Goal: Task Accomplishment & Management: Use online tool/utility

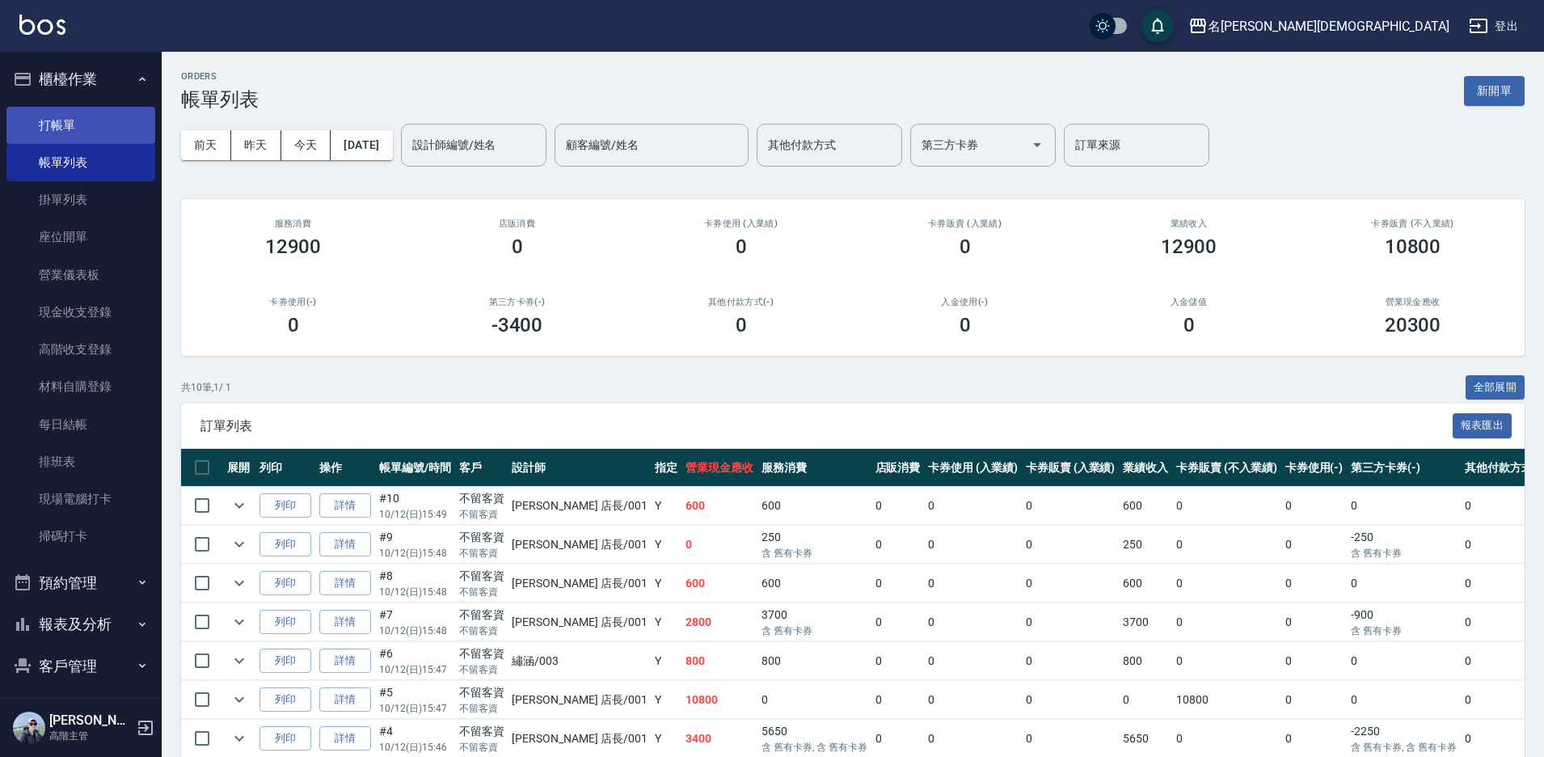
click at [93, 123] on link "打帳單" at bounding box center [80, 125] width 149 height 37
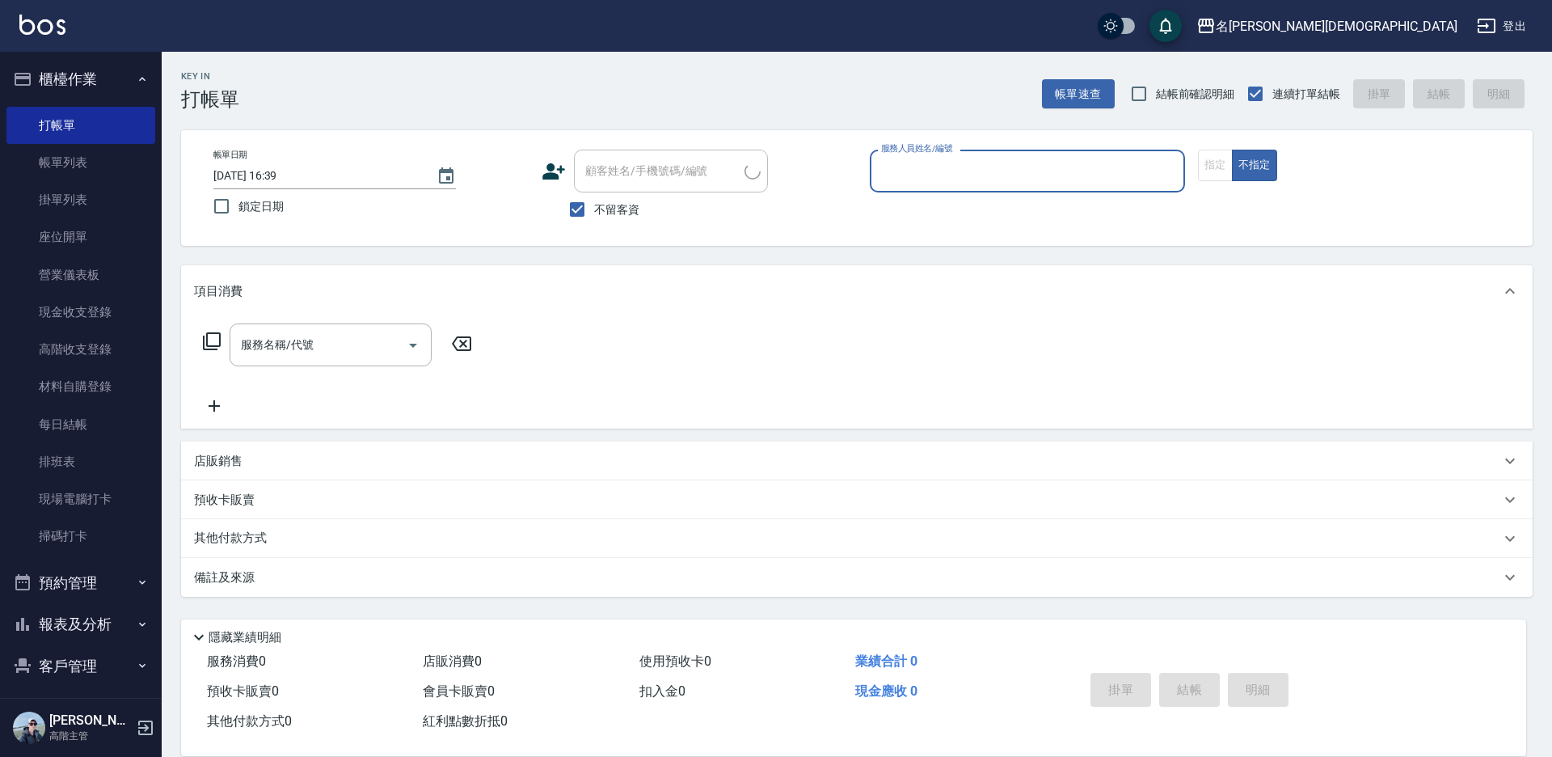
click at [947, 163] on input "服務人員姓名/編號" at bounding box center [1027, 171] width 301 height 28
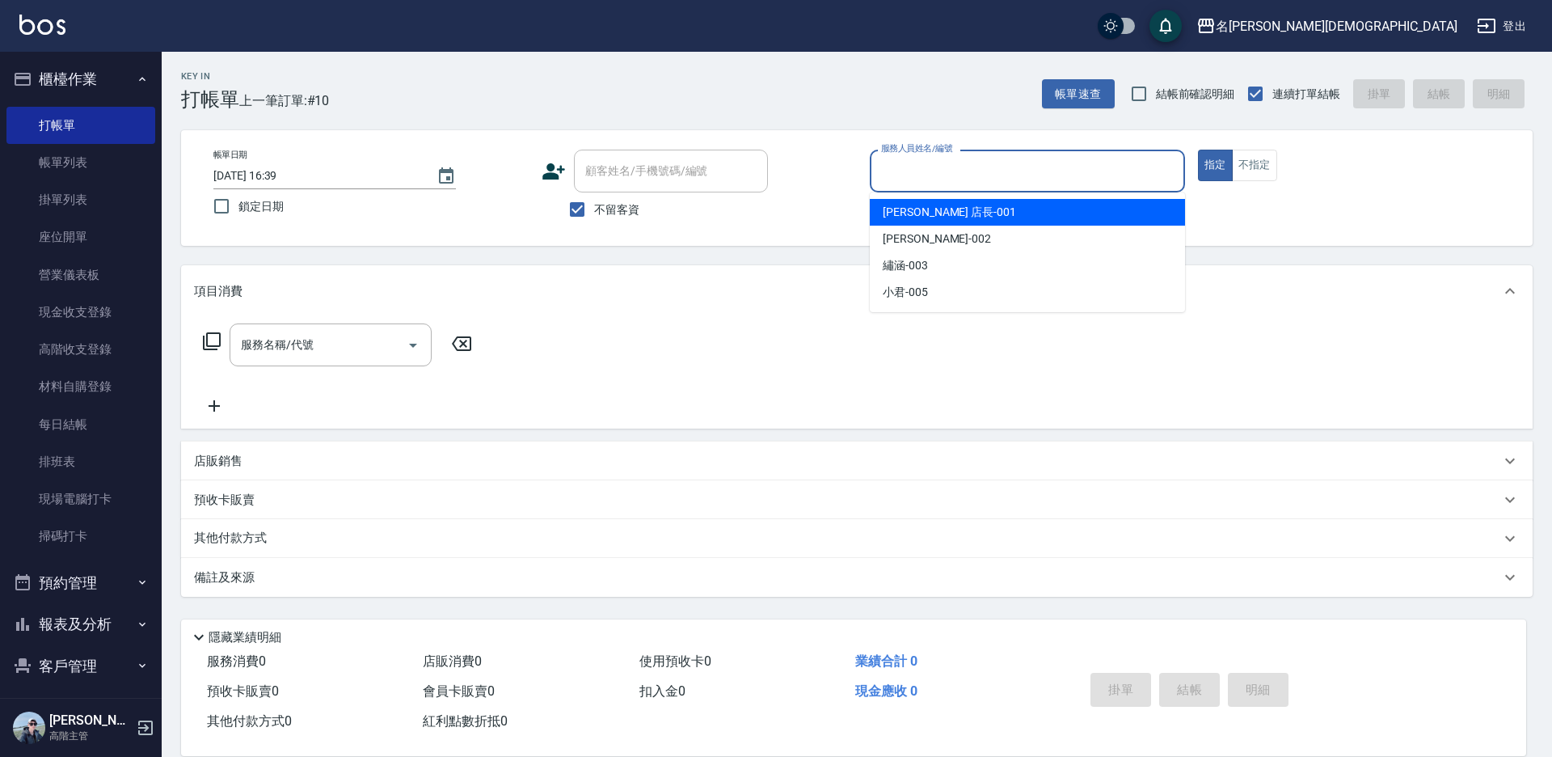
click at [926, 218] on span "[PERSON_NAME] 店長 -001" at bounding box center [949, 212] width 133 height 17
type input "[PERSON_NAME] 店長-001"
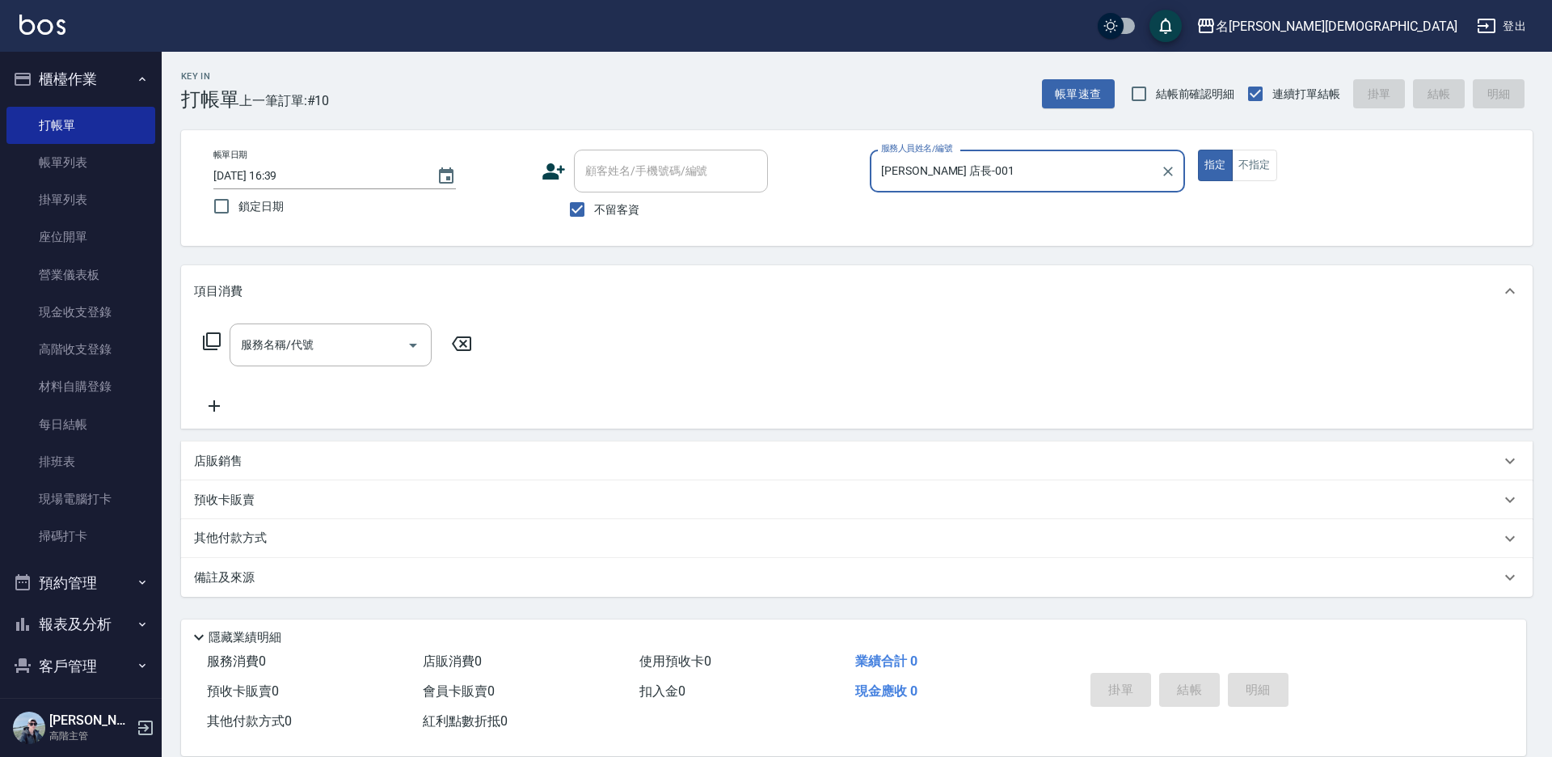
click at [205, 339] on icon at bounding box center [212, 341] width 18 height 18
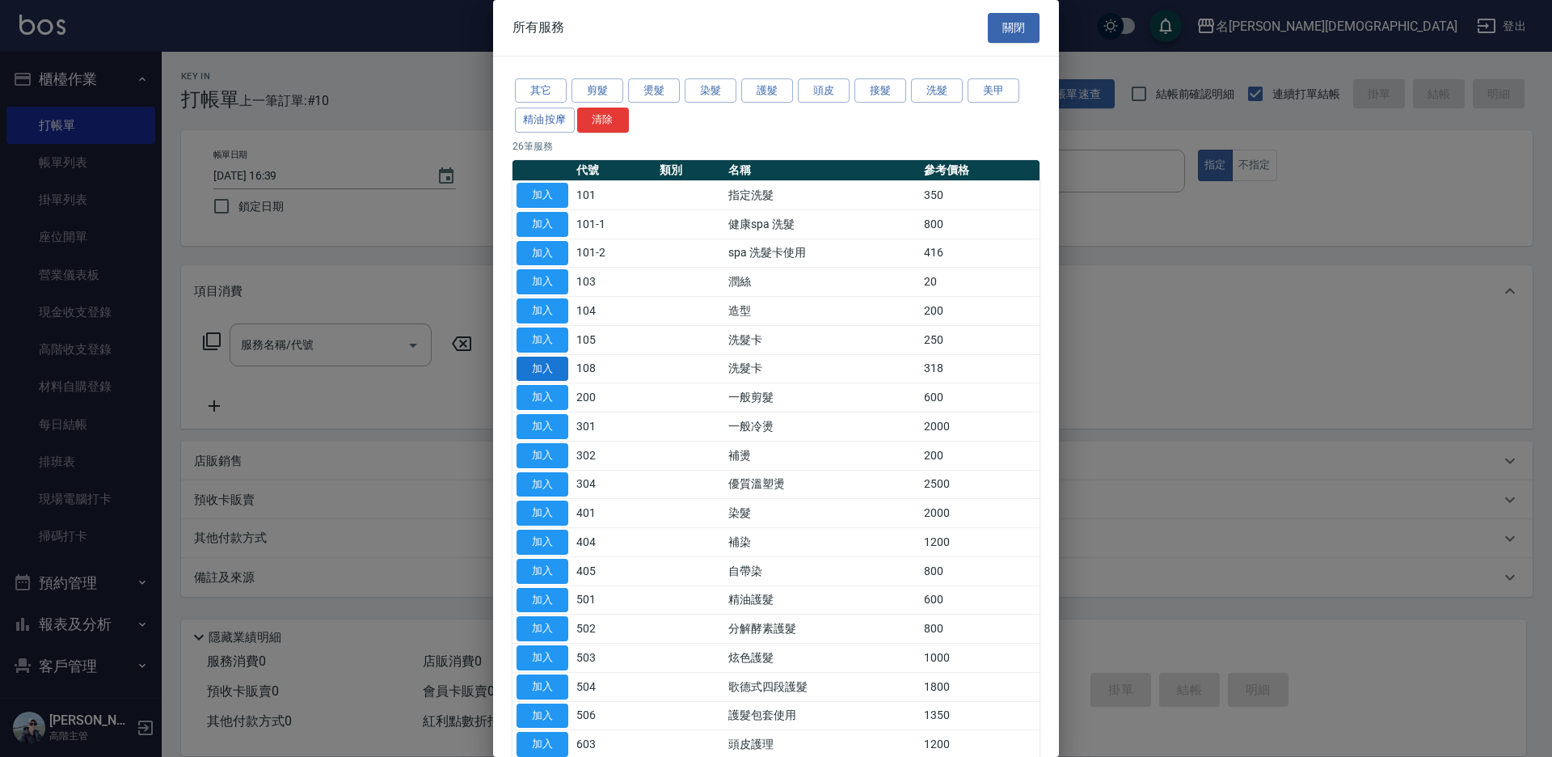
click at [552, 364] on button "加入" at bounding box center [543, 368] width 52 height 25
type input "洗髮卡(108)"
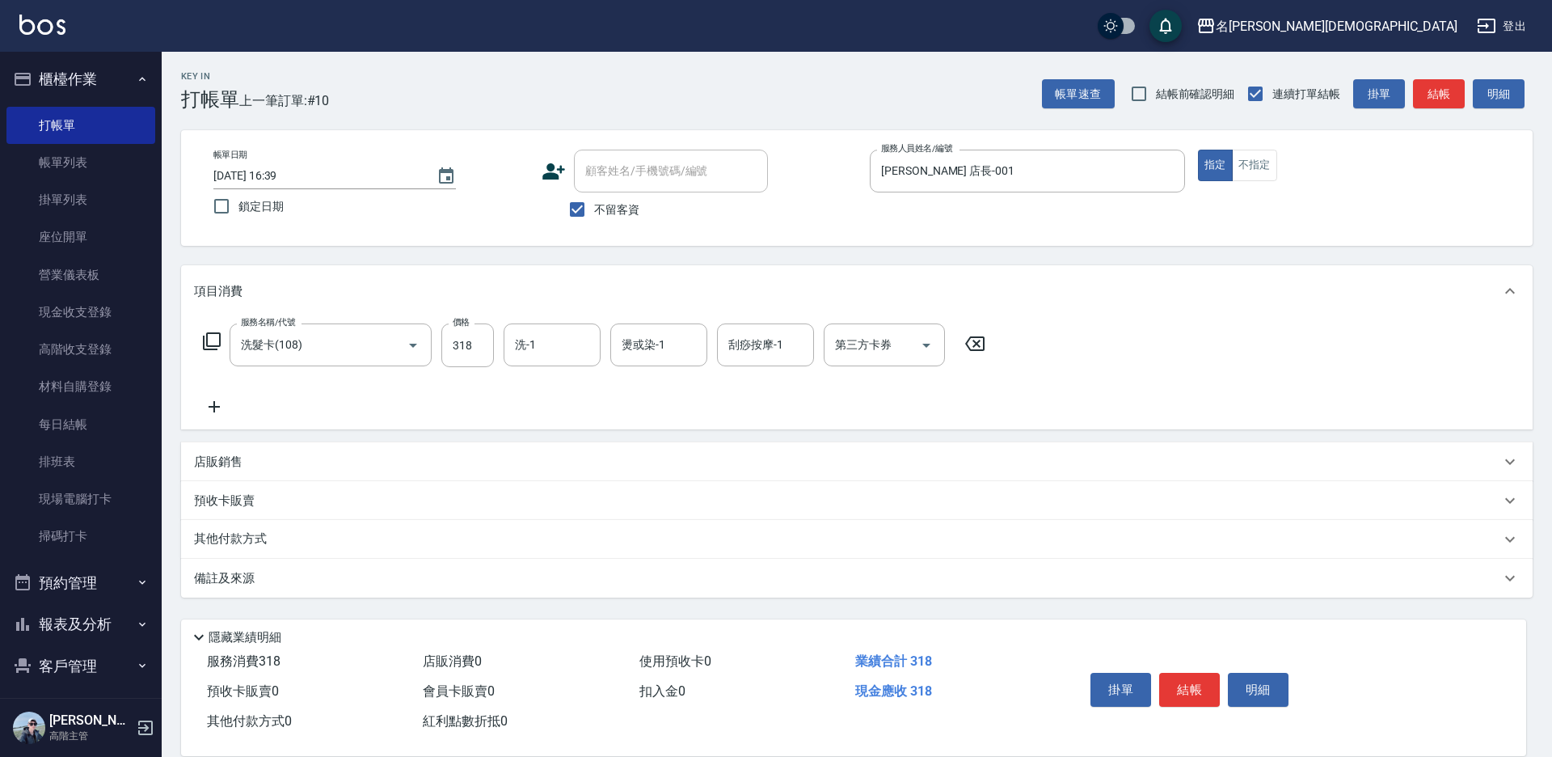
click at [854, 348] on div "第三方卡券 第三方卡券" at bounding box center [884, 344] width 121 height 43
click at [863, 411] on span "舊有卡券" at bounding box center [884, 412] width 121 height 27
type input "舊有卡券"
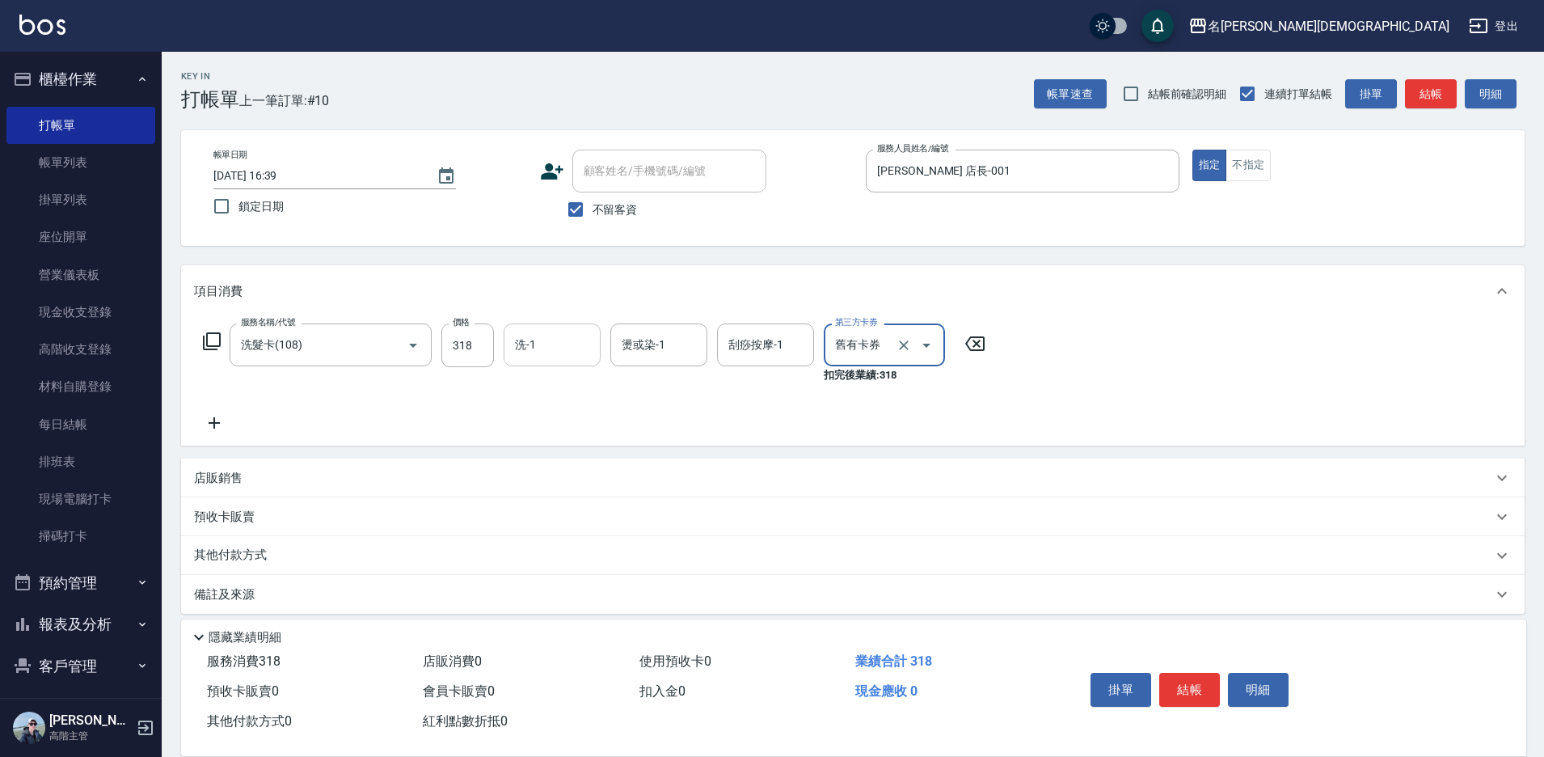
click at [570, 348] on input "洗-1" at bounding box center [552, 345] width 82 height 28
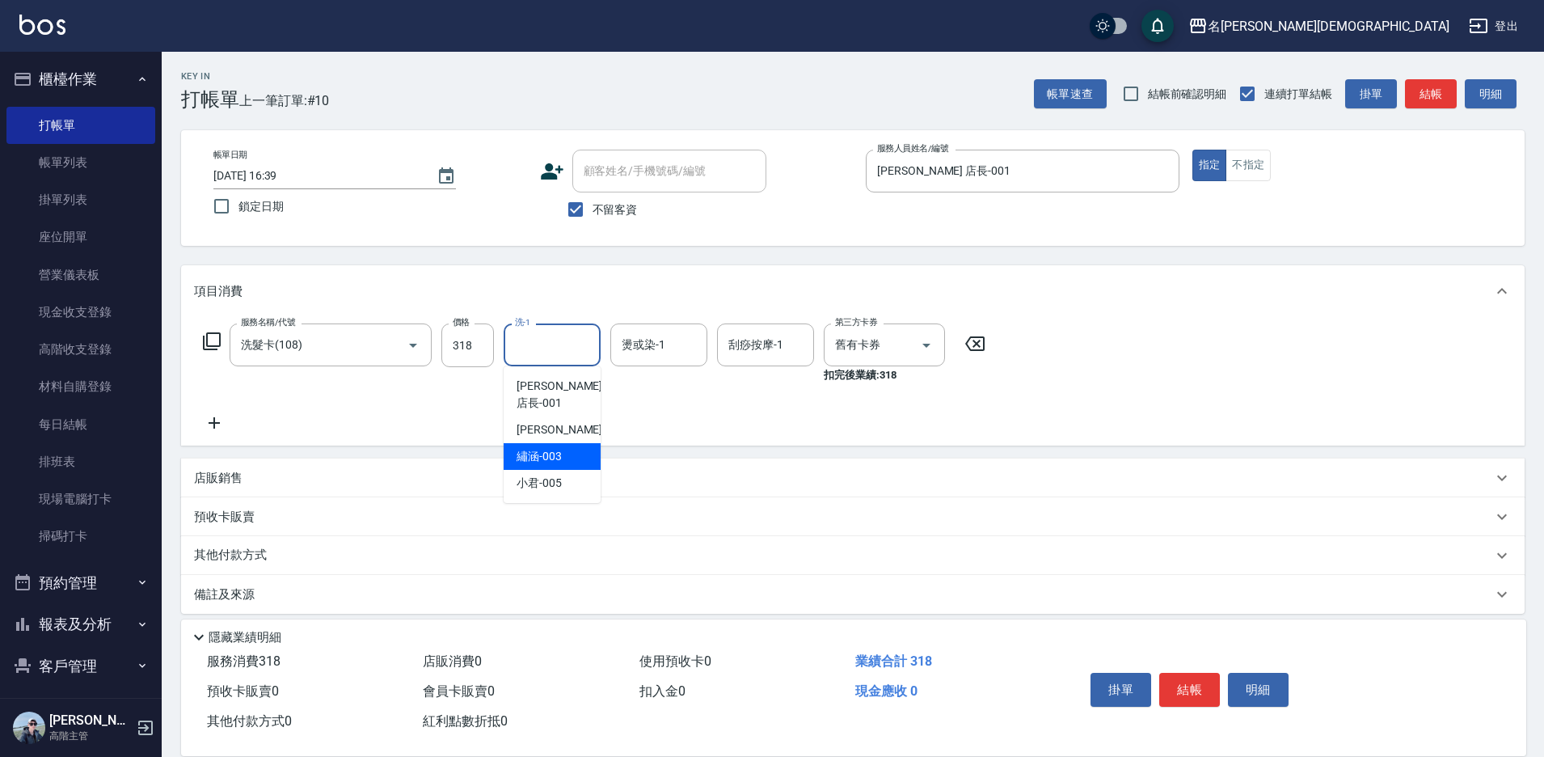
drag, startPoint x: 556, startPoint y: 429, endPoint x: 826, endPoint y: 510, distance: 281.8
click at [556, 443] on div "繡涵 -003" at bounding box center [552, 456] width 97 height 27
type input "繡涵-003"
drag, startPoint x: 1175, startPoint y: 681, endPoint x: 1163, endPoint y: 676, distance: 13.4
click at [1173, 681] on button "結帳" at bounding box center [1189, 690] width 61 height 34
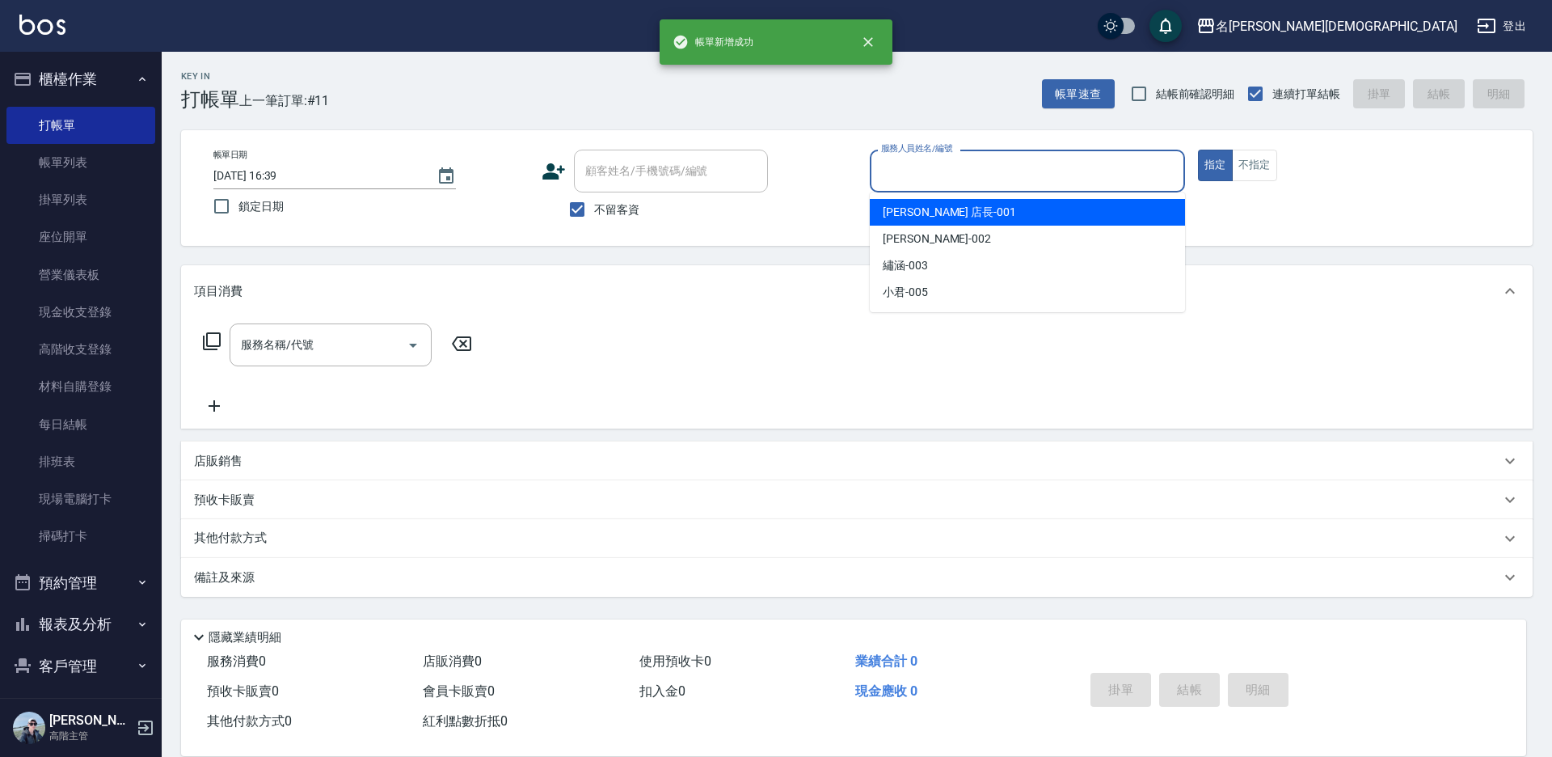
drag, startPoint x: 916, startPoint y: 171, endPoint x: 906, endPoint y: 204, distance: 33.8
click at [916, 176] on input "服務人員姓名/編號" at bounding box center [1027, 171] width 301 height 28
click at [906, 205] on span "[PERSON_NAME] 店長 -001" at bounding box center [949, 212] width 133 height 17
type input "[PERSON_NAME] 店長-001"
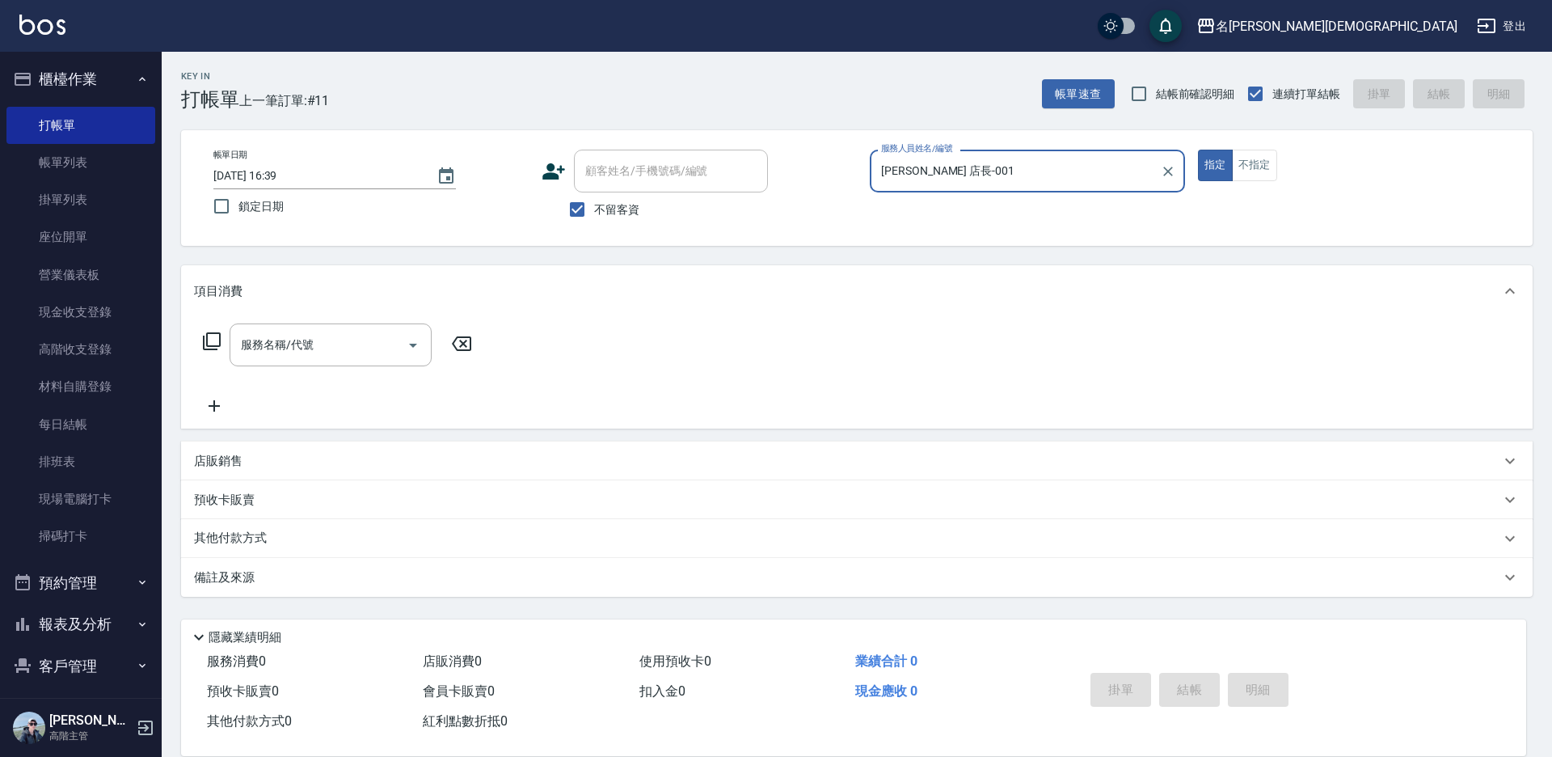
click at [216, 344] on icon at bounding box center [211, 340] width 19 height 19
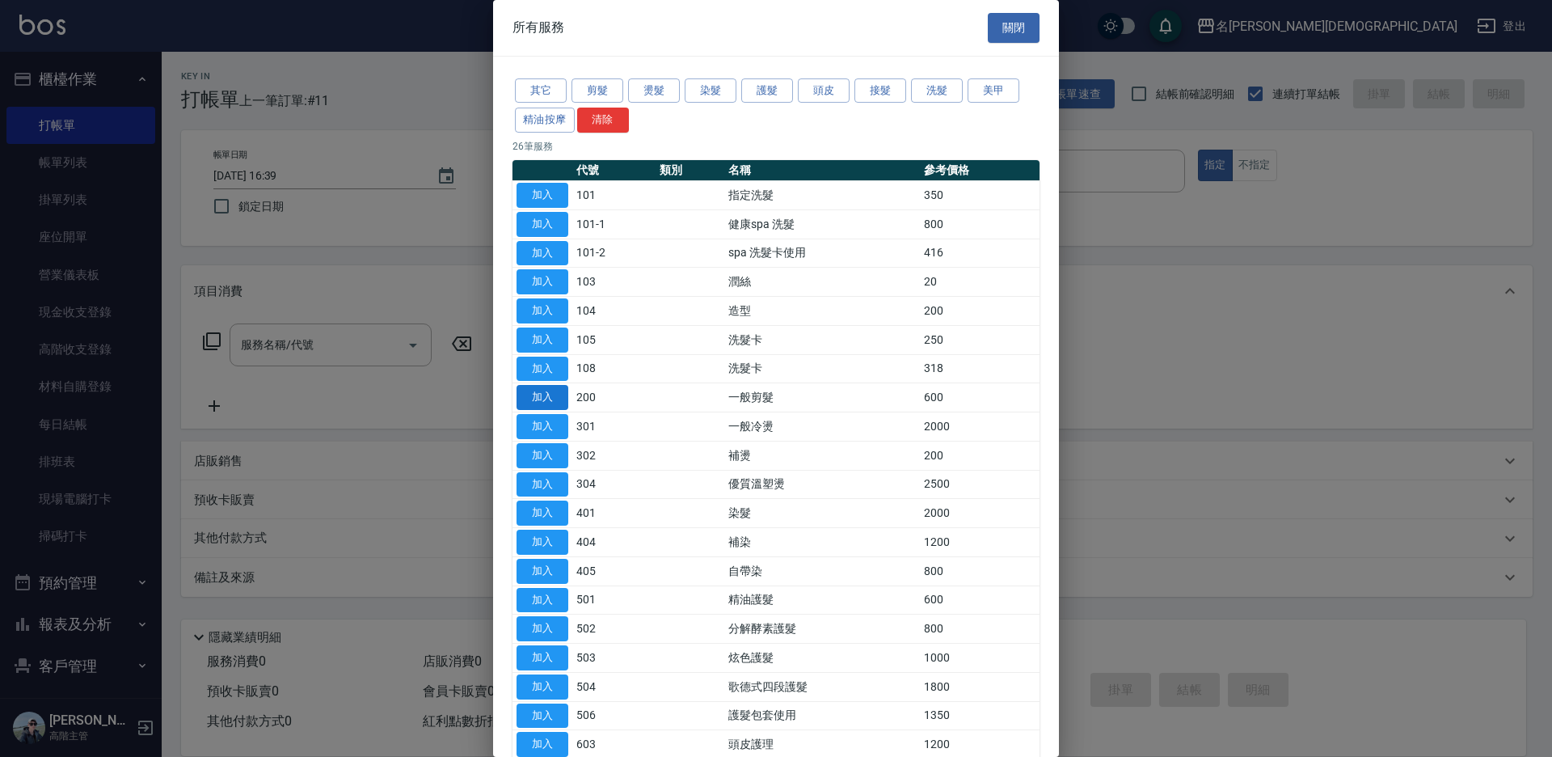
click at [529, 395] on button "加入" at bounding box center [543, 397] width 52 height 25
type input "一般剪髮(200)"
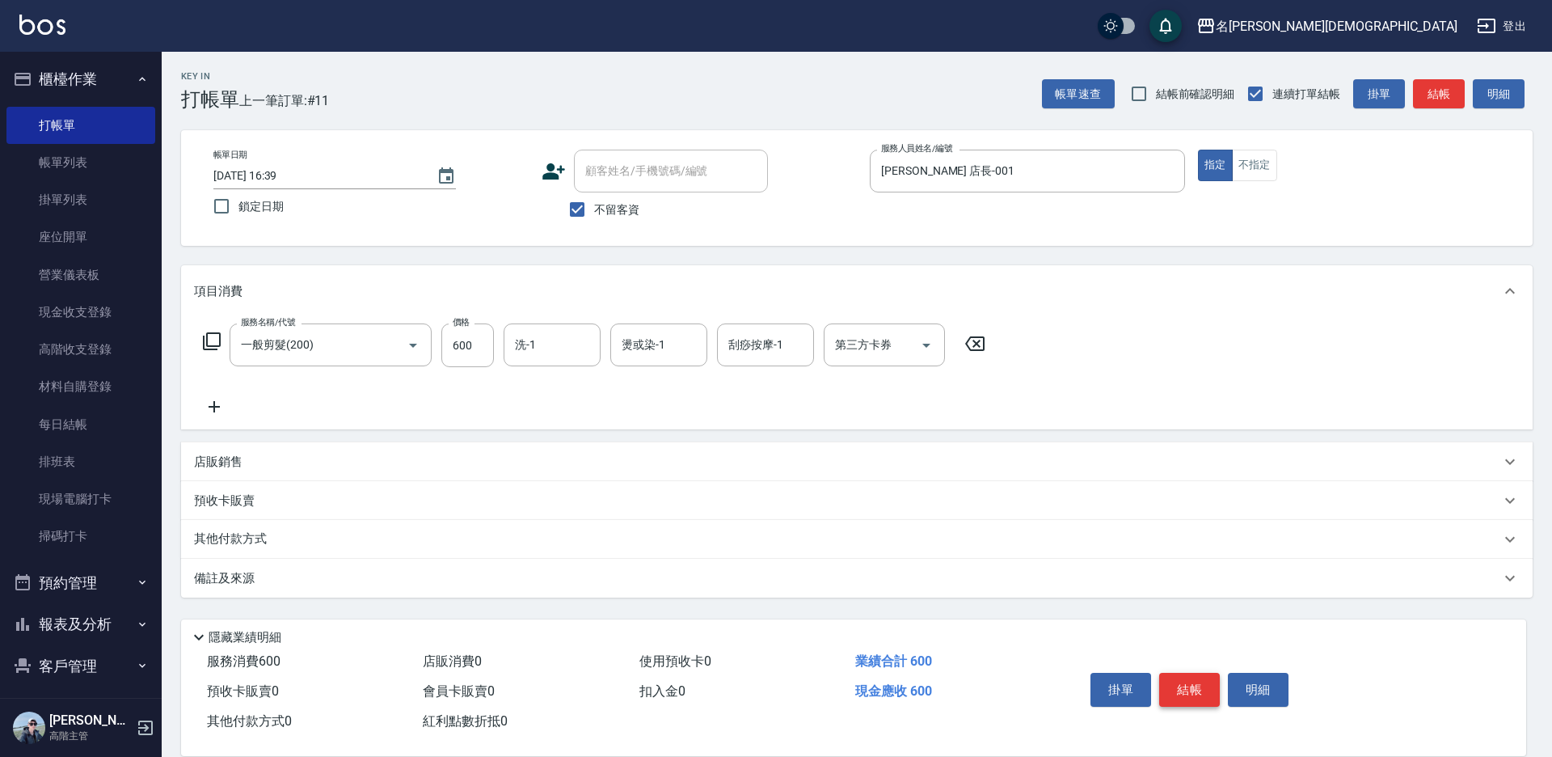
click at [1182, 676] on button "結帳" at bounding box center [1189, 690] width 61 height 34
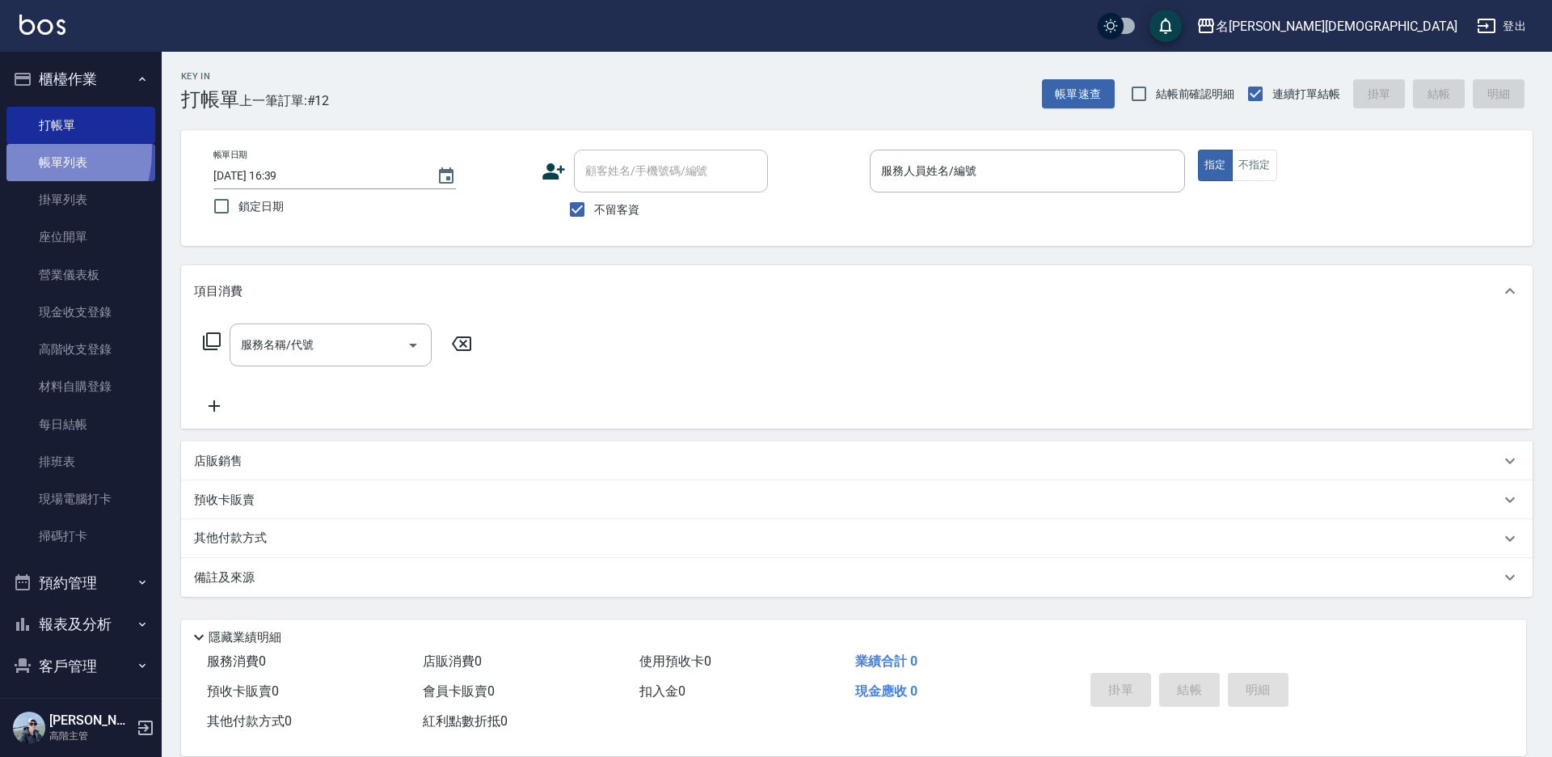
drag, startPoint x: 24, startPoint y: 151, endPoint x: 72, endPoint y: 154, distance: 47.8
click at [25, 151] on link "帳單列表" at bounding box center [80, 162] width 149 height 37
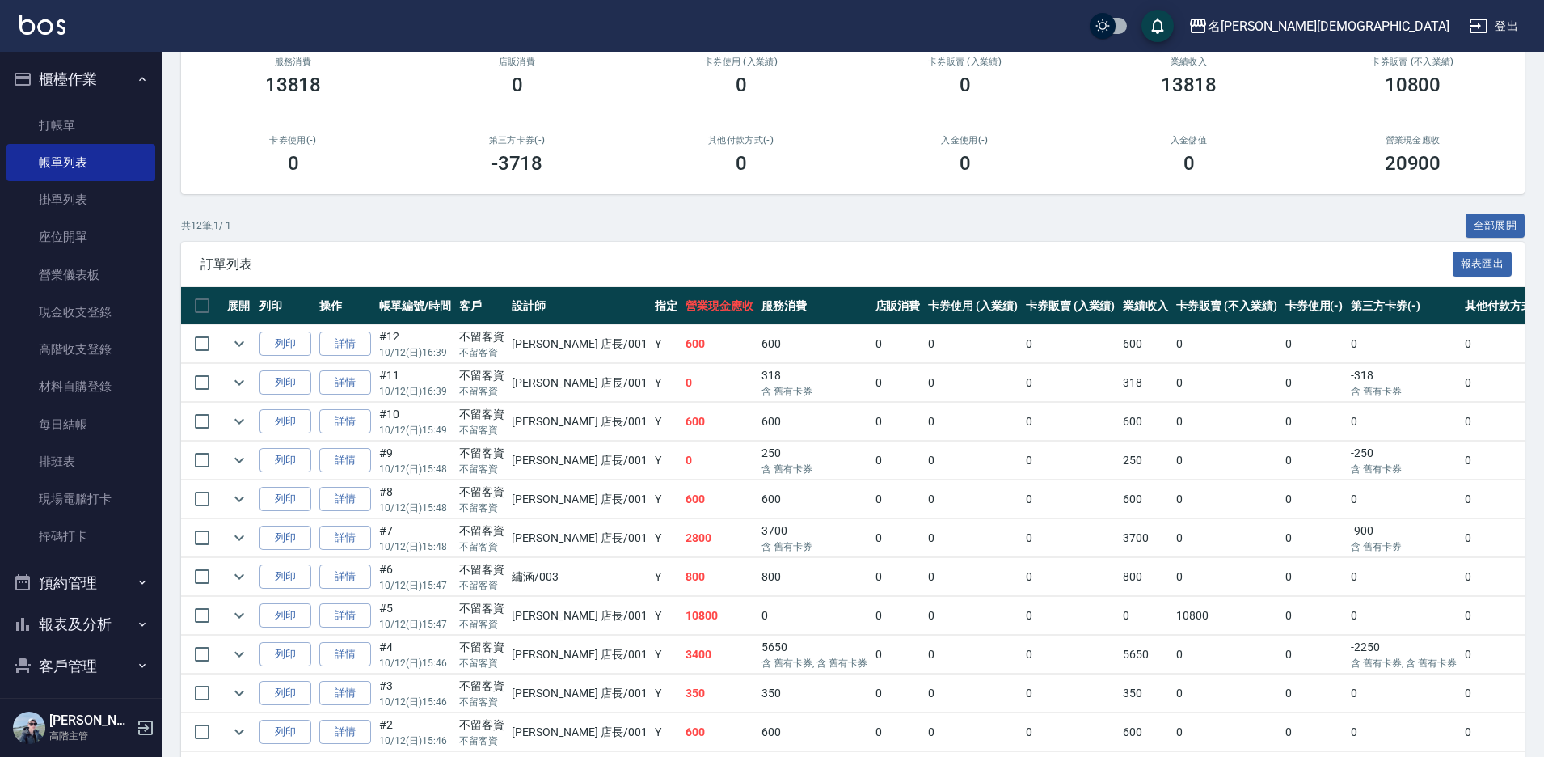
scroll to position [272, 0]
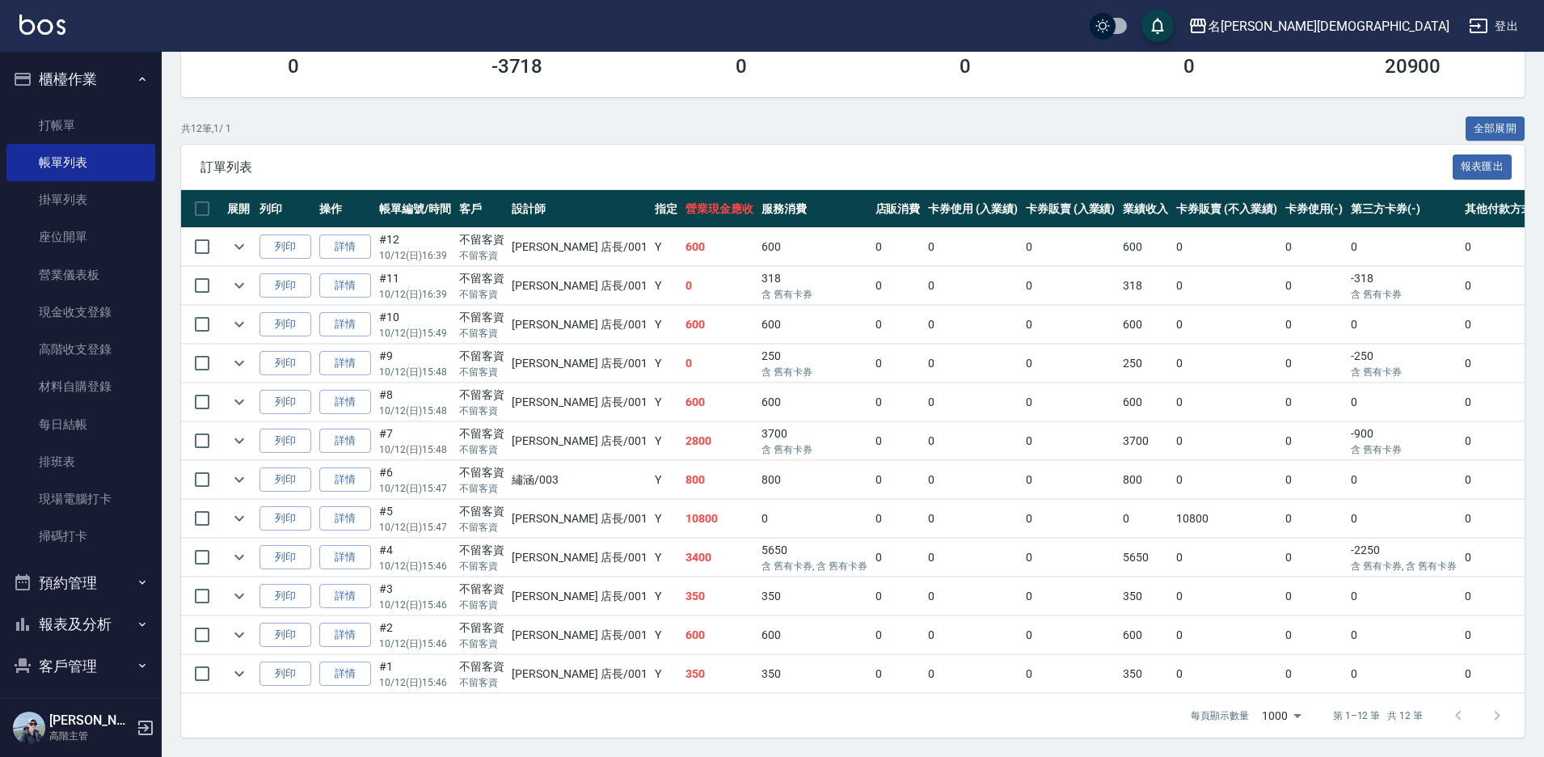
click at [361, 431] on link "詳情" at bounding box center [345, 440] width 52 height 25
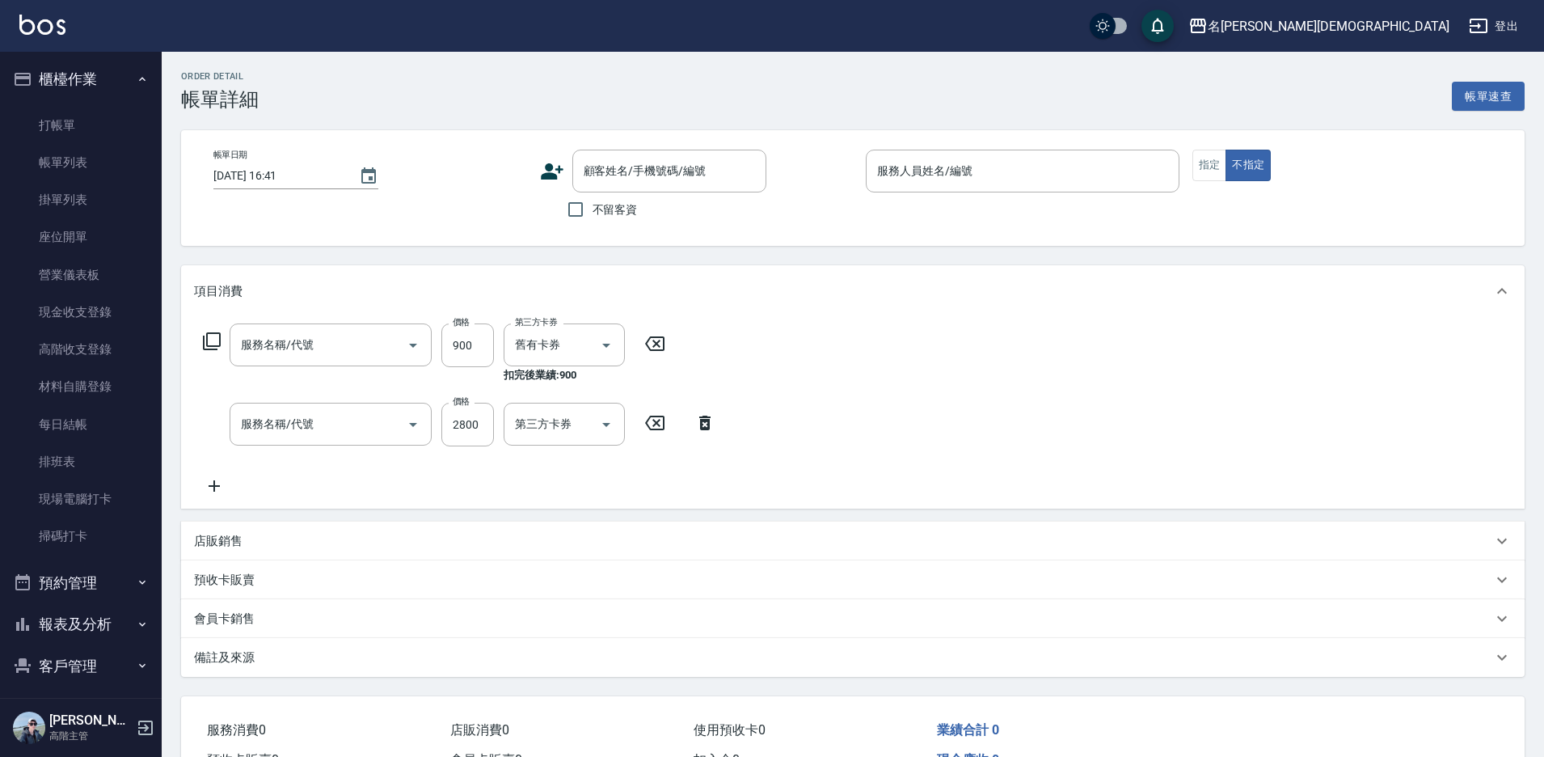
type input "[DATE] 15:48"
checkbox input "true"
type input "[PERSON_NAME] 店長-001"
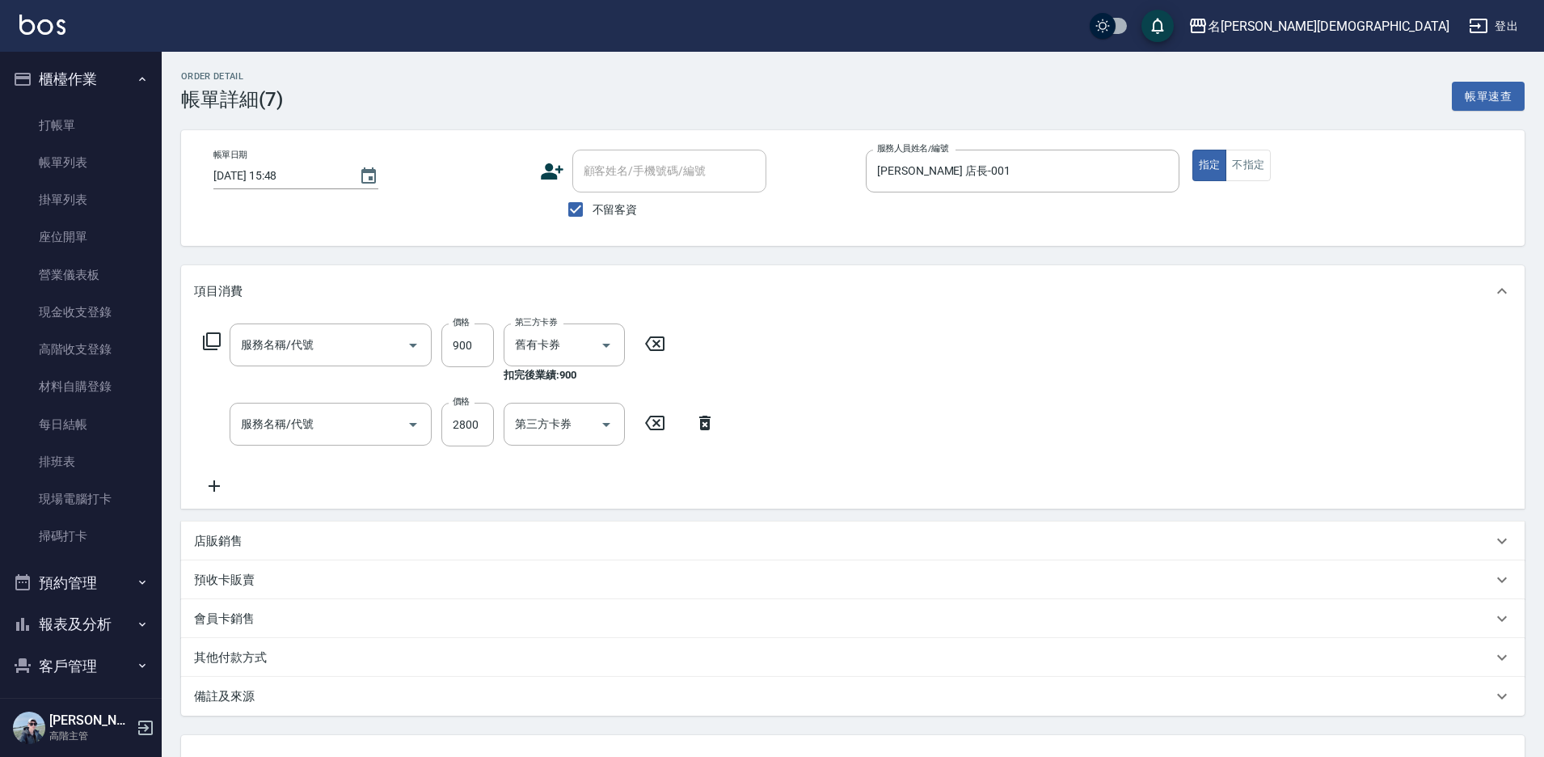
type input "頭皮包套使用(604)"
type input "染髮(401)"
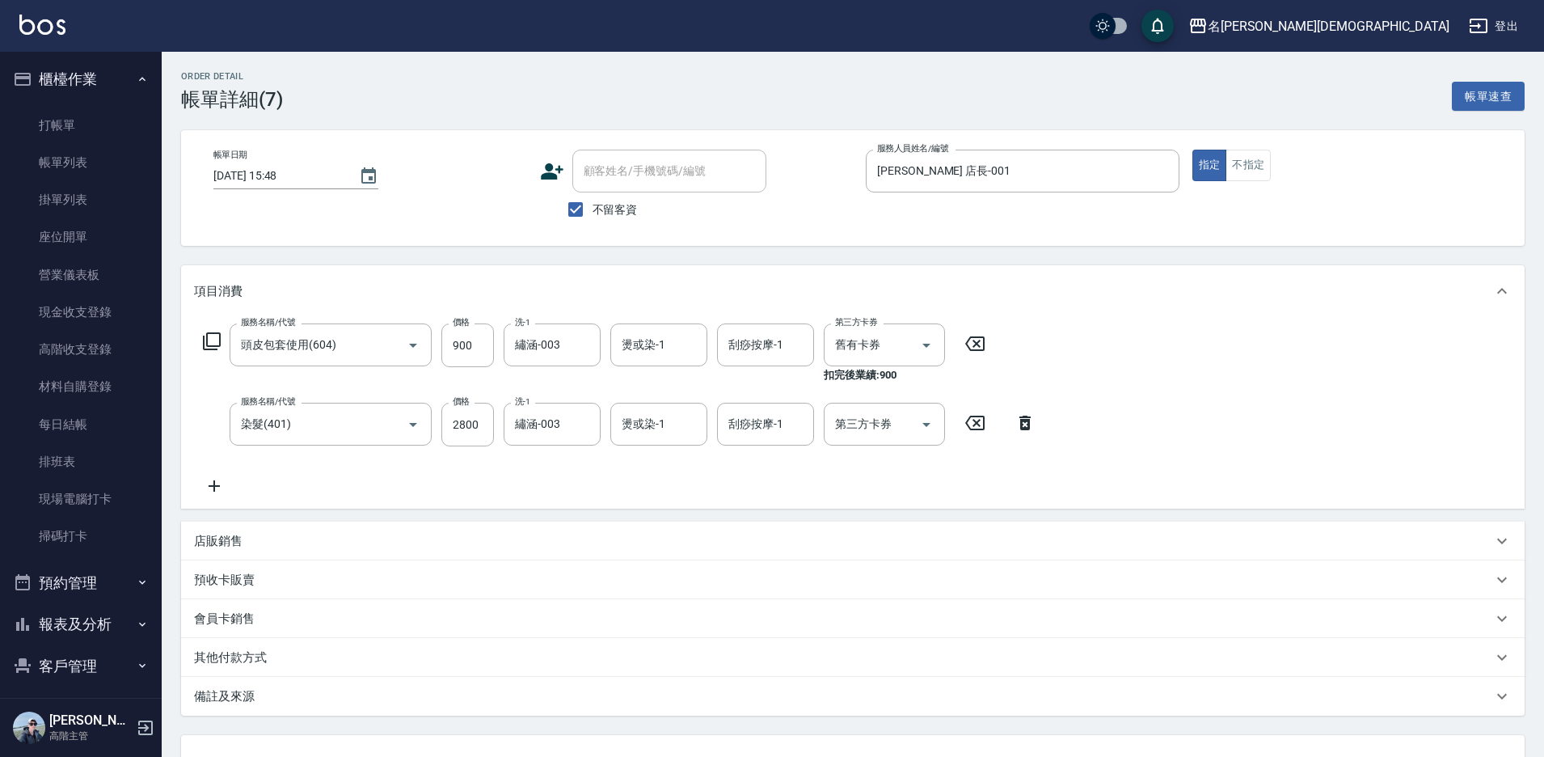
drag, startPoint x: 84, startPoint y: 167, endPoint x: 285, endPoint y: 267, distance: 224.5
click at [84, 167] on link "帳單列表" at bounding box center [80, 162] width 149 height 37
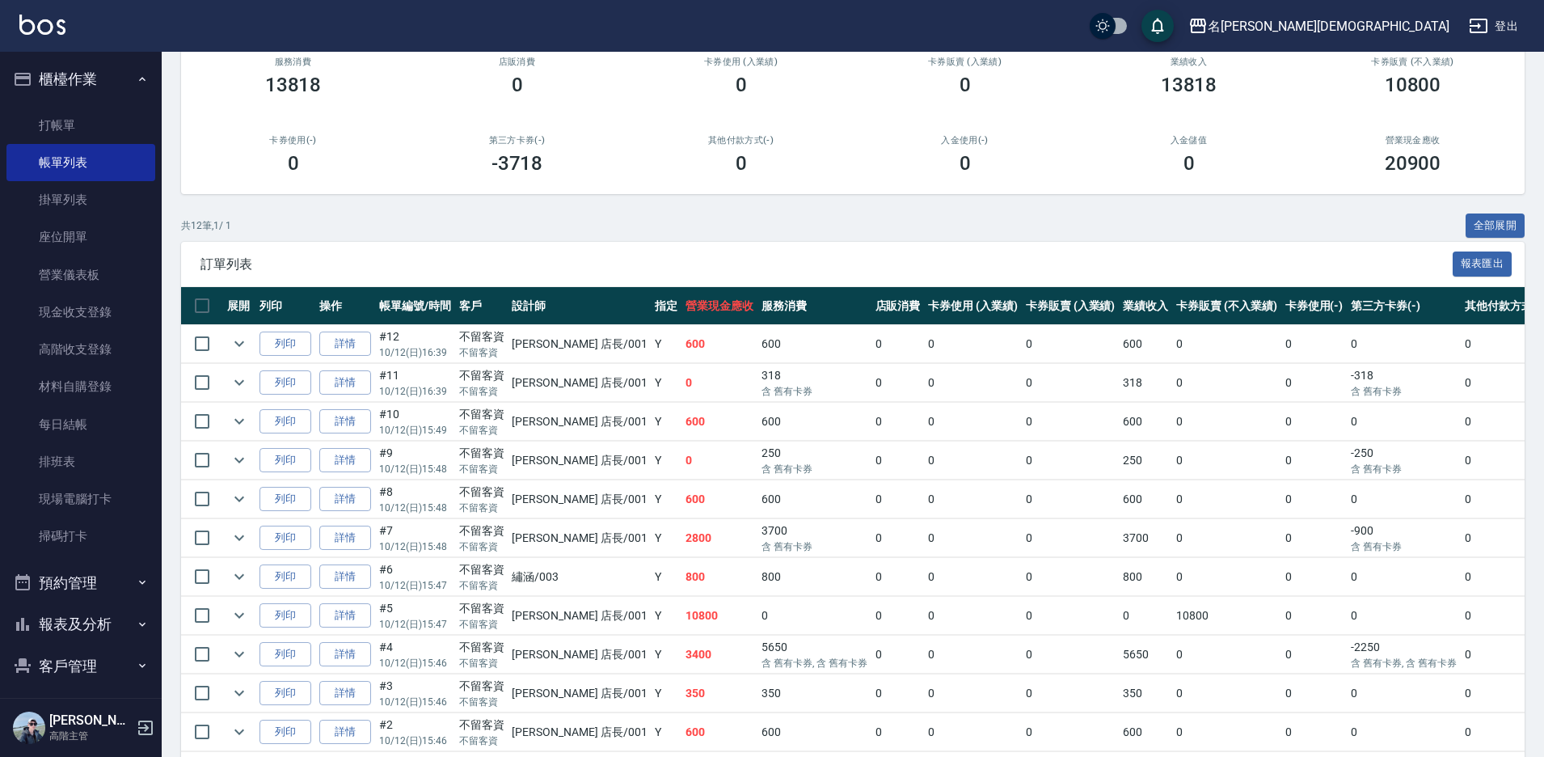
scroll to position [272, 0]
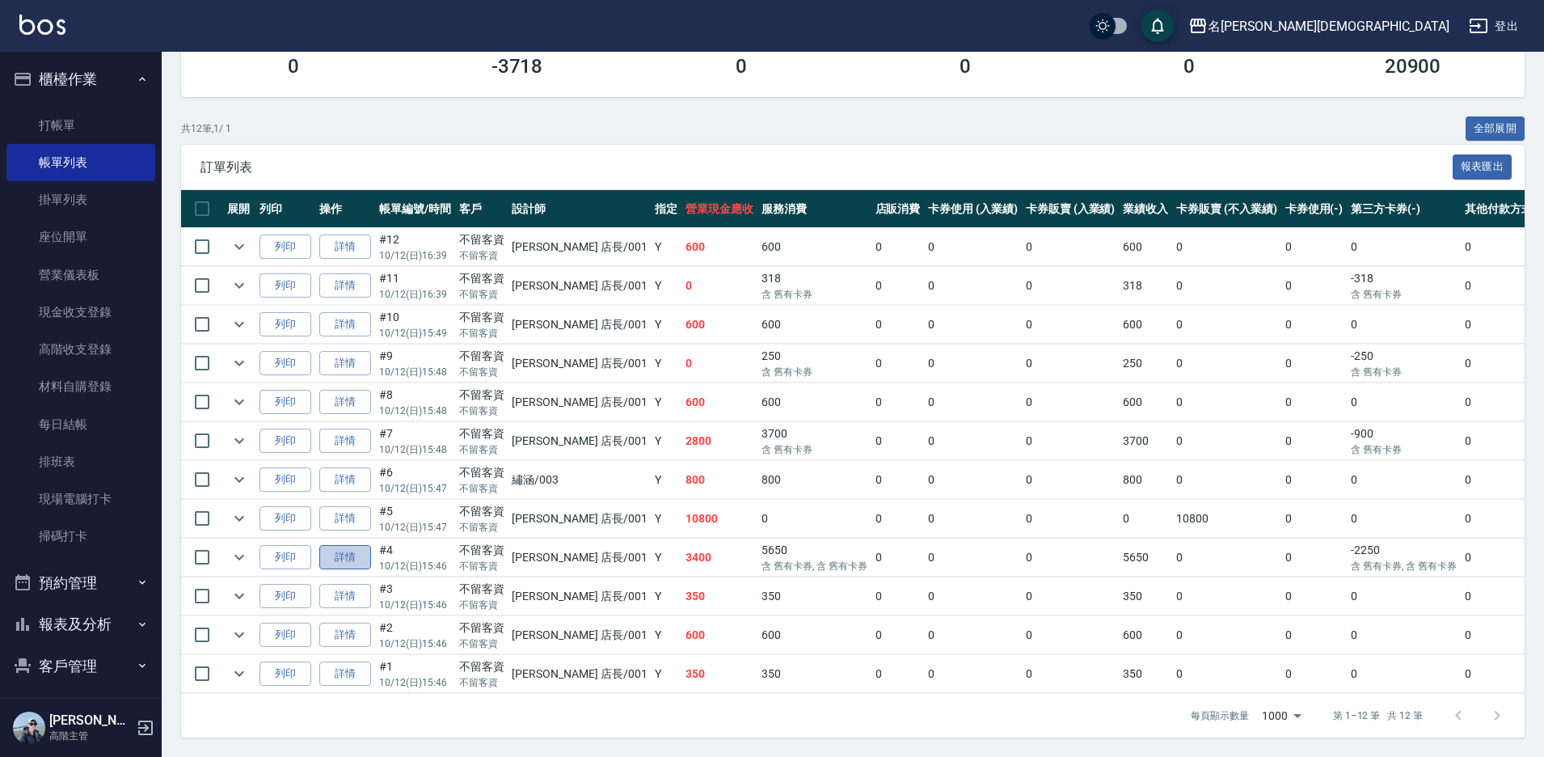
click at [352, 546] on link "詳情" at bounding box center [345, 557] width 52 height 25
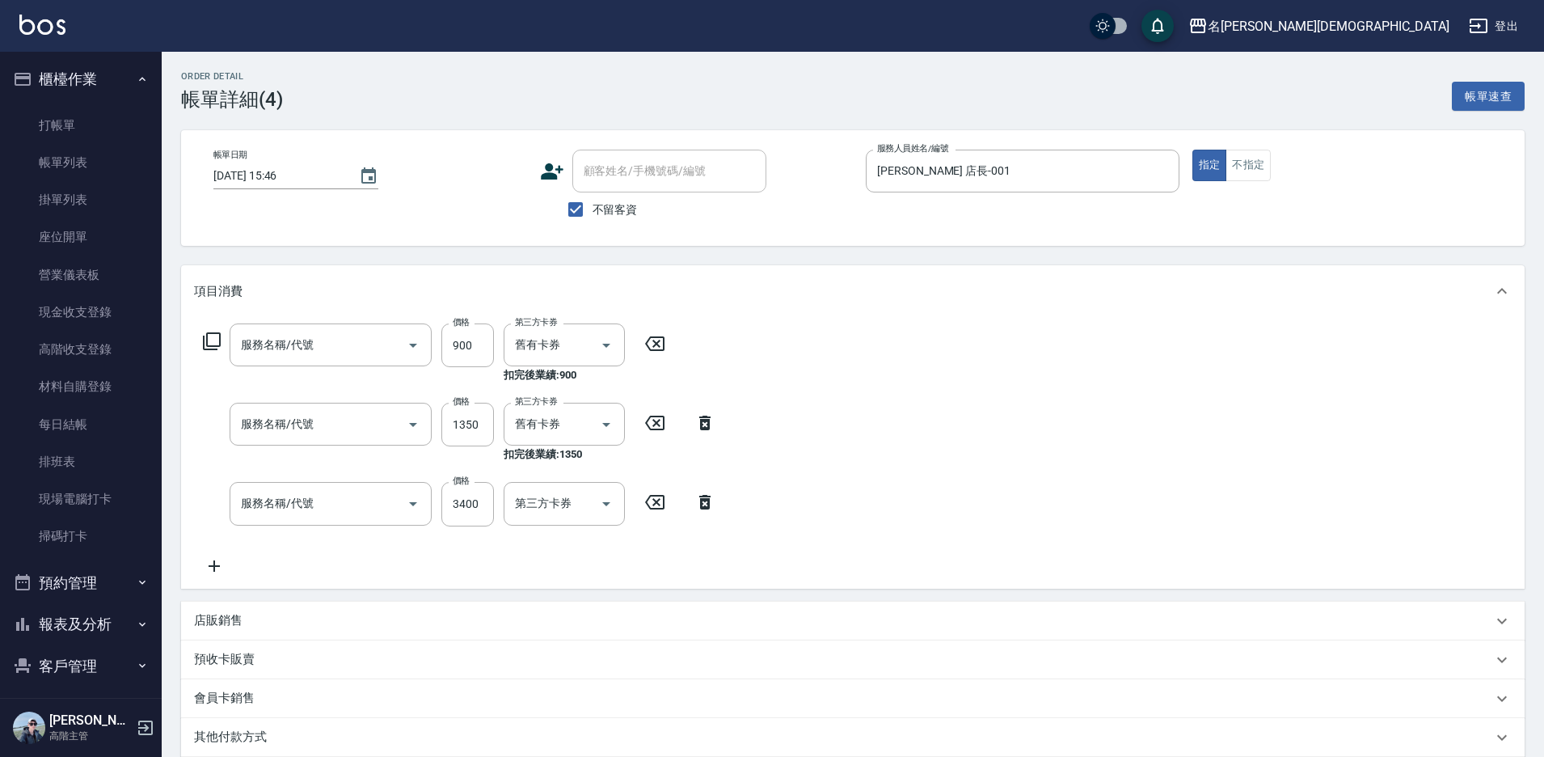
type input "[DATE] 15:46"
checkbox input "true"
type input "[PERSON_NAME] 店長-001"
type input "頭皮包套使用(604)"
type input "護髮包套使用(506)"
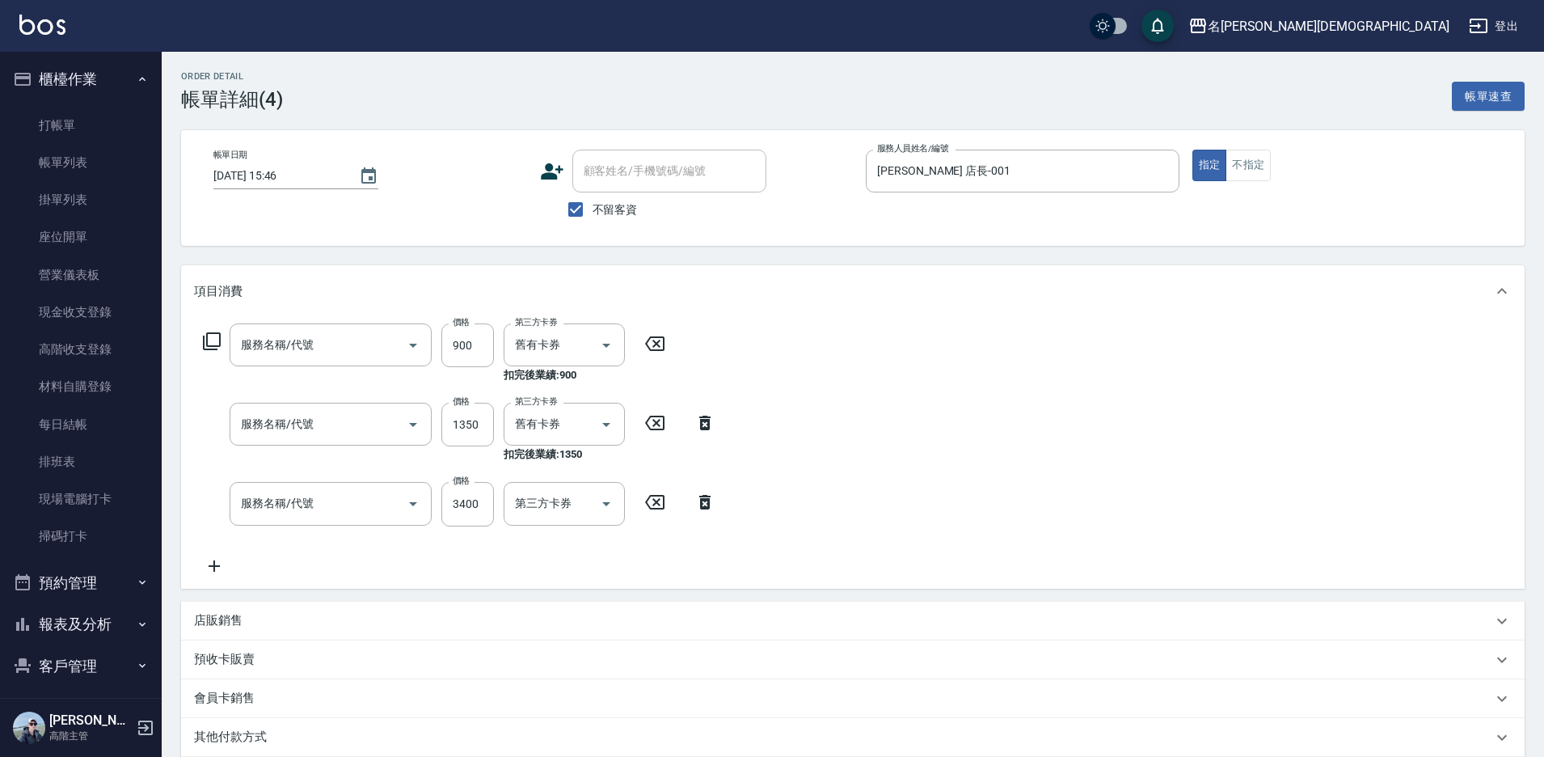
type input "染髮(401)"
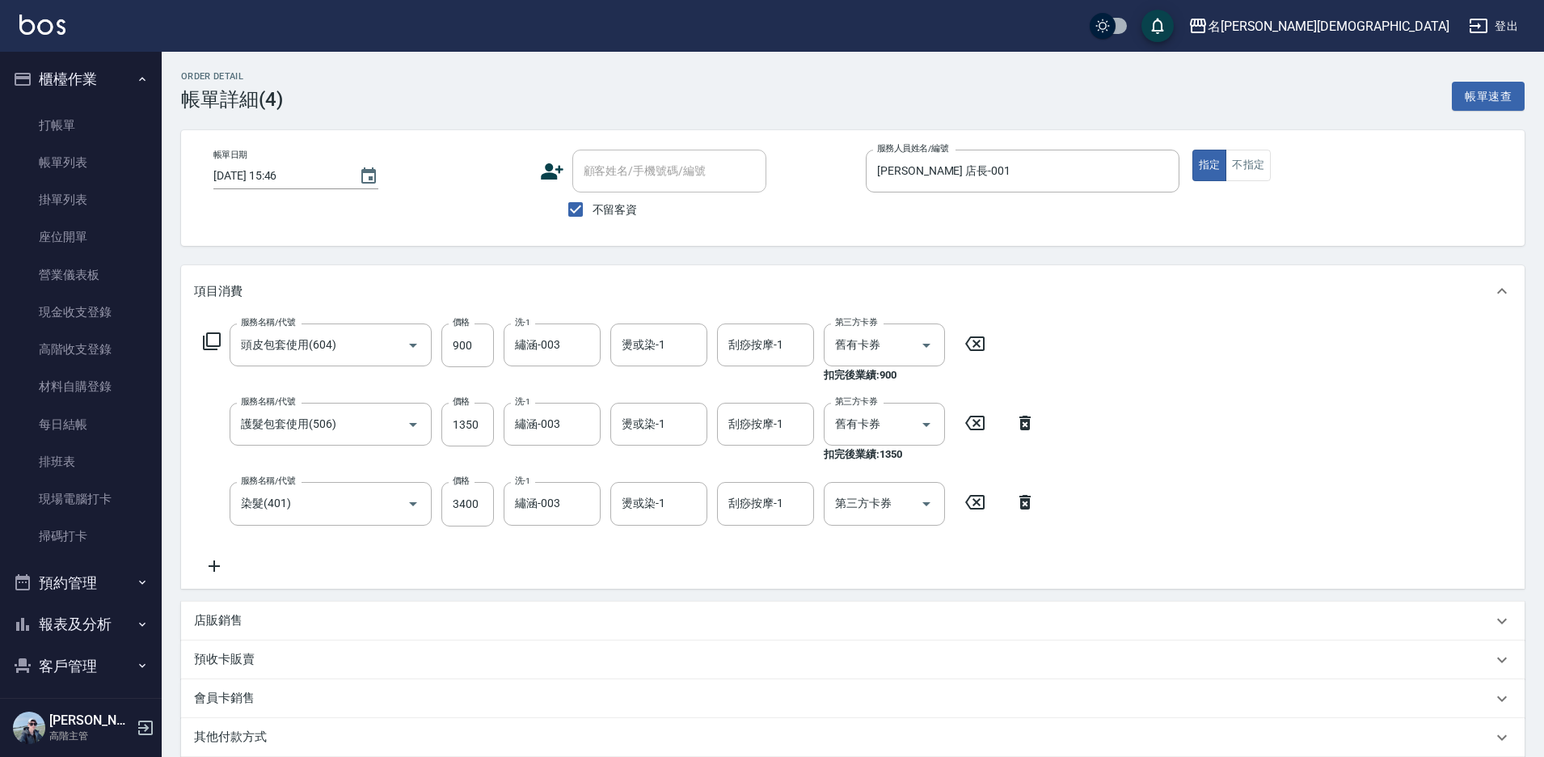
drag, startPoint x: 86, startPoint y: 159, endPoint x: 486, endPoint y: 313, distance: 427.9
click at [86, 158] on link "帳單列表" at bounding box center [80, 162] width 149 height 37
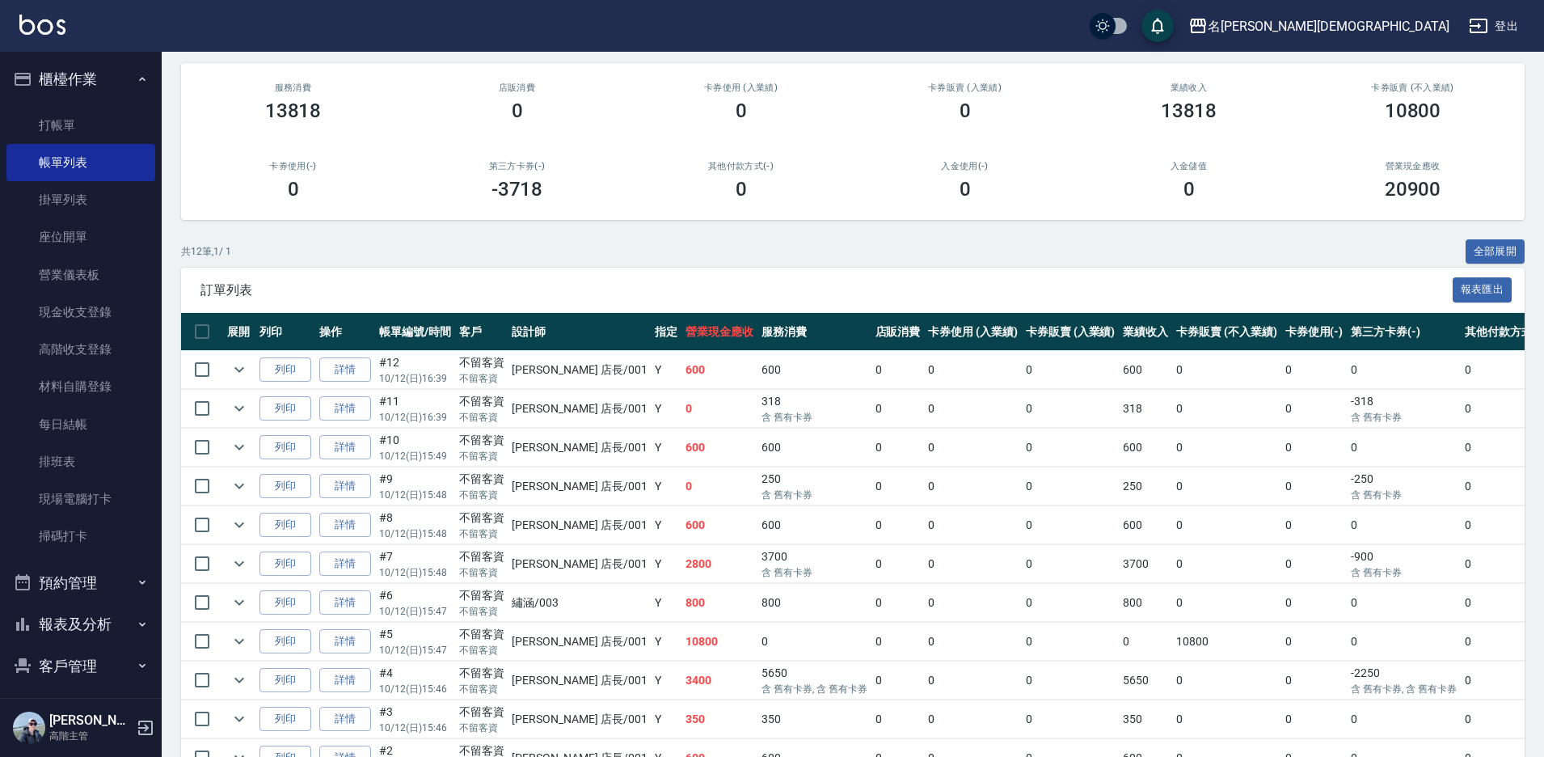
scroll to position [162, 0]
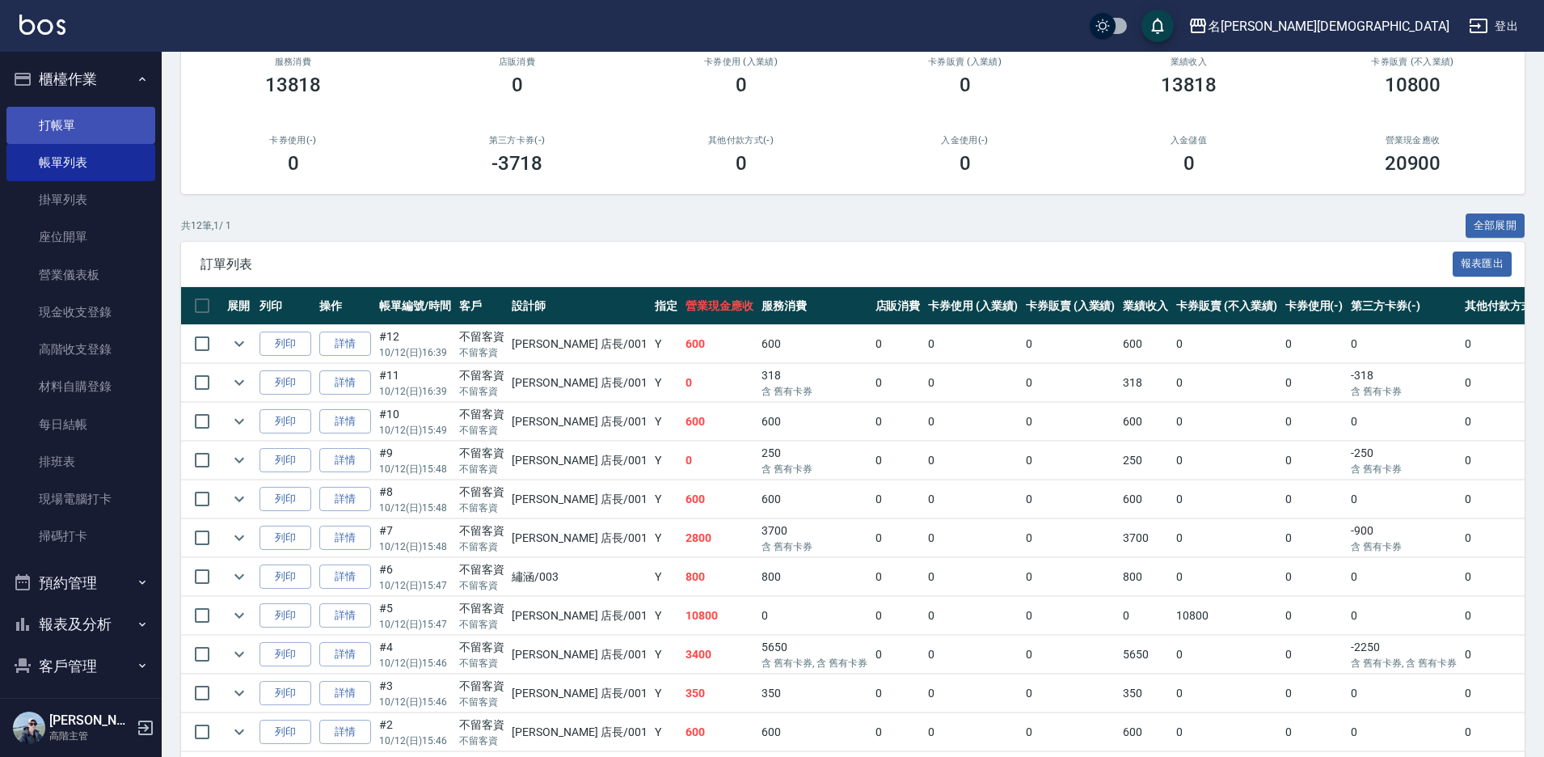
click at [115, 125] on link "打帳單" at bounding box center [80, 125] width 149 height 37
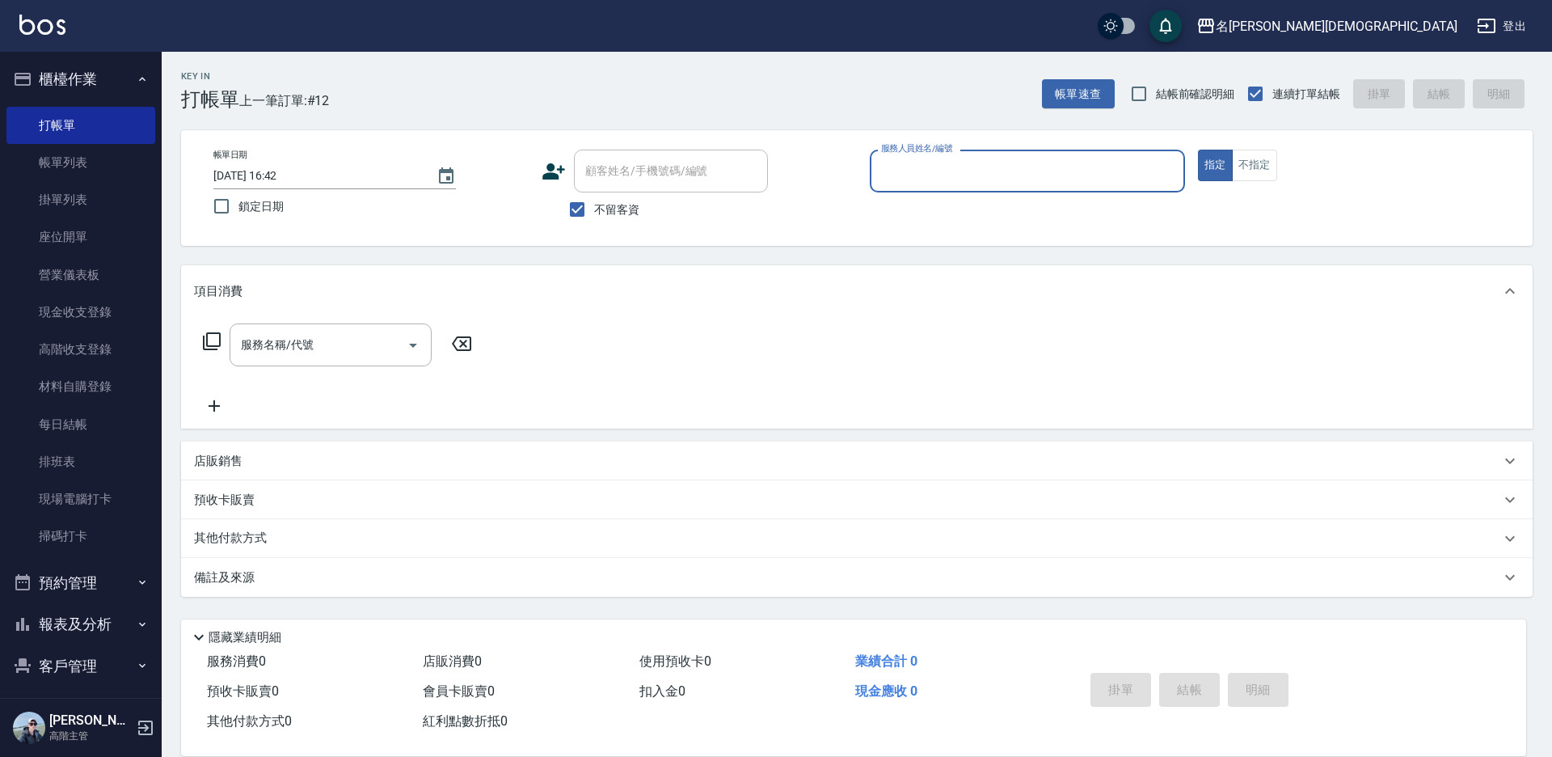
click at [958, 173] on input "服務人員姓名/編號" at bounding box center [1027, 171] width 301 height 28
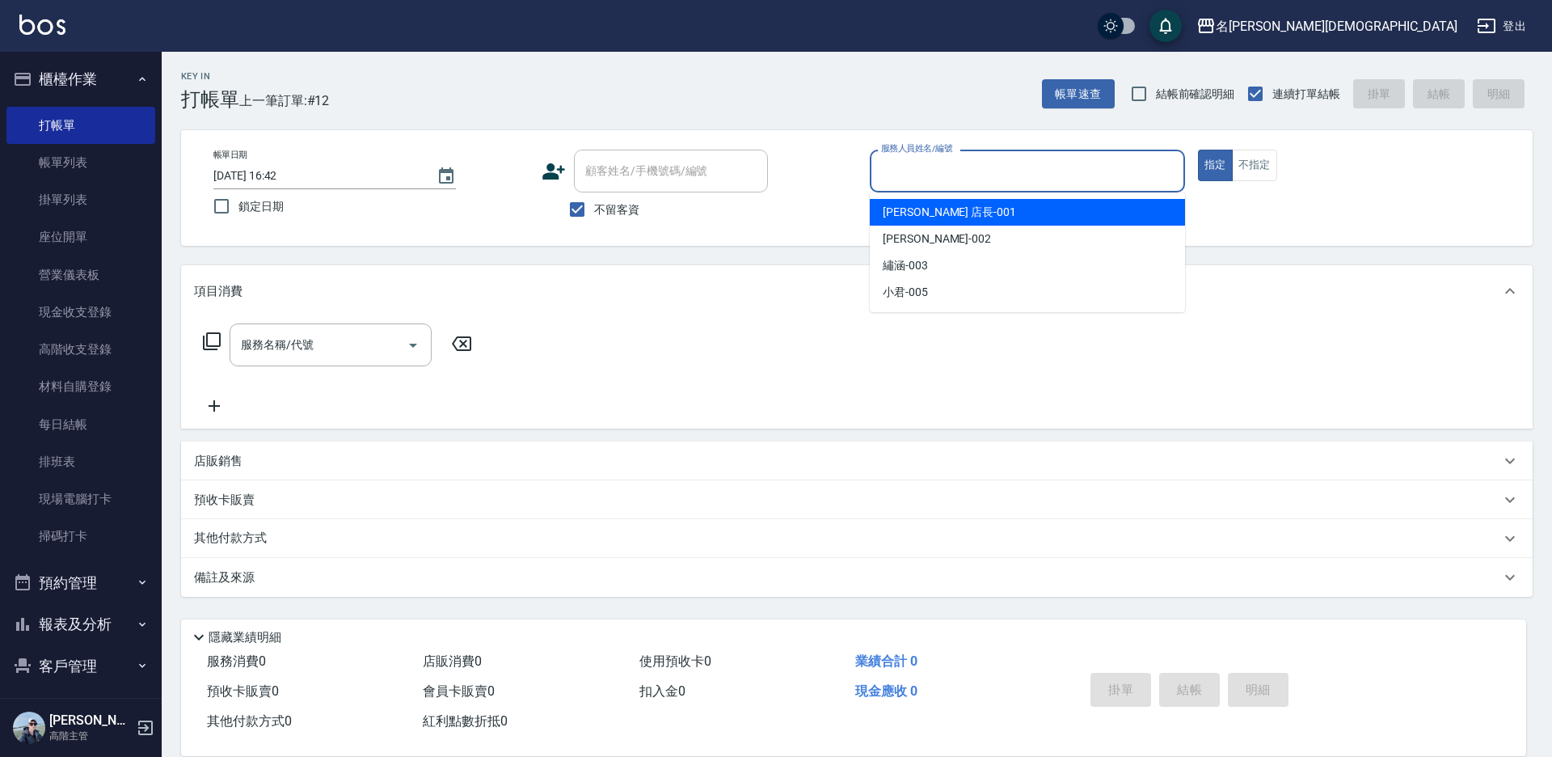
drag, startPoint x: 949, startPoint y: 217, endPoint x: 877, endPoint y: 211, distance: 72.2
click at [949, 216] on div "[PERSON_NAME] 店長 -001" at bounding box center [1027, 212] width 315 height 27
type input "[PERSON_NAME] 店長-001"
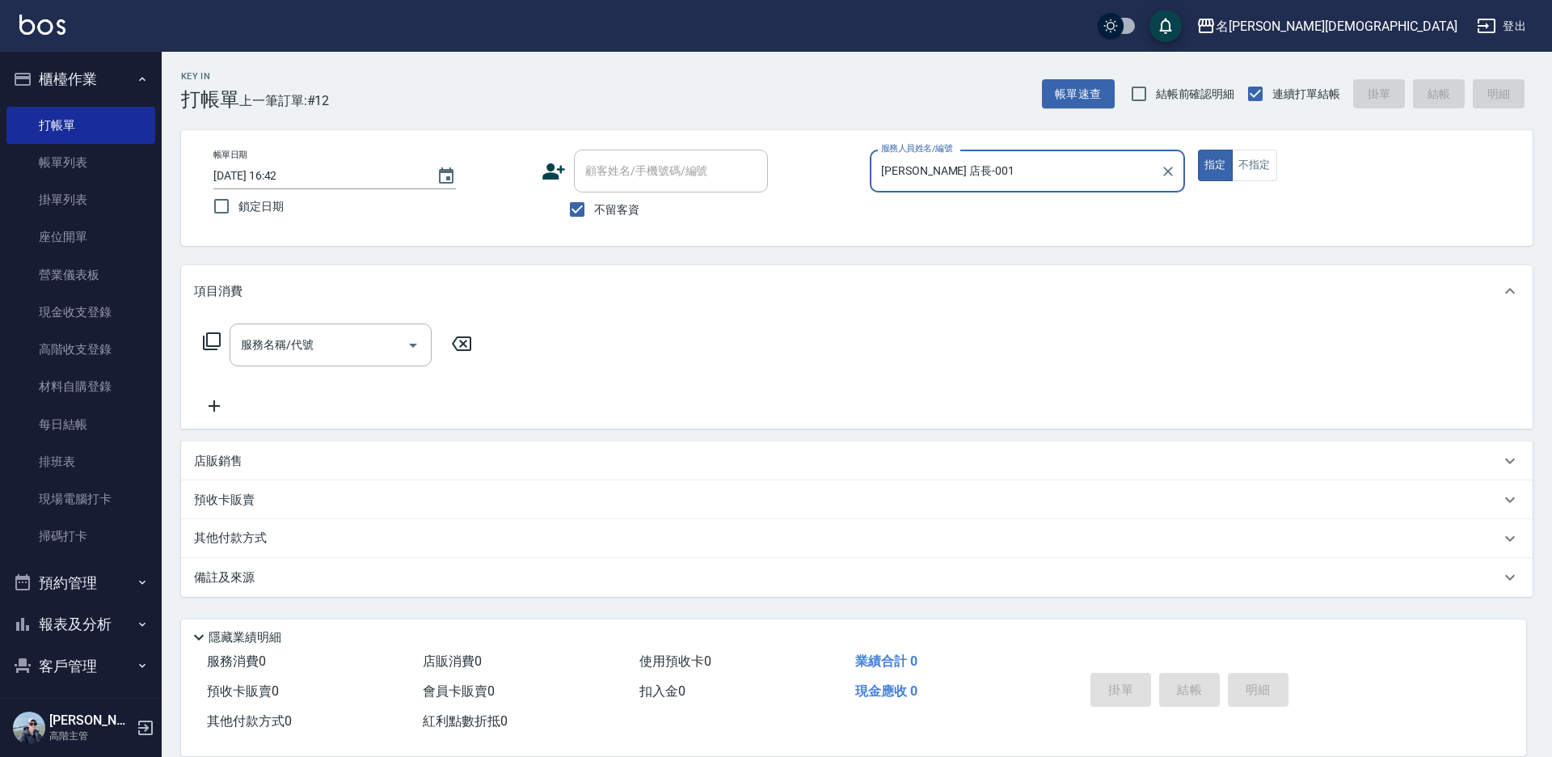
click at [207, 350] on icon at bounding box center [212, 341] width 18 height 18
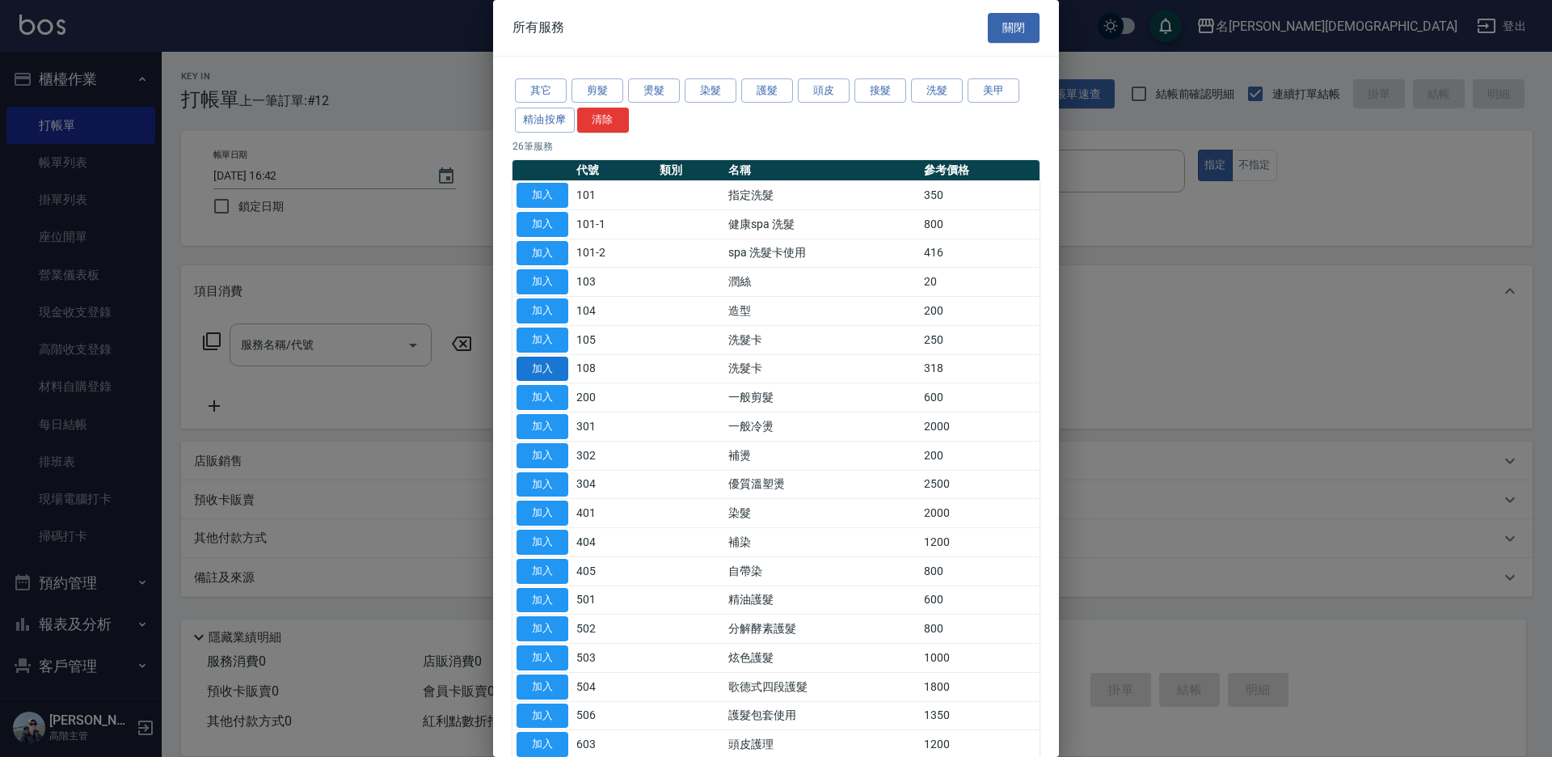
click at [548, 366] on button "加入" at bounding box center [543, 368] width 52 height 25
type input "洗髮卡(108)"
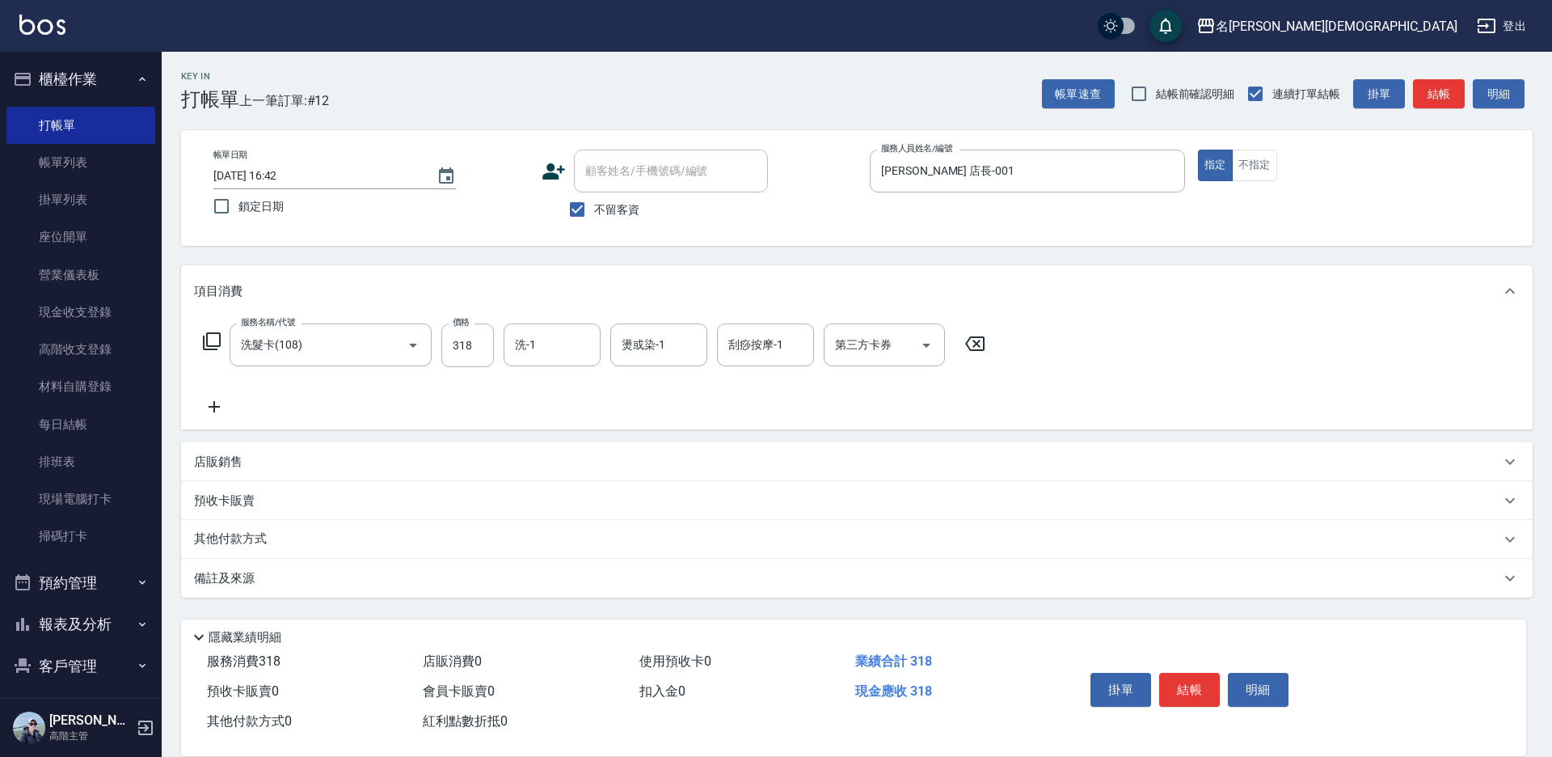
click at [213, 337] on icon at bounding box center [211, 340] width 19 height 19
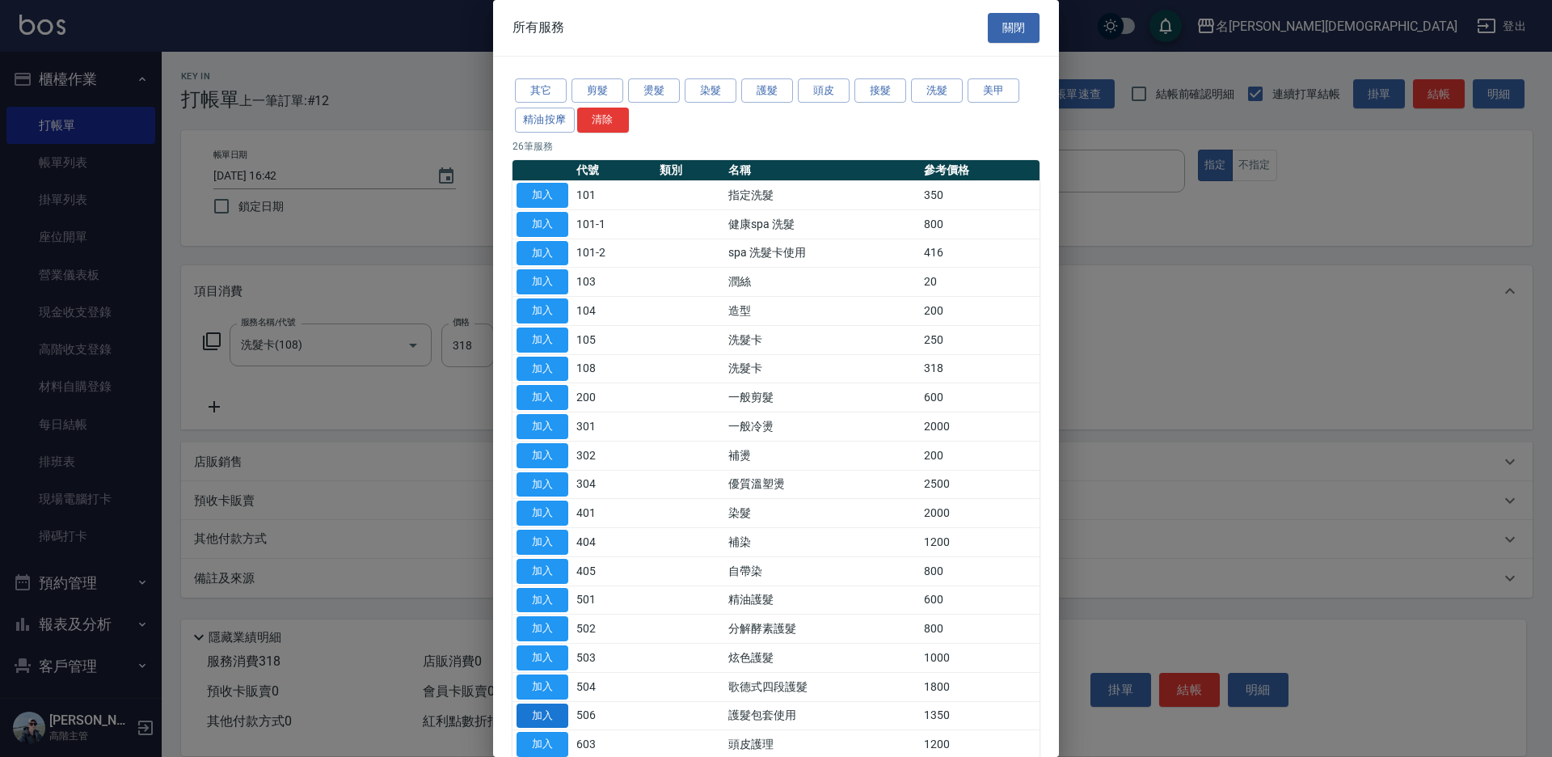
click at [562, 712] on button "加入" at bounding box center [543, 715] width 52 height 25
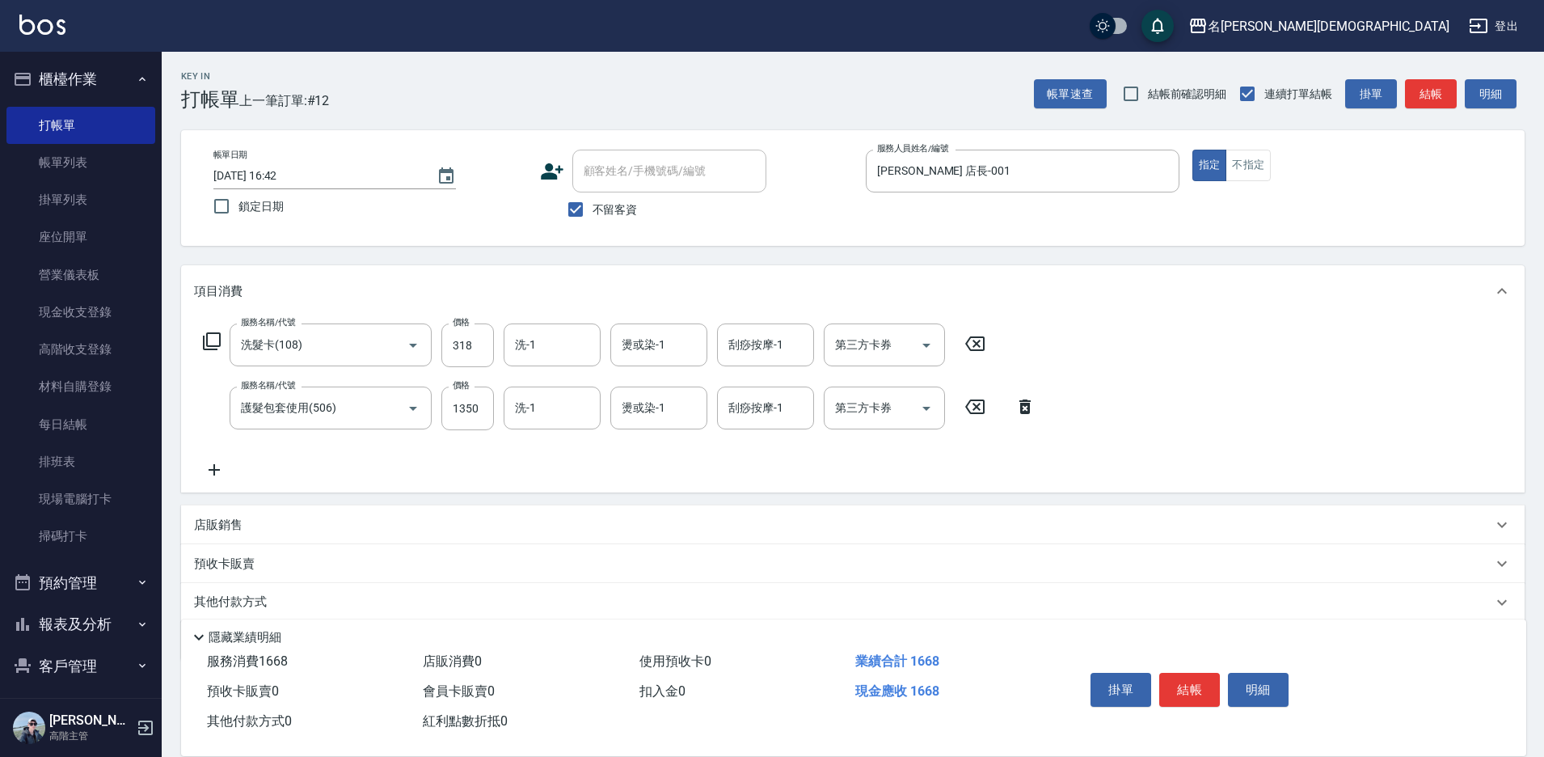
click at [213, 337] on icon at bounding box center [211, 340] width 19 height 19
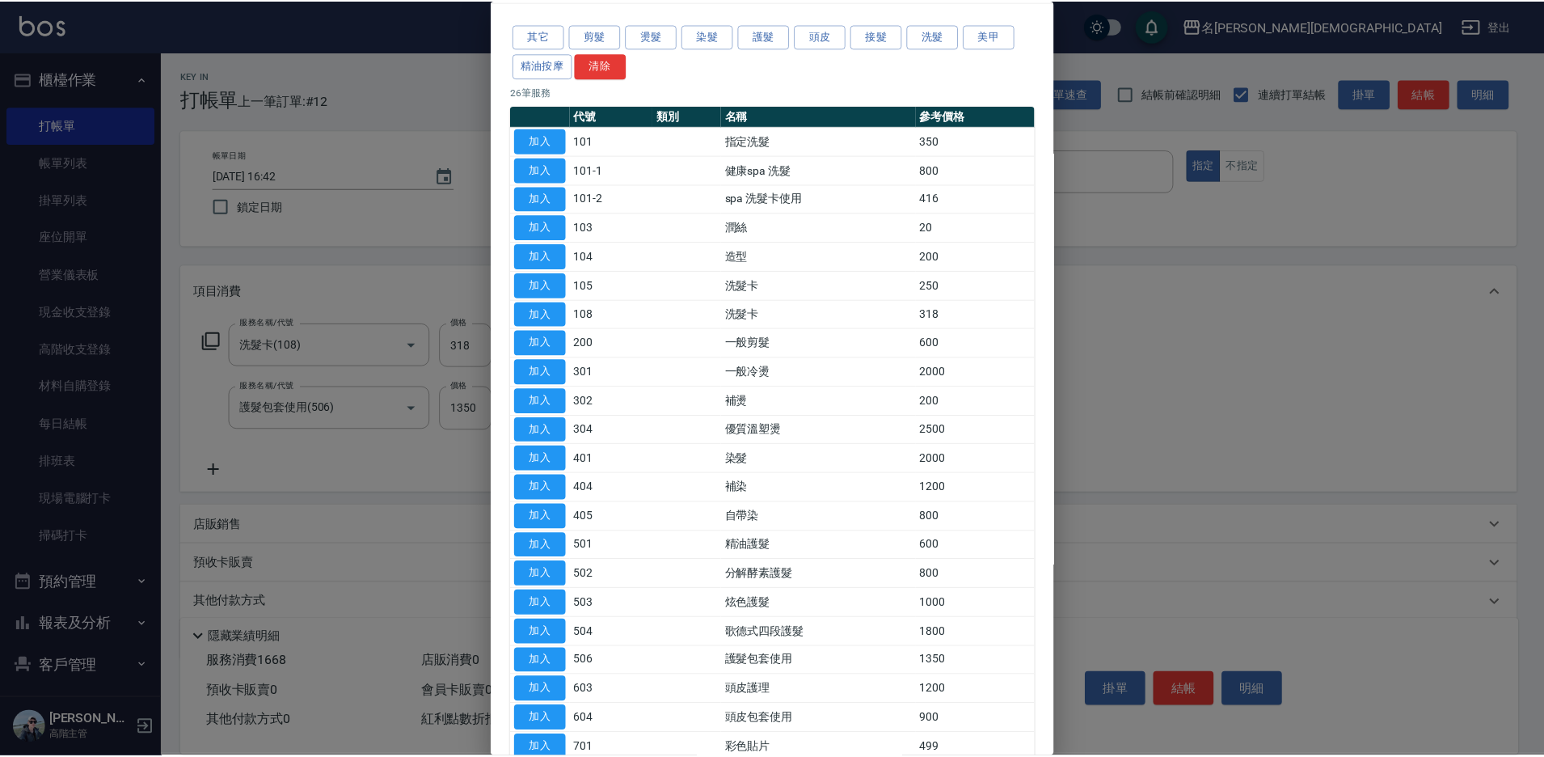
scroll to position [81, 0]
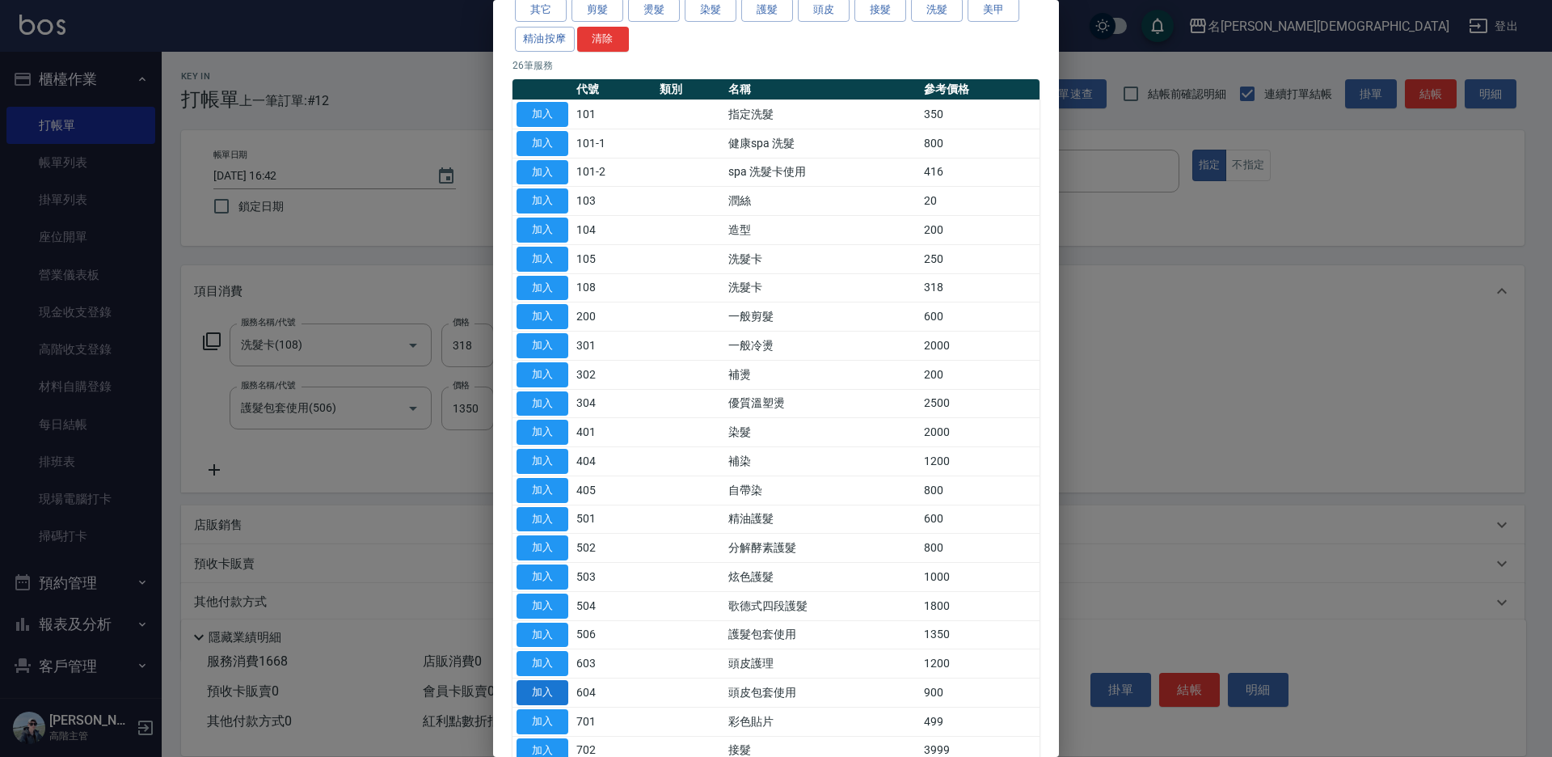
click at [552, 685] on button "加入" at bounding box center [543, 692] width 52 height 25
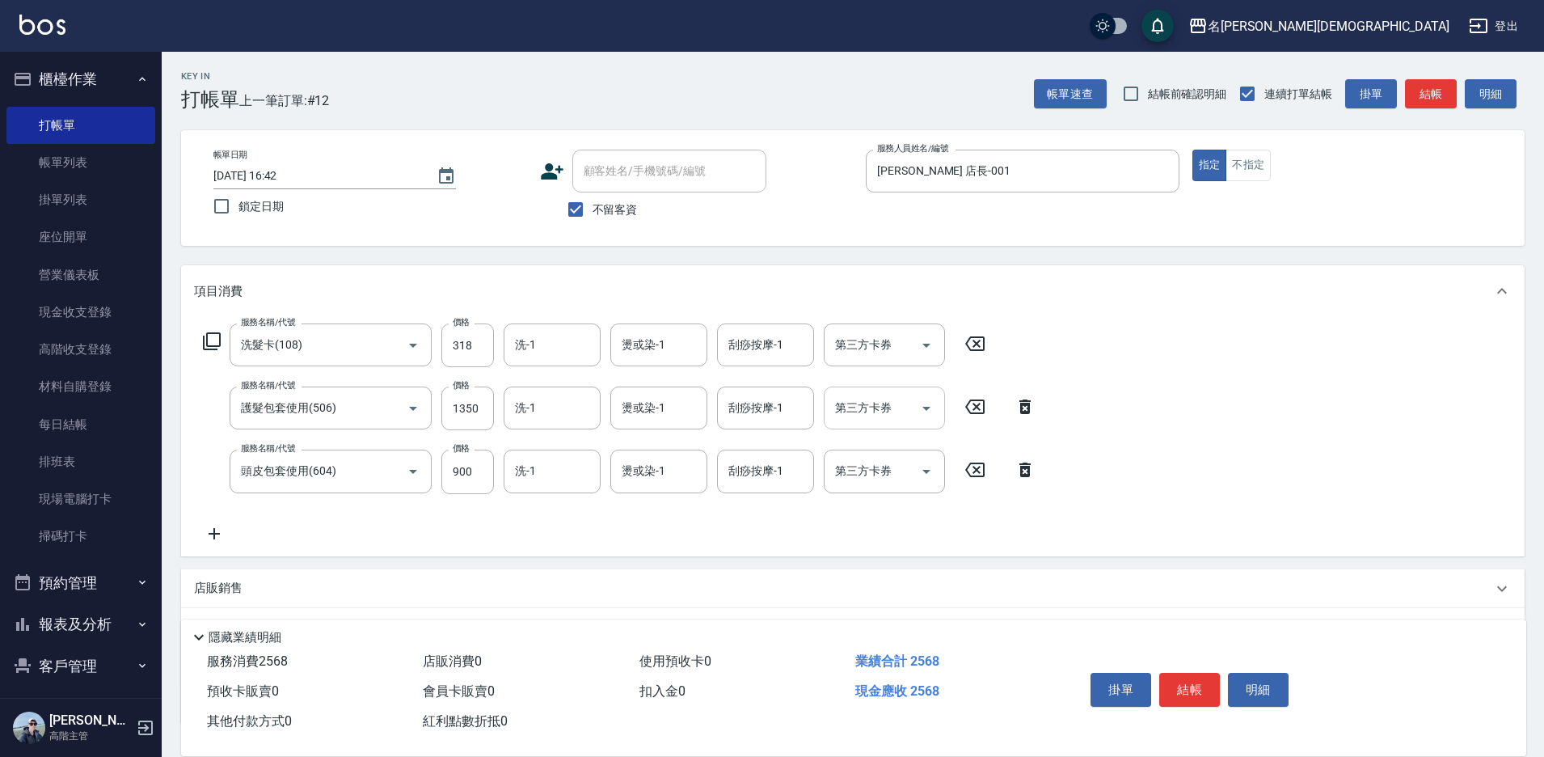
drag, startPoint x: 861, startPoint y: 411, endPoint x: 858, endPoint y: 426, distance: 14.9
click at [861, 414] on input "第三方卡券" at bounding box center [872, 408] width 82 height 28
click at [848, 468] on span "舊有卡券" at bounding box center [884, 475] width 121 height 27
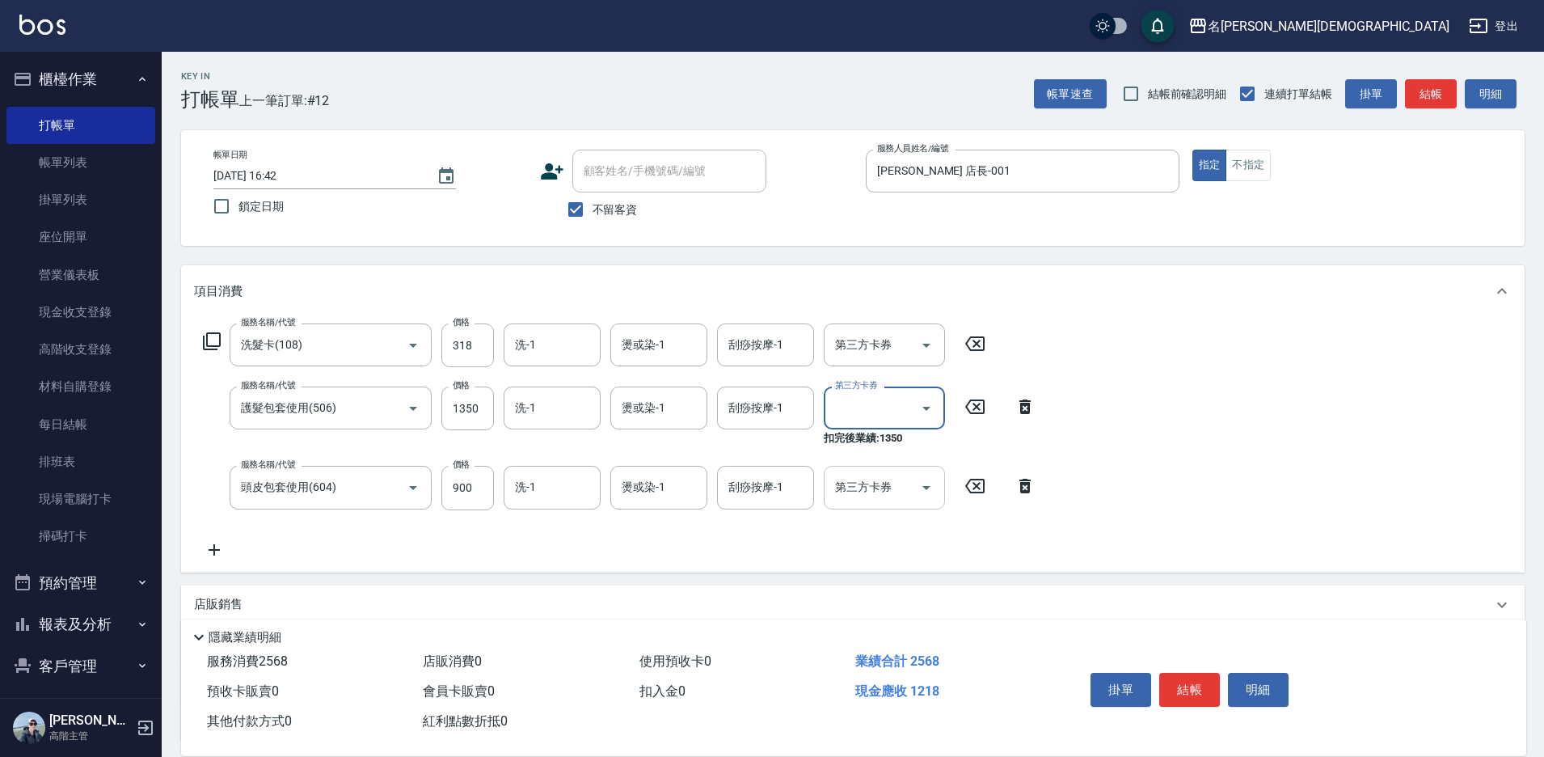
type input "舊有卡券"
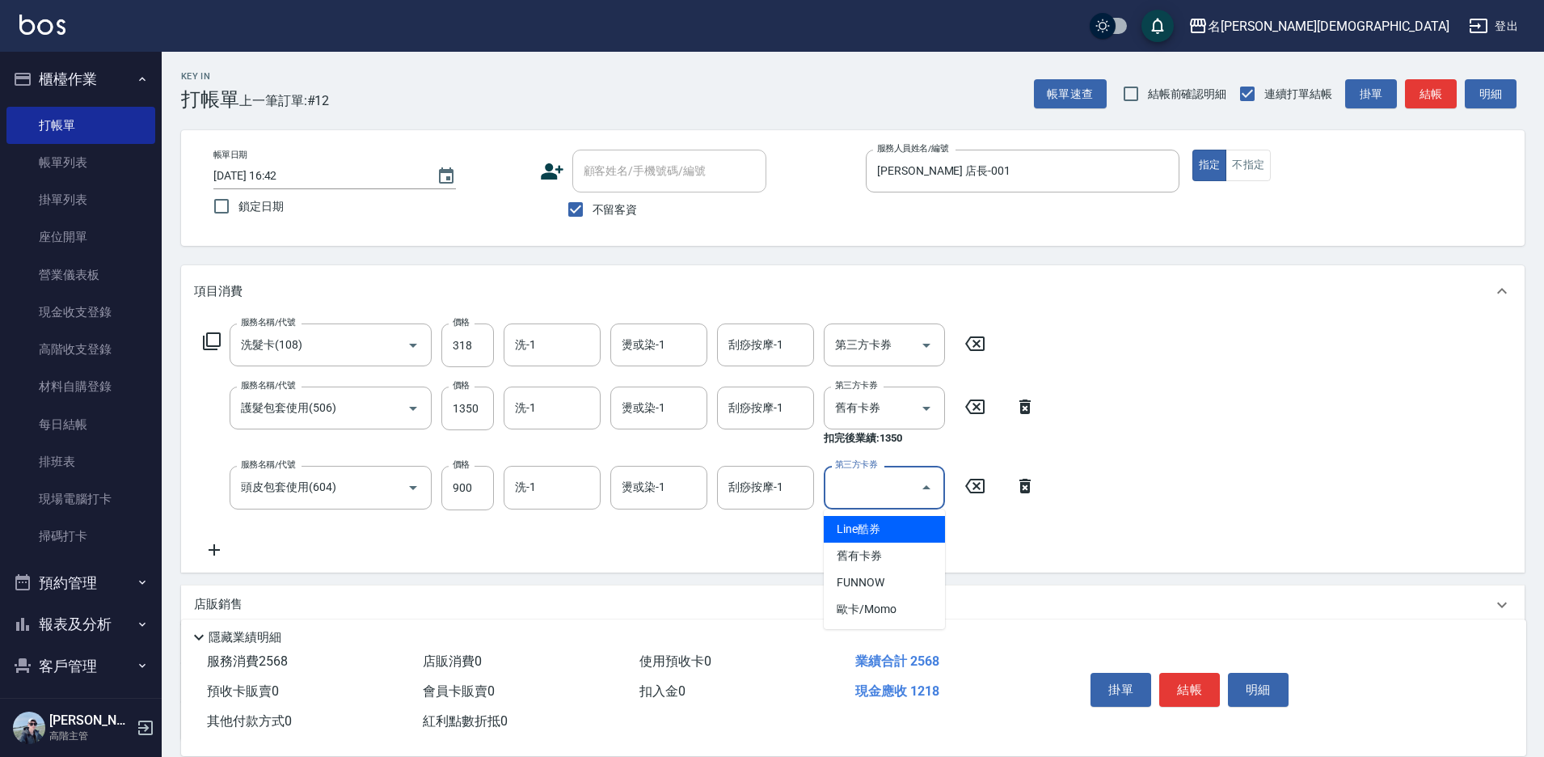
click at [851, 484] on div "第三方卡券 第三方卡券" at bounding box center [884, 487] width 121 height 43
drag, startPoint x: 859, startPoint y: 545, endPoint x: 823, endPoint y: 501, distance: 56.8
click at [860, 546] on span "舊有卡券" at bounding box center [884, 555] width 121 height 27
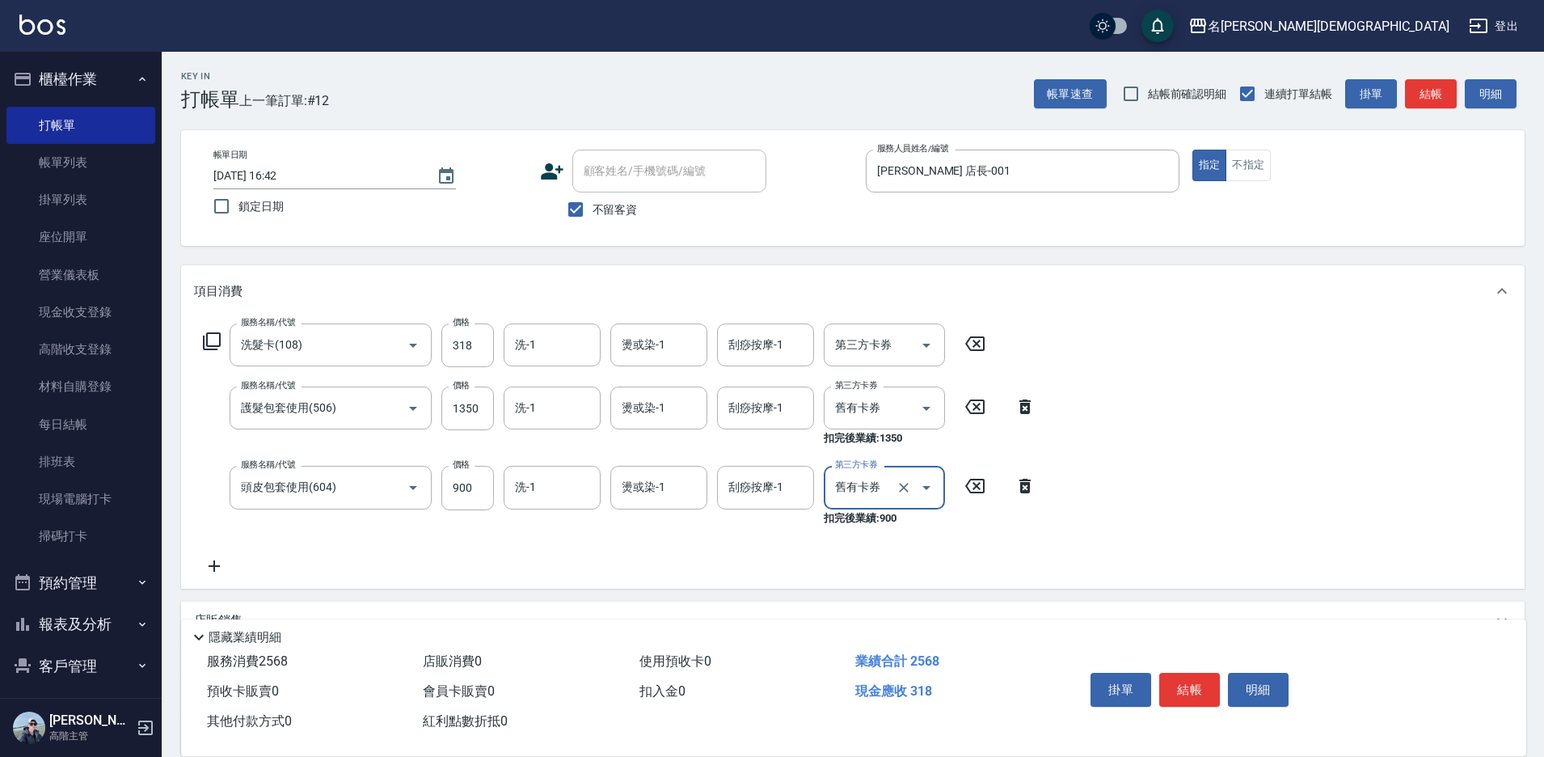
type input "舊有卡券"
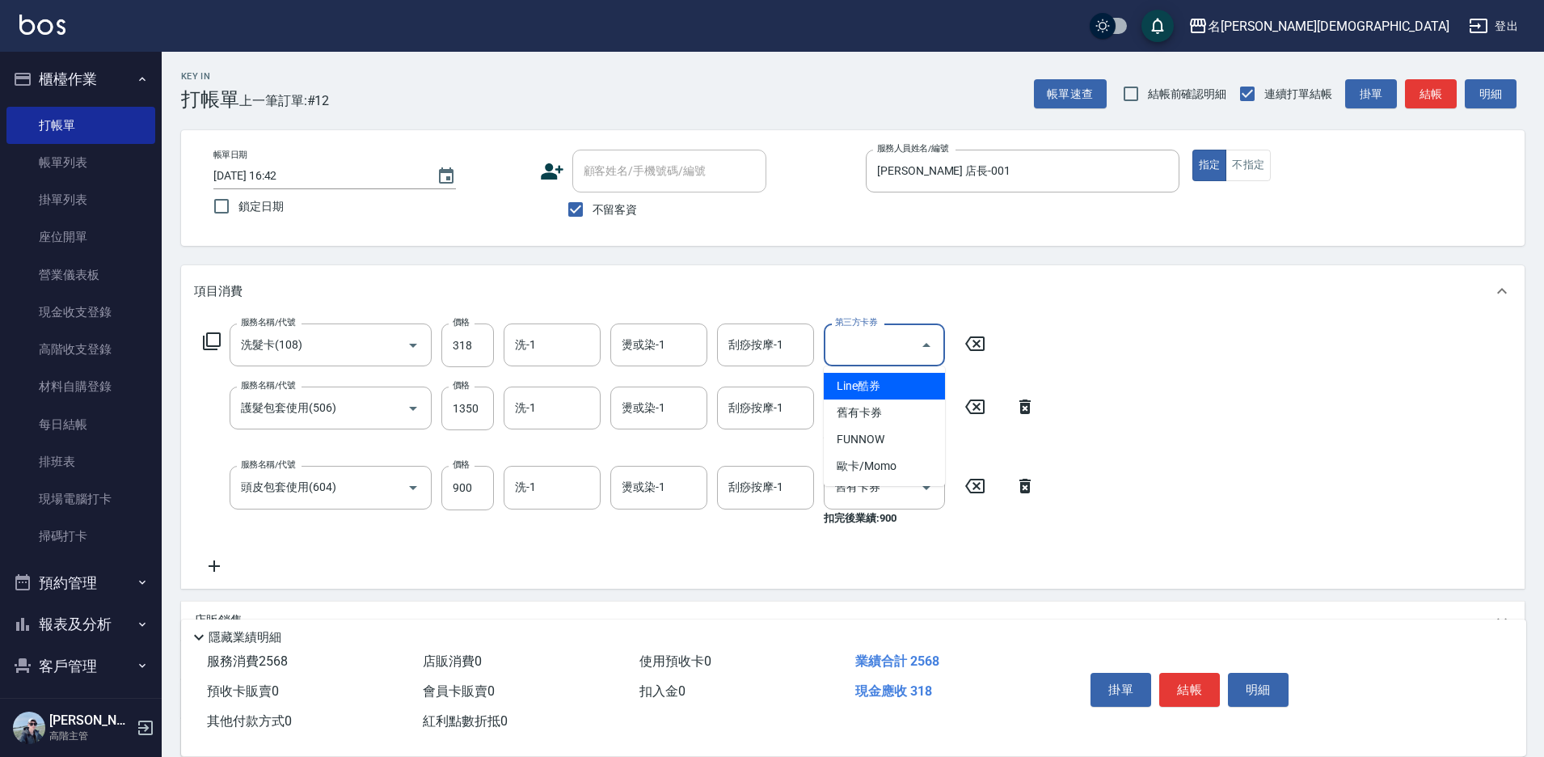
drag, startPoint x: 853, startPoint y: 348, endPoint x: 872, endPoint y: 393, distance: 49.3
click at [867, 358] on input "第三方卡券" at bounding box center [872, 345] width 82 height 28
click at [872, 407] on span "舊有卡券" at bounding box center [884, 412] width 121 height 27
type input "舊有卡券"
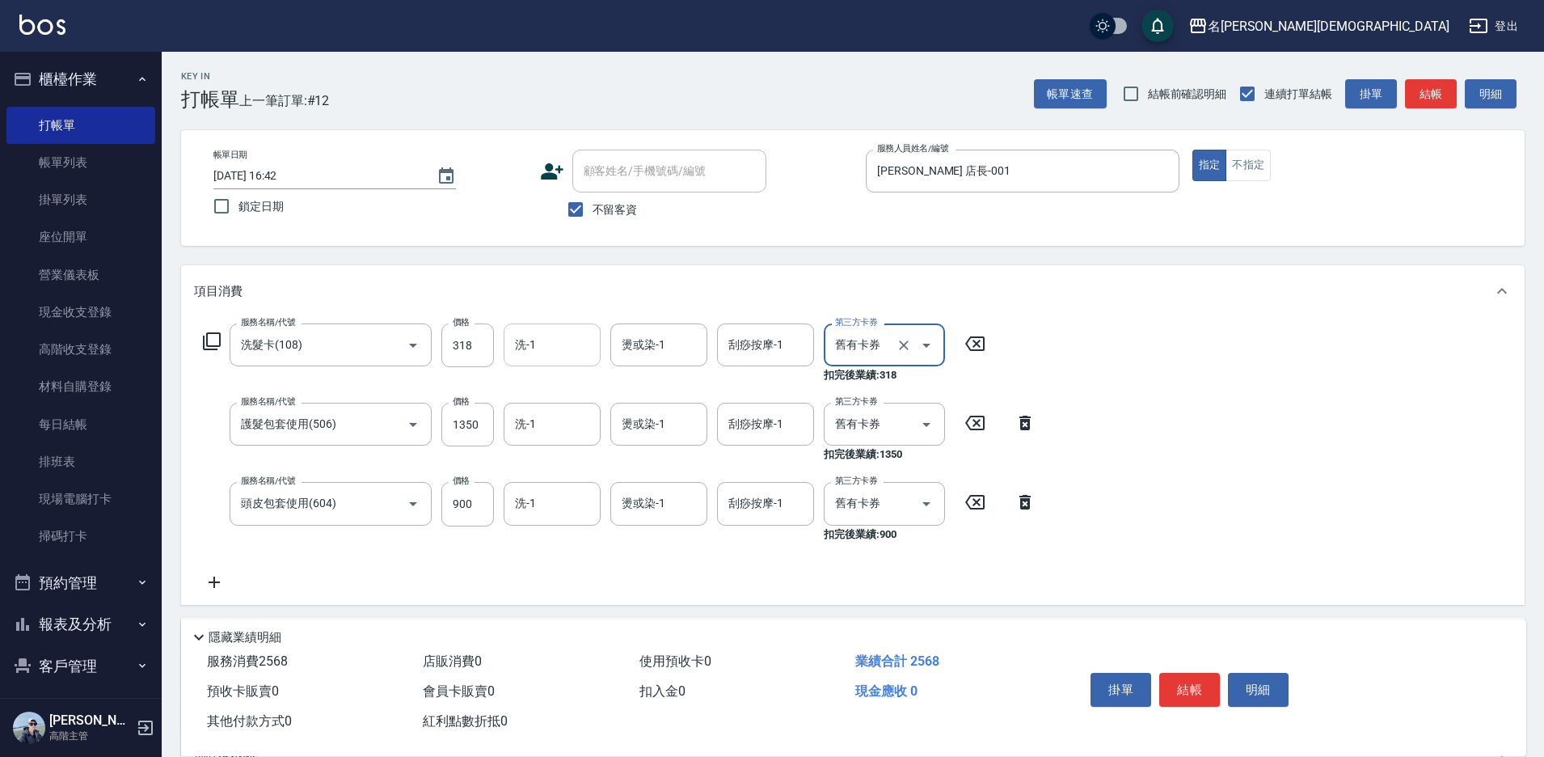
click at [543, 348] on input "洗-1" at bounding box center [552, 345] width 82 height 28
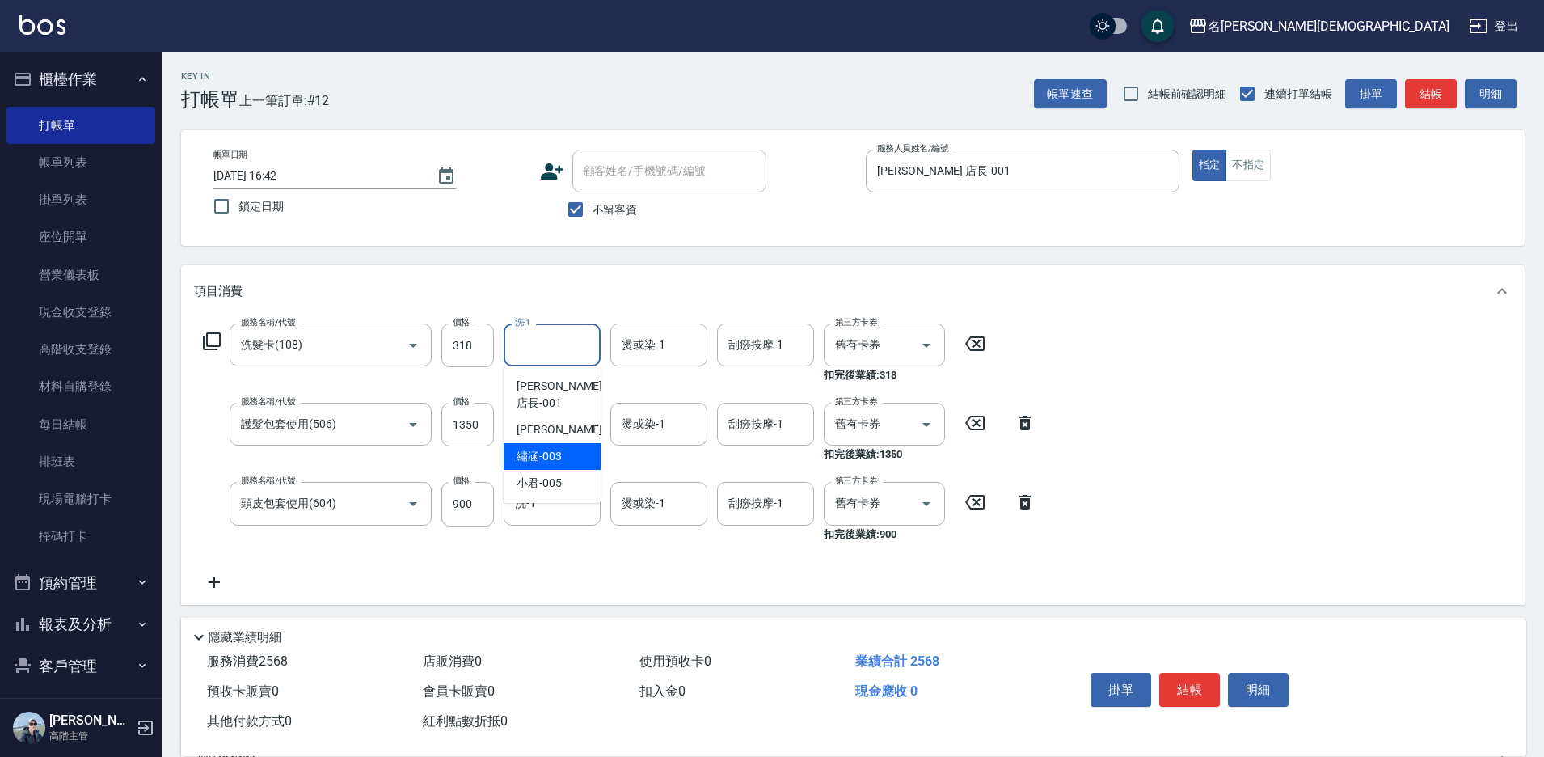
drag, startPoint x: 559, startPoint y: 434, endPoint x: 537, endPoint y: 445, distance: 25.3
click at [559, 448] on span "繡涵 -003" at bounding box center [539, 456] width 45 height 17
type input "繡涵-003"
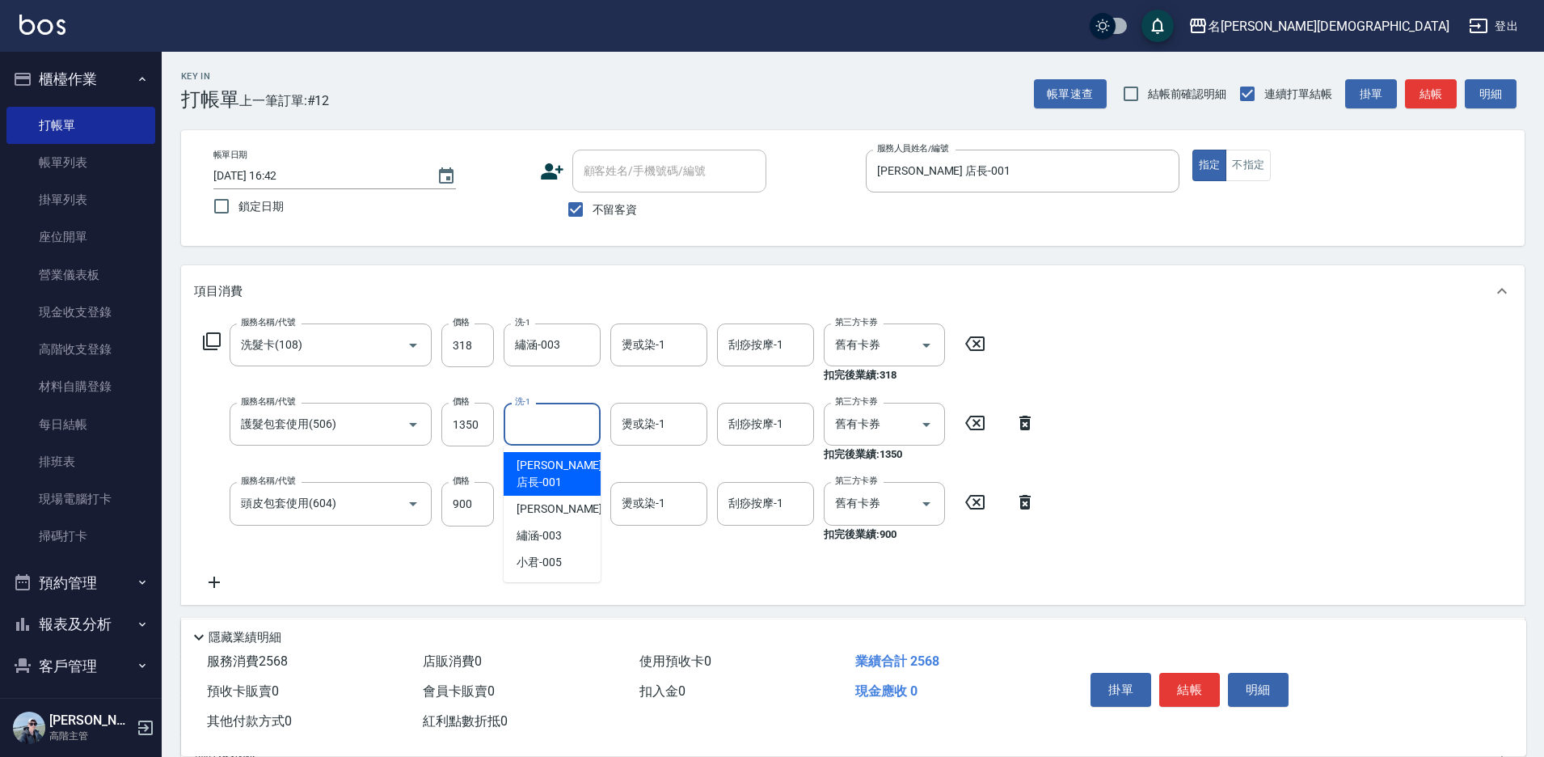
click at [534, 436] on input "洗-1" at bounding box center [552, 424] width 82 height 28
click at [566, 522] on div "繡涵 -003" at bounding box center [552, 535] width 97 height 27
type input "繡涵-003"
click at [553, 519] on div "洗-1" at bounding box center [552, 503] width 97 height 43
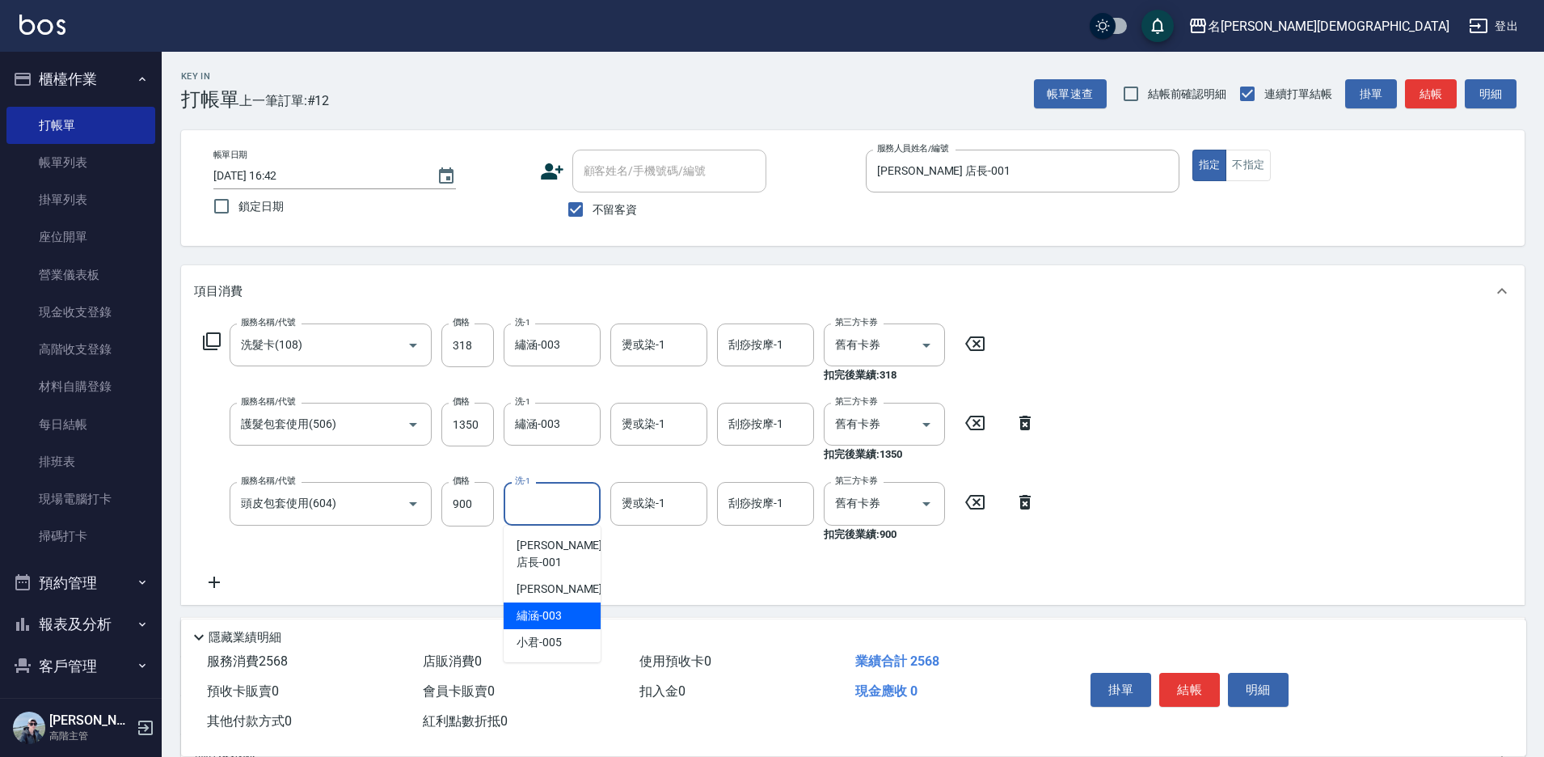
click at [572, 602] on div "繡涵 -003" at bounding box center [552, 615] width 97 height 27
type input "繡涵-003"
click at [1198, 691] on button "結帳" at bounding box center [1189, 690] width 61 height 34
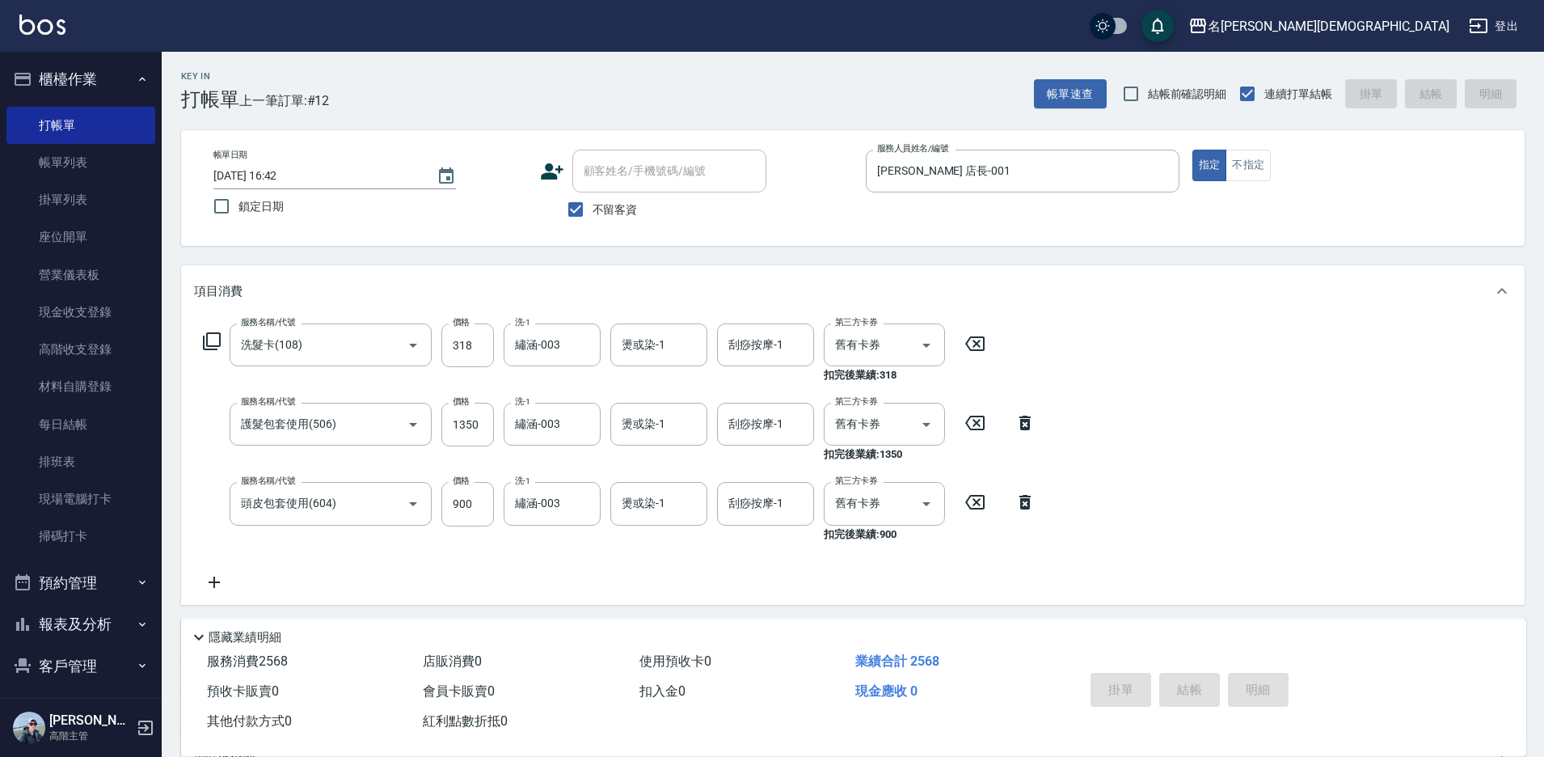
type input "[DATE] 16:43"
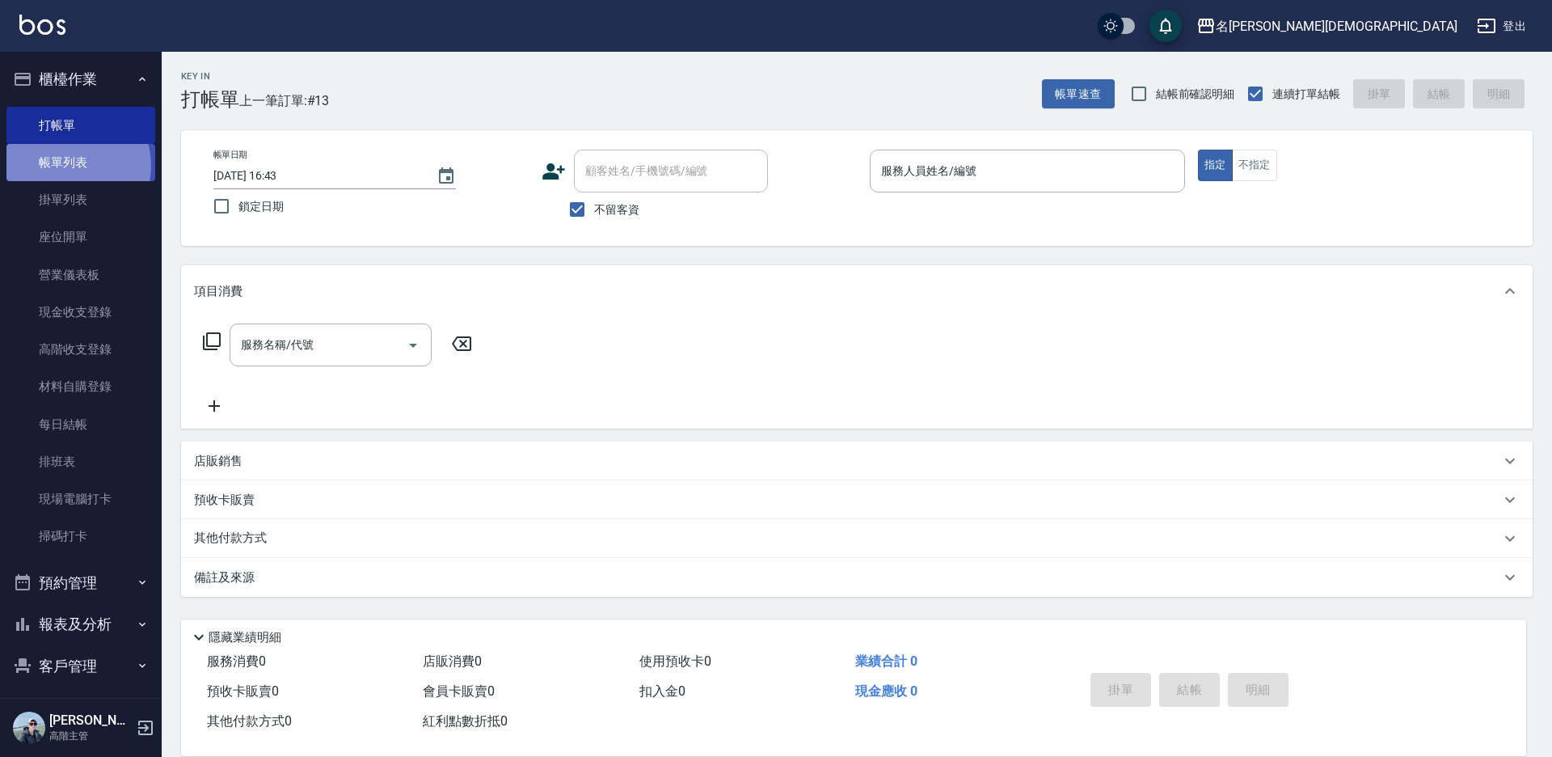
click at [72, 166] on link "帳單列表" at bounding box center [80, 162] width 149 height 37
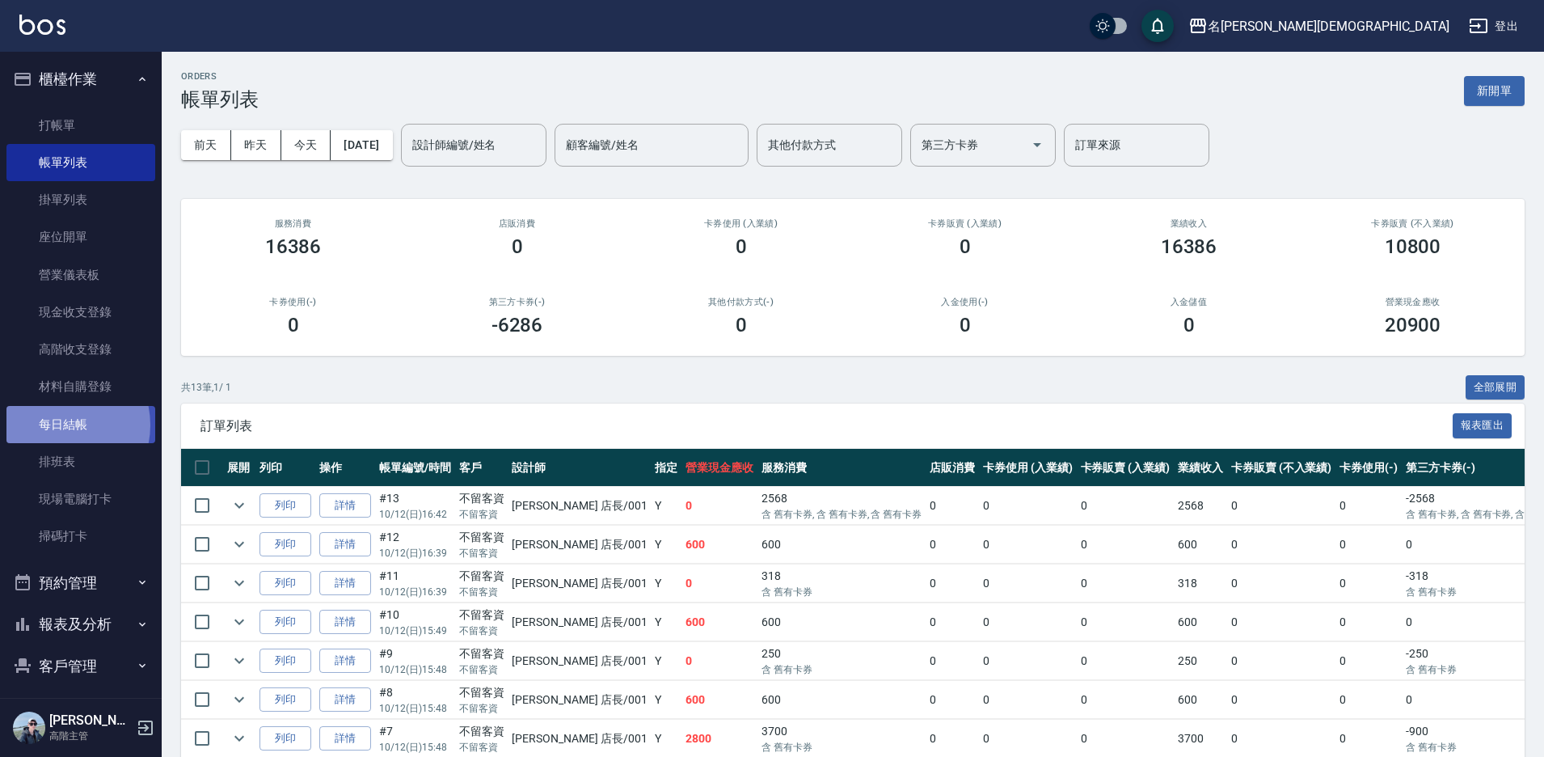
click at [57, 424] on link "每日結帳" at bounding box center [80, 424] width 149 height 37
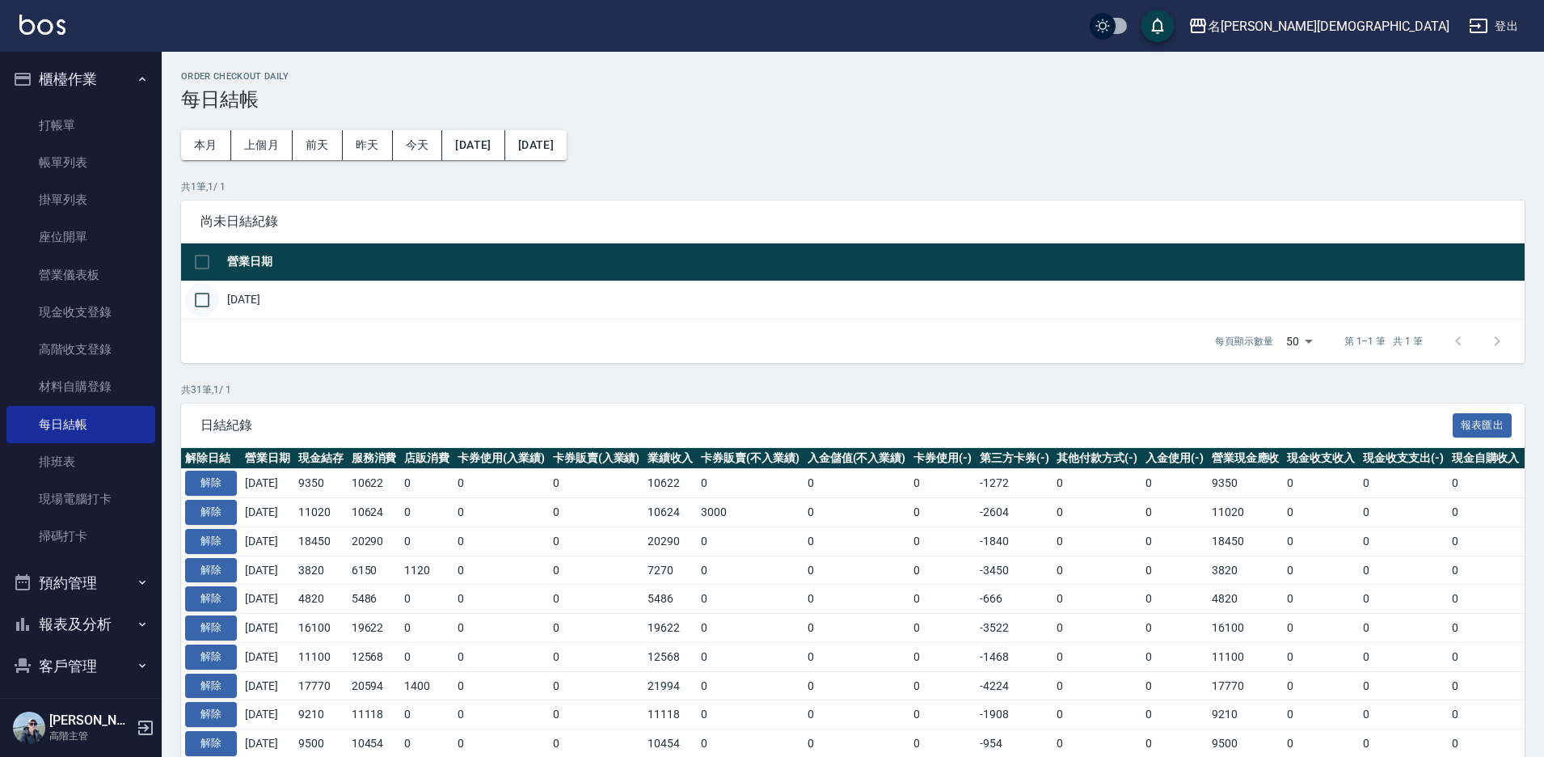
click at [203, 295] on input "checkbox" at bounding box center [202, 300] width 34 height 34
checkbox input "true"
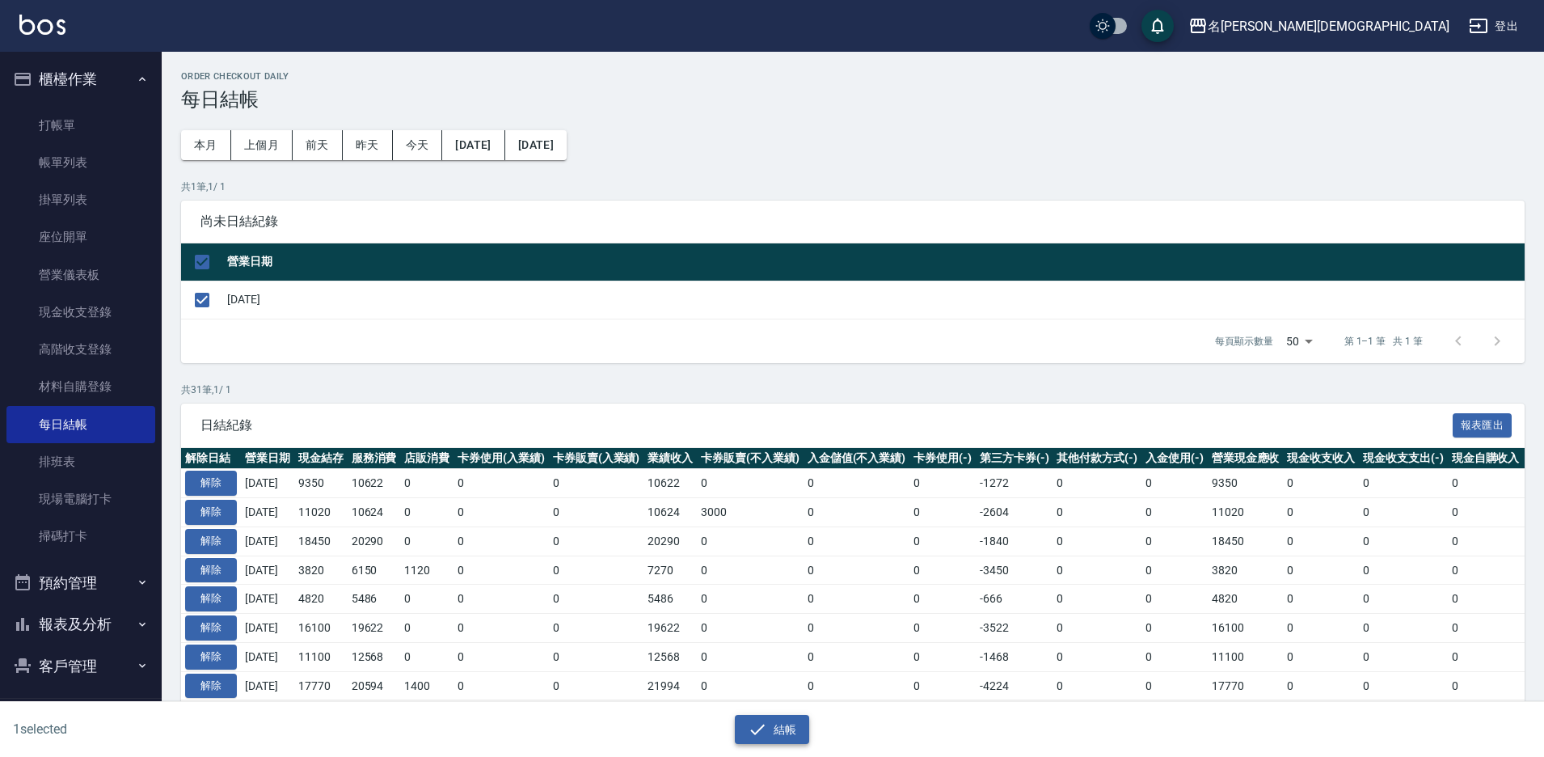
click at [789, 731] on button "結帳" at bounding box center [772, 730] width 75 height 30
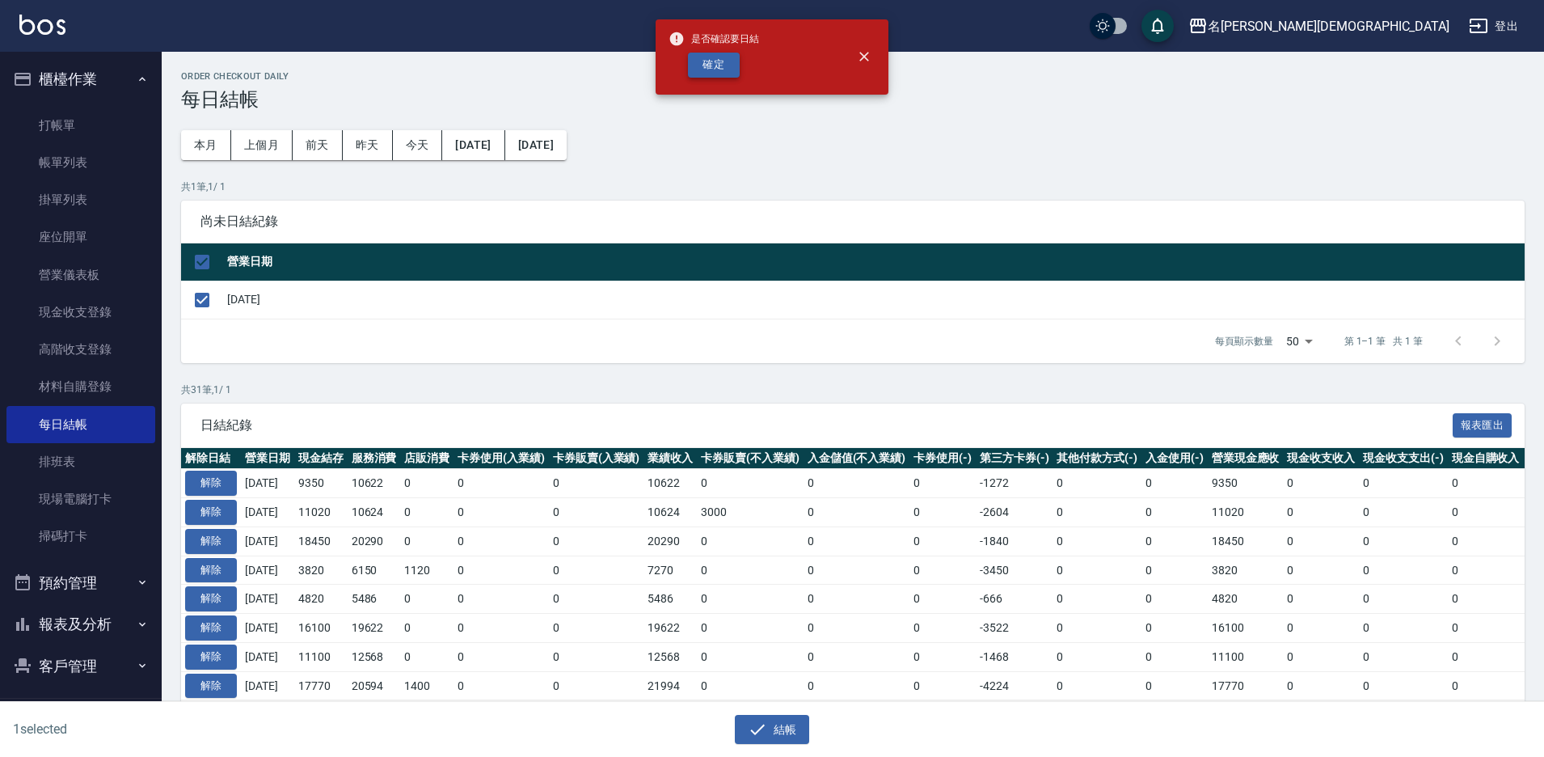
click at [702, 76] on button "確定" at bounding box center [714, 65] width 52 height 25
checkbox input "false"
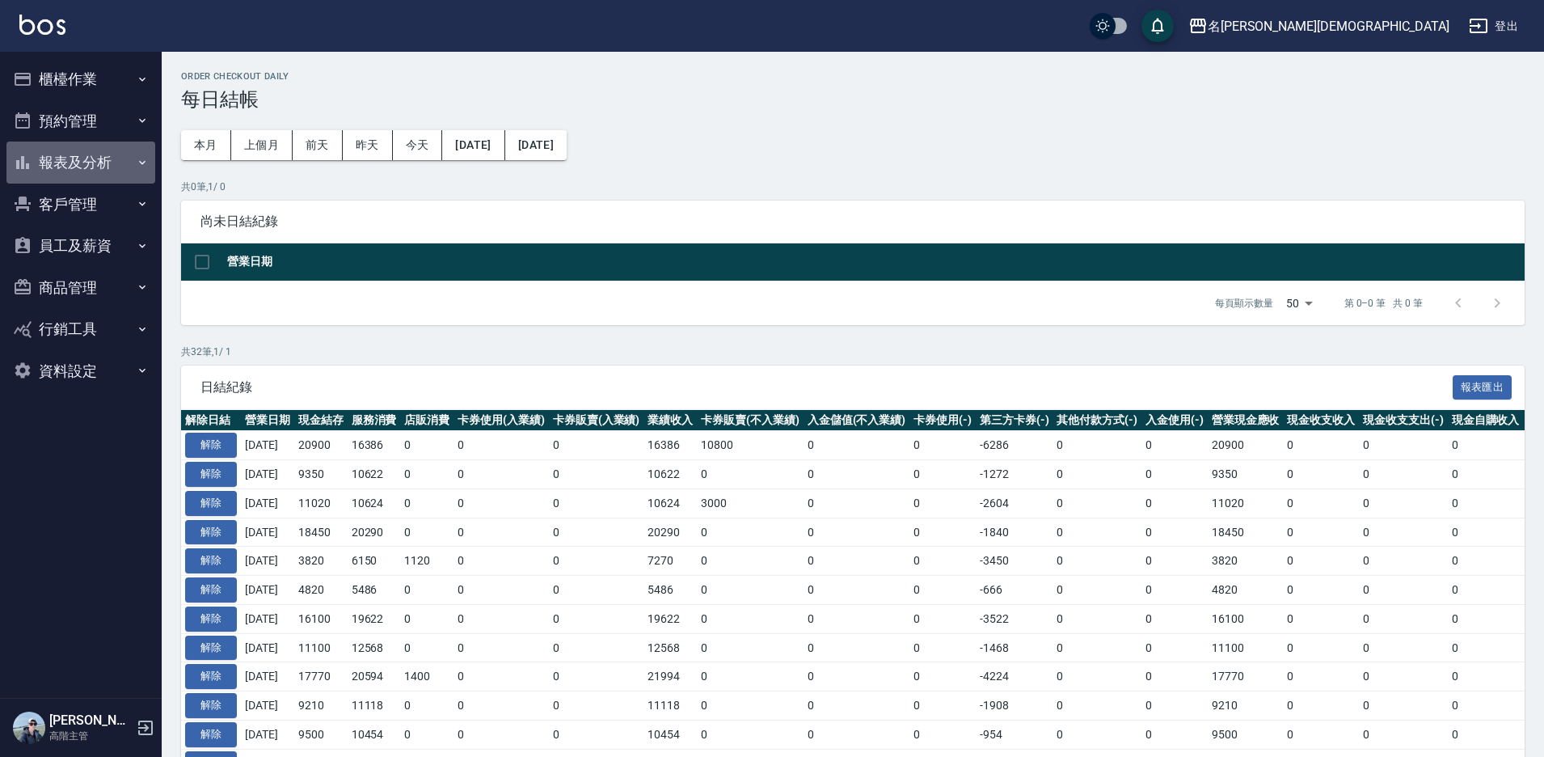
click at [75, 161] on button "報表及分析" at bounding box center [80, 162] width 149 height 42
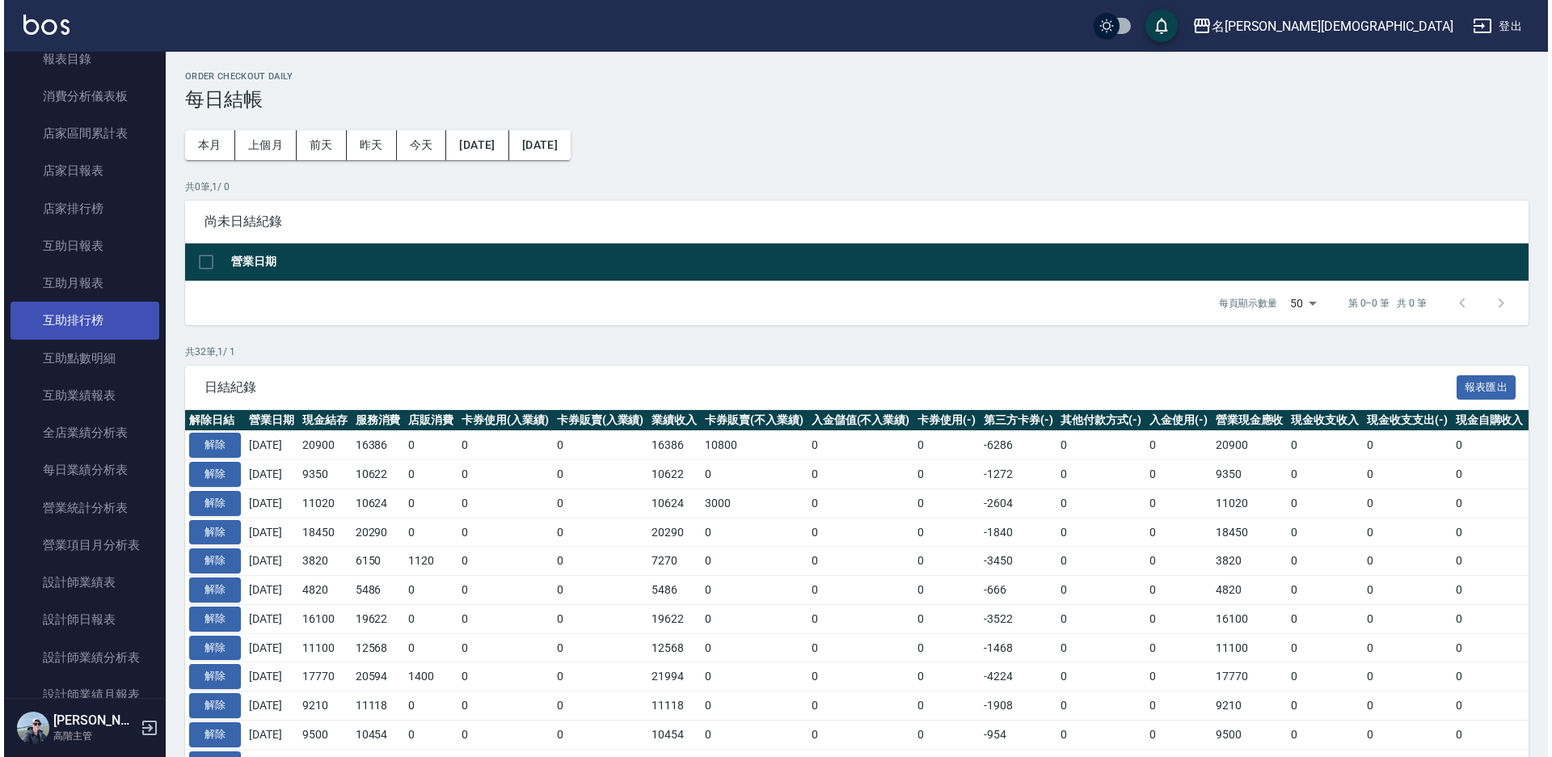
scroll to position [243, 0]
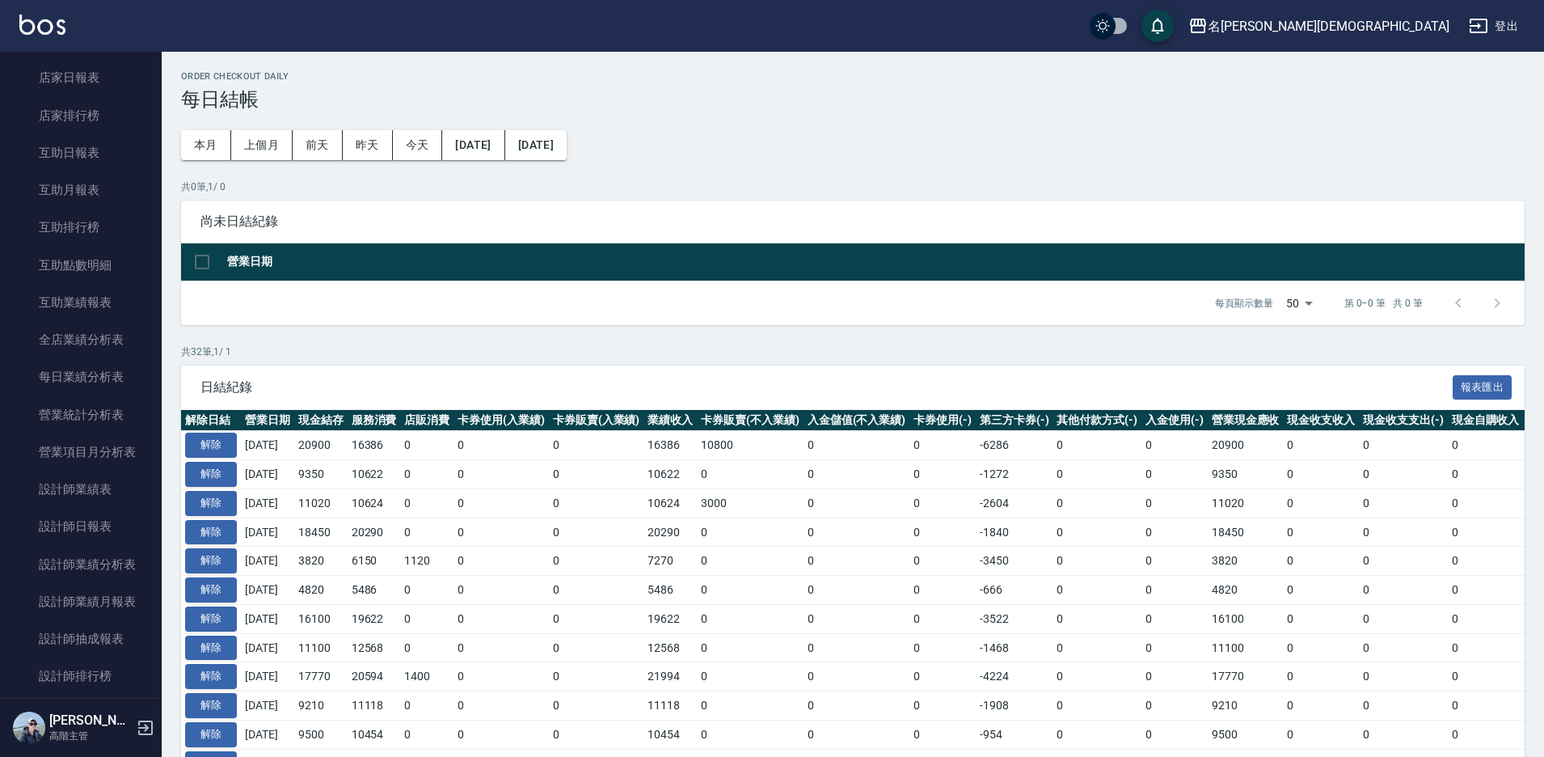
drag, startPoint x: 110, startPoint y: 674, endPoint x: 149, endPoint y: 652, distance: 44.5
click at [112, 673] on link "設計師排行榜" at bounding box center [80, 675] width 149 height 37
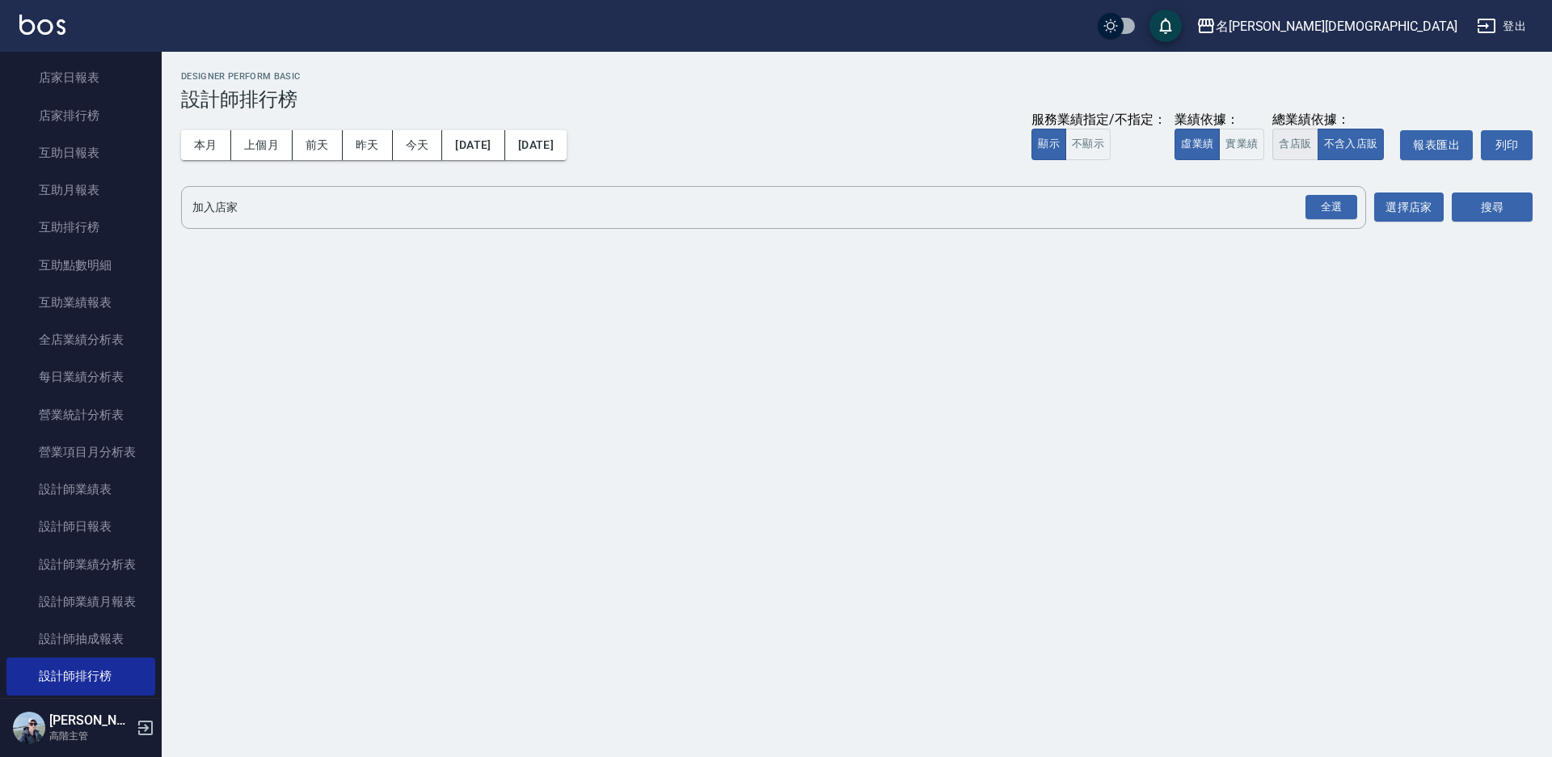
click at [1295, 144] on button "含店販" at bounding box center [1294, 145] width 45 height 32
drag, startPoint x: 1316, startPoint y: 206, endPoint x: 1529, endPoint y: 234, distance: 214.4
click at [1326, 207] on div "全選" at bounding box center [1332, 207] width 52 height 25
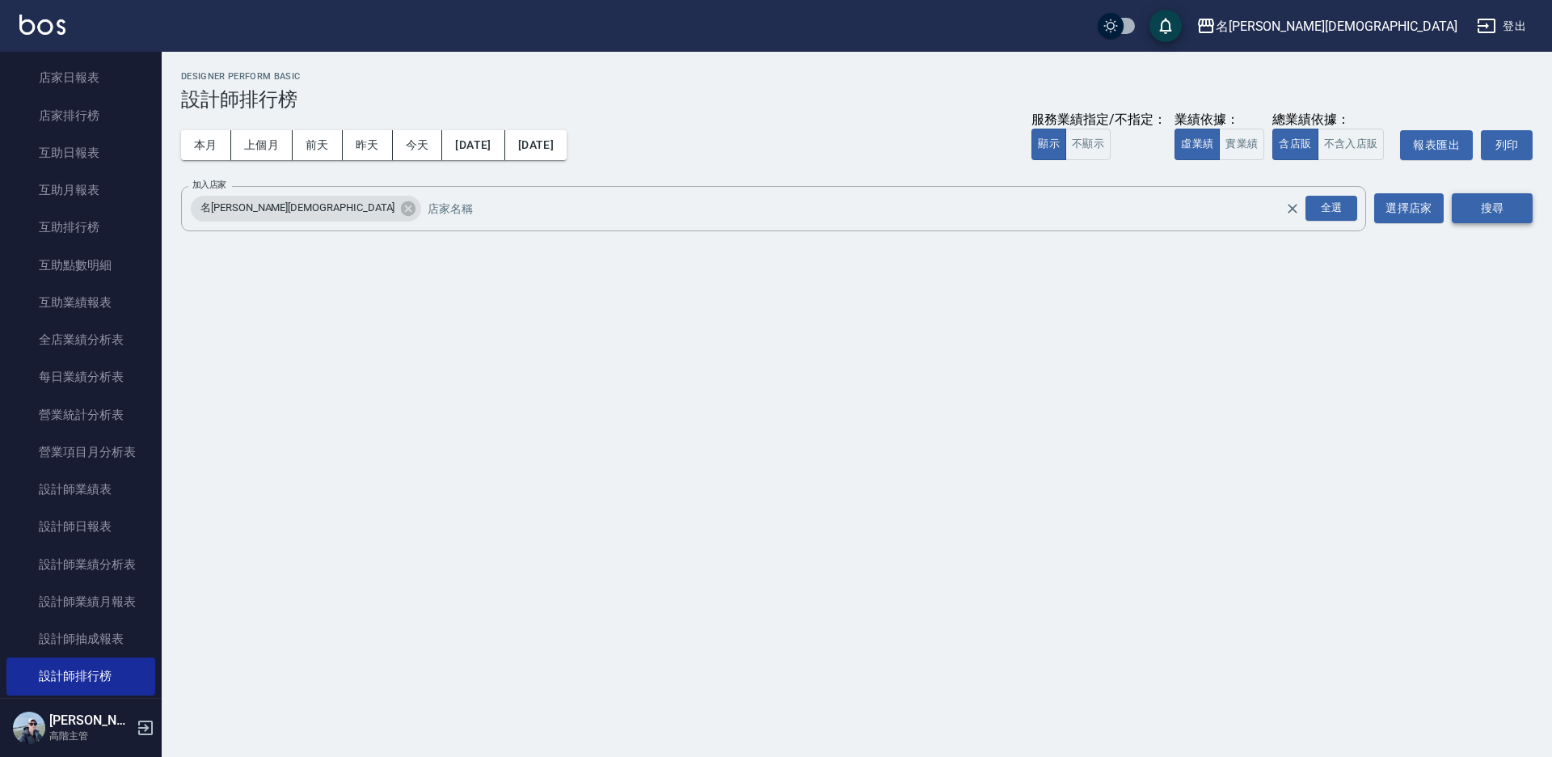
click at [1517, 211] on button "搜尋" at bounding box center [1492, 208] width 81 height 30
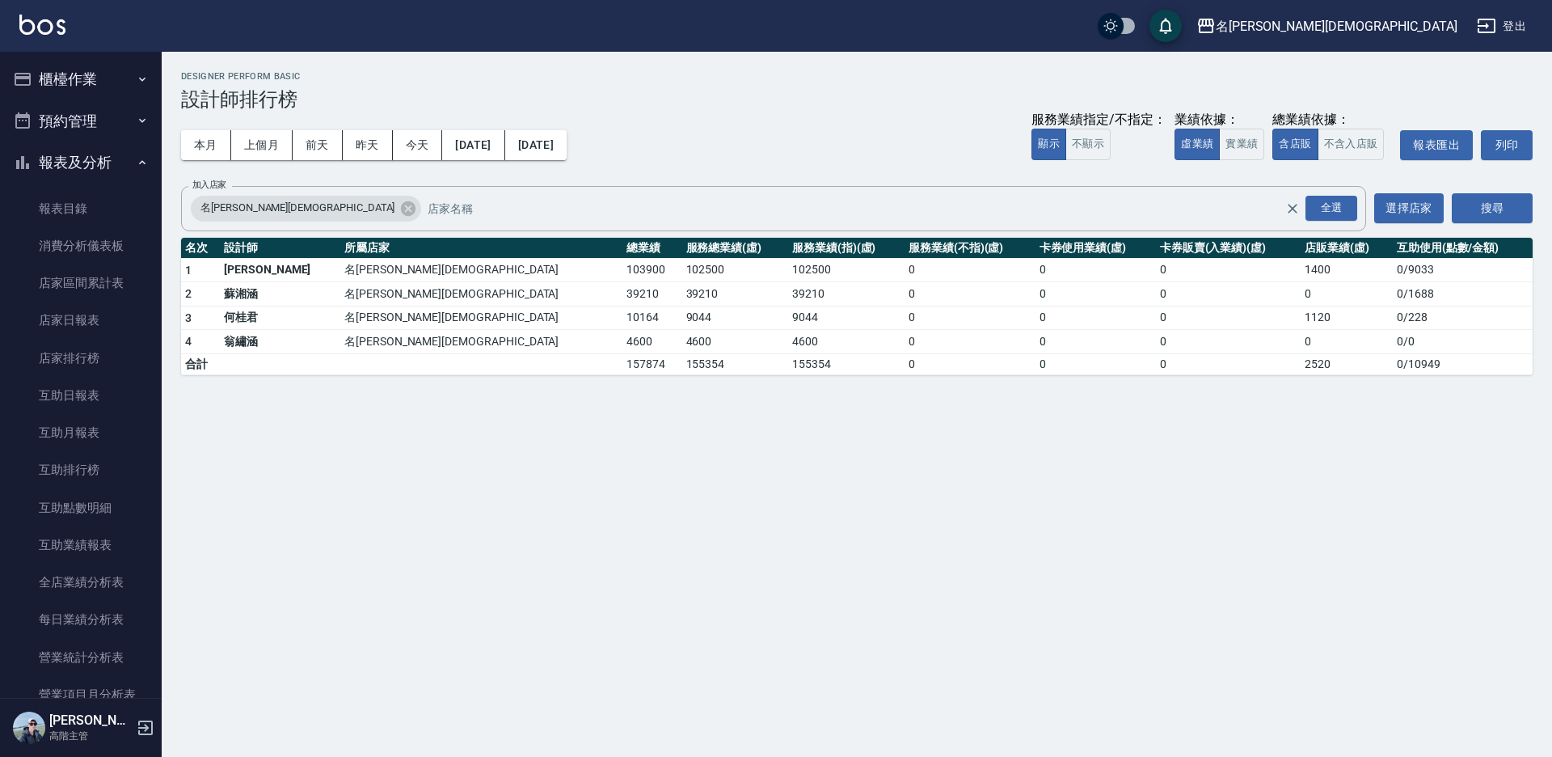
click at [108, 74] on button "櫃檯作業" at bounding box center [80, 79] width 149 height 42
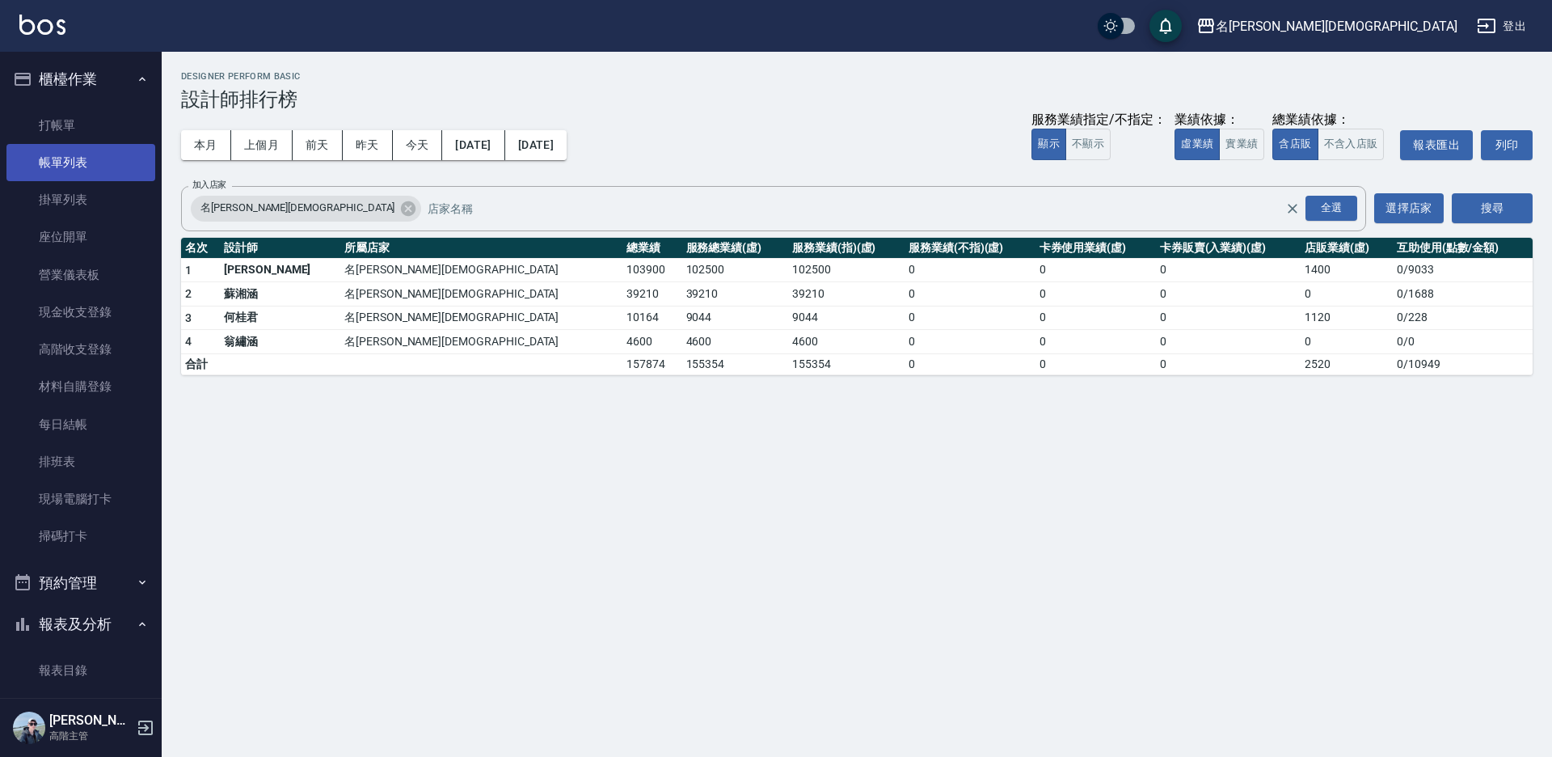
click at [91, 161] on link "帳單列表" at bounding box center [80, 162] width 149 height 37
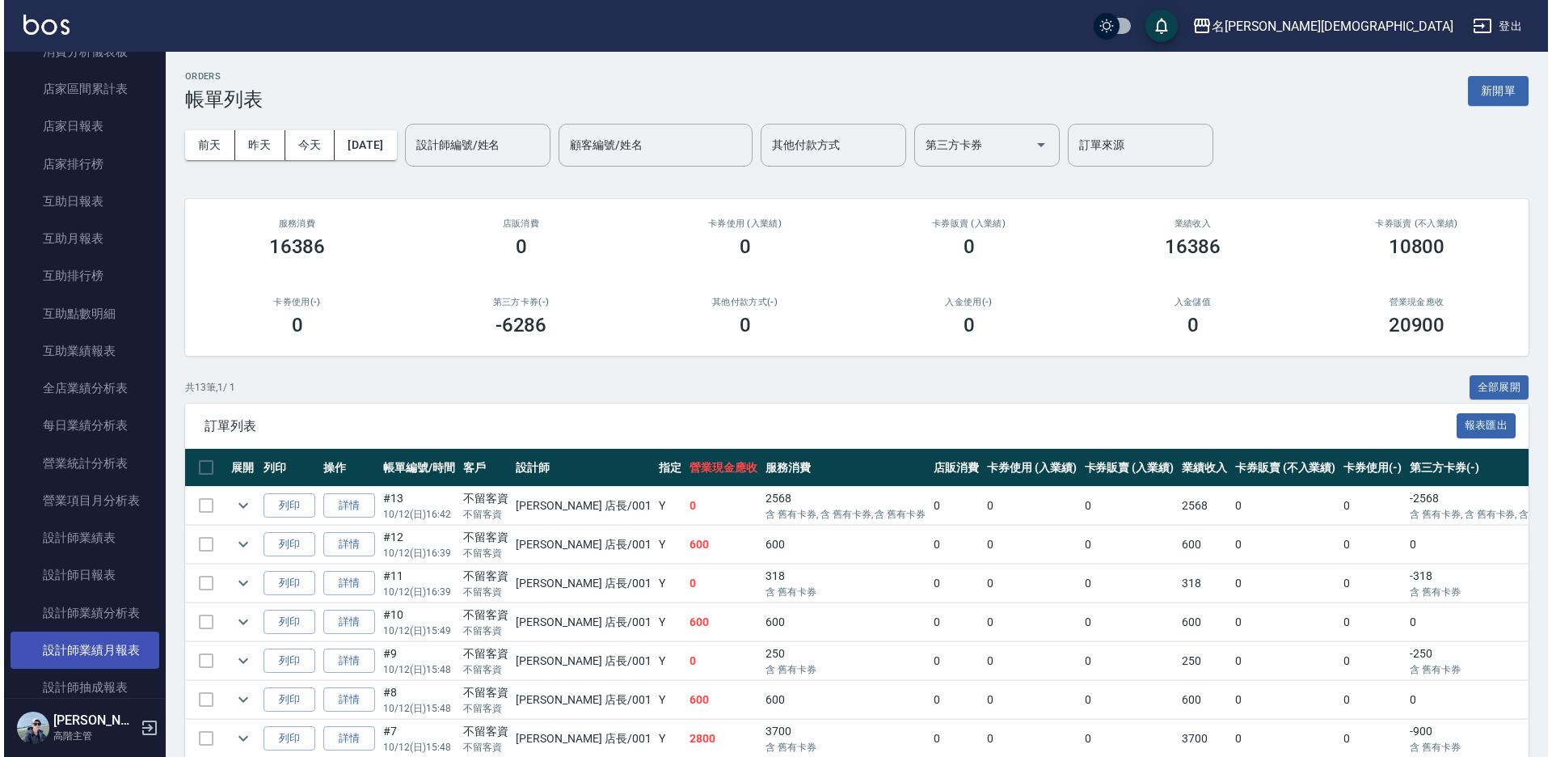
scroll to position [808, 0]
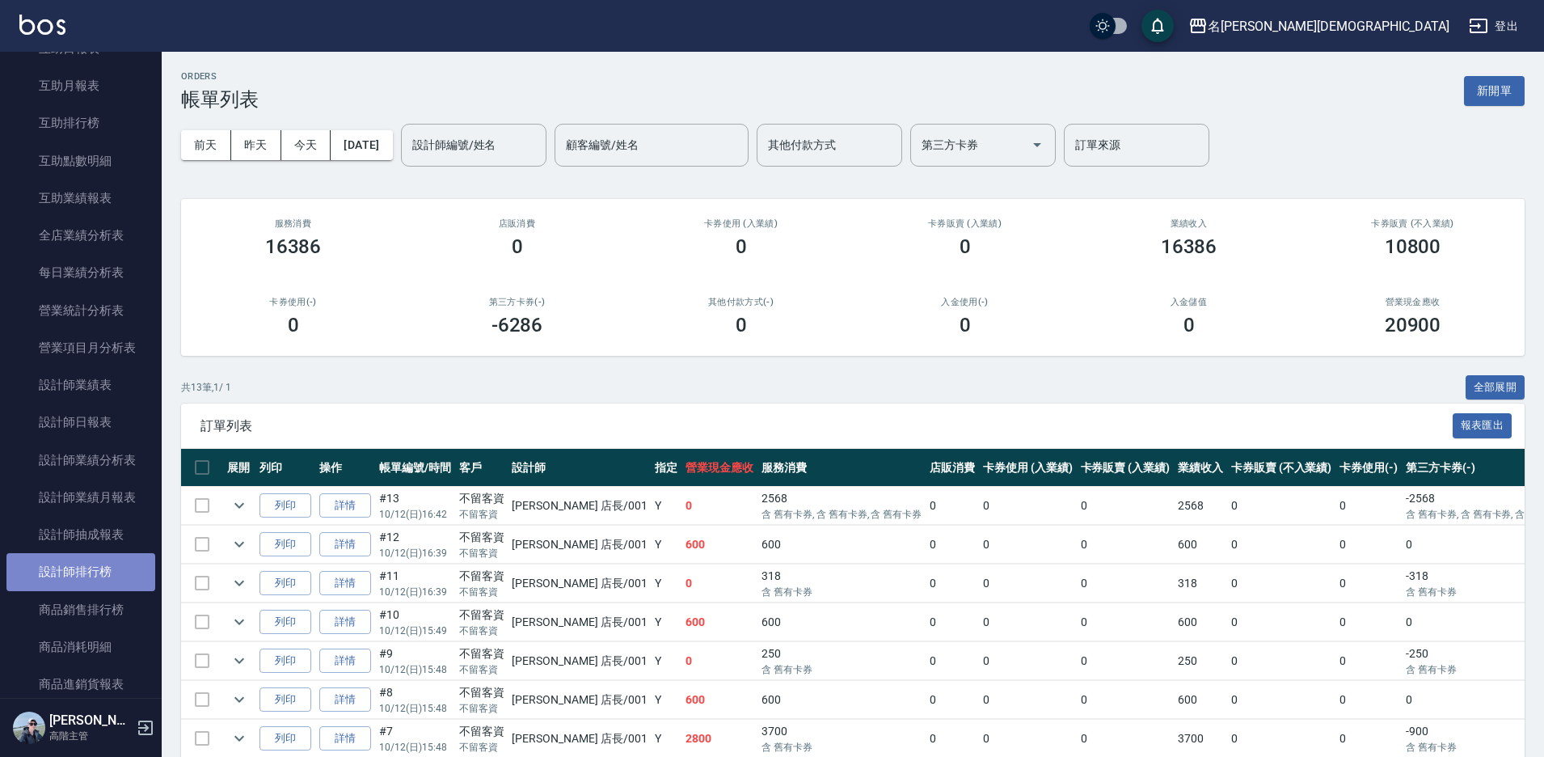
click at [95, 576] on link "設計師排行榜" at bounding box center [80, 571] width 149 height 37
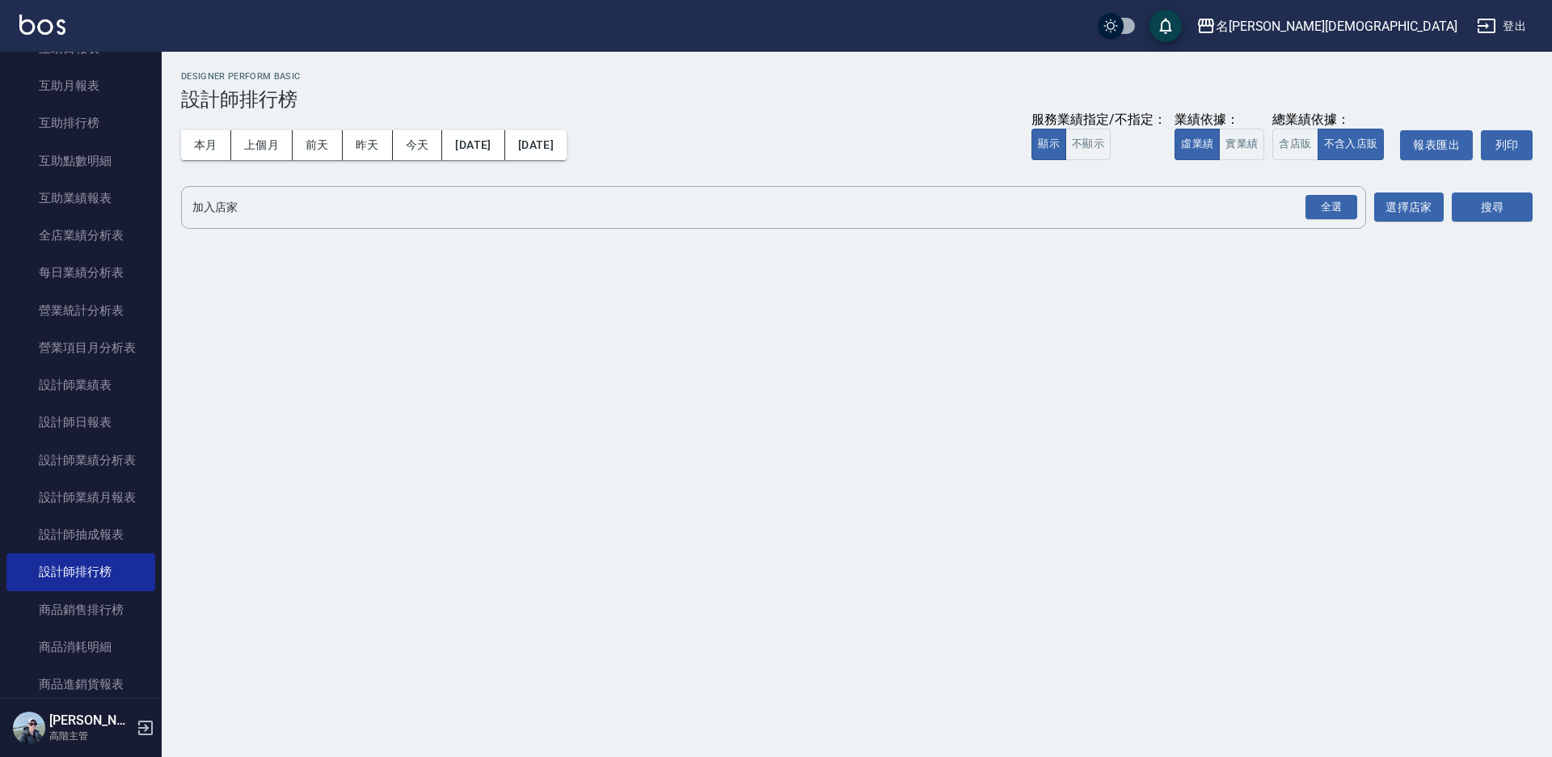
drag, startPoint x: 1301, startPoint y: 144, endPoint x: 1299, endPoint y: 169, distance: 25.1
click at [1300, 145] on button "含店販" at bounding box center [1294, 145] width 45 height 32
click at [1308, 206] on div "全選" at bounding box center [1332, 207] width 52 height 25
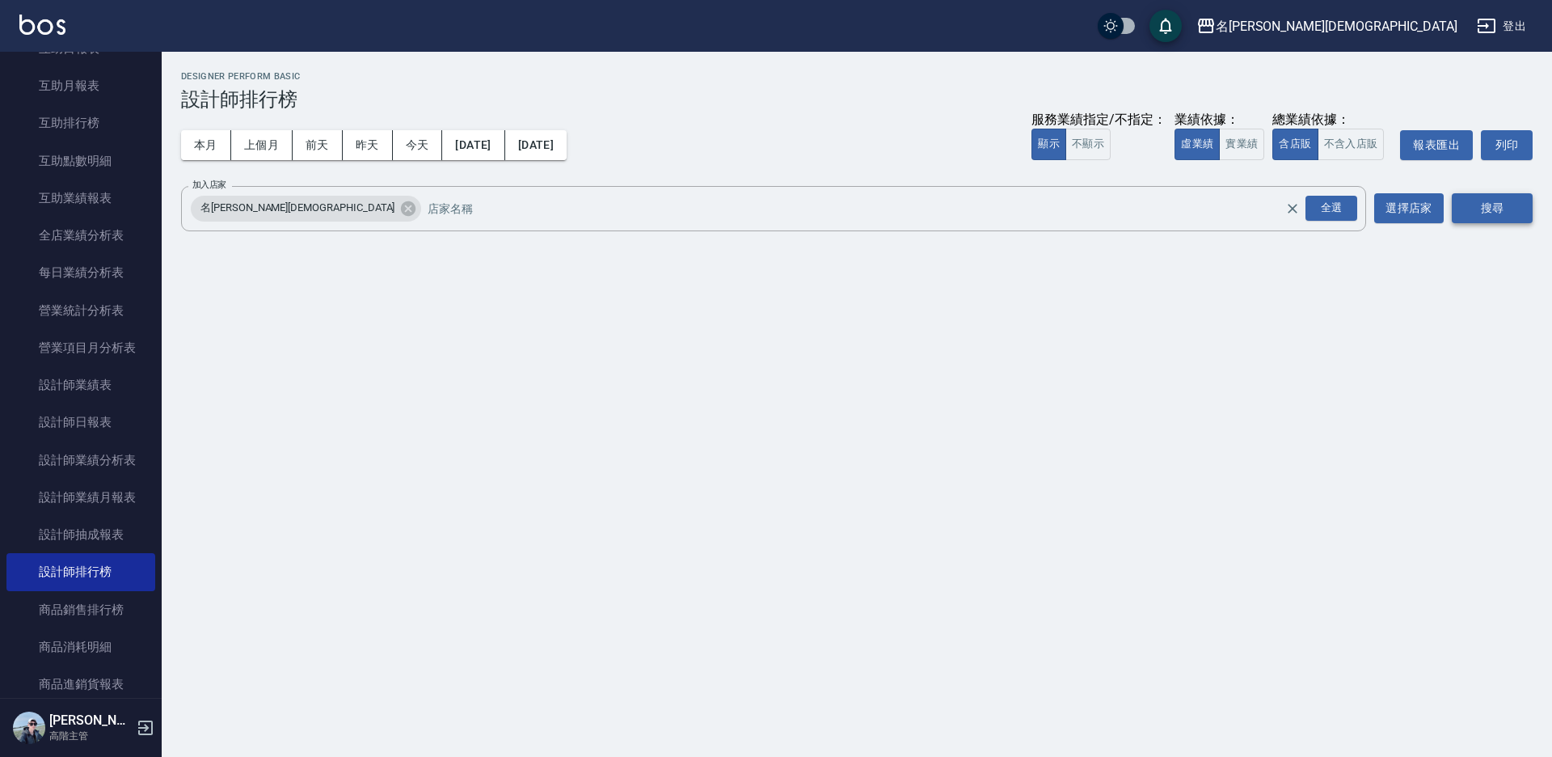
click at [1482, 203] on button "搜尋" at bounding box center [1492, 208] width 81 height 30
